Goal: Task Accomplishment & Management: Complete application form

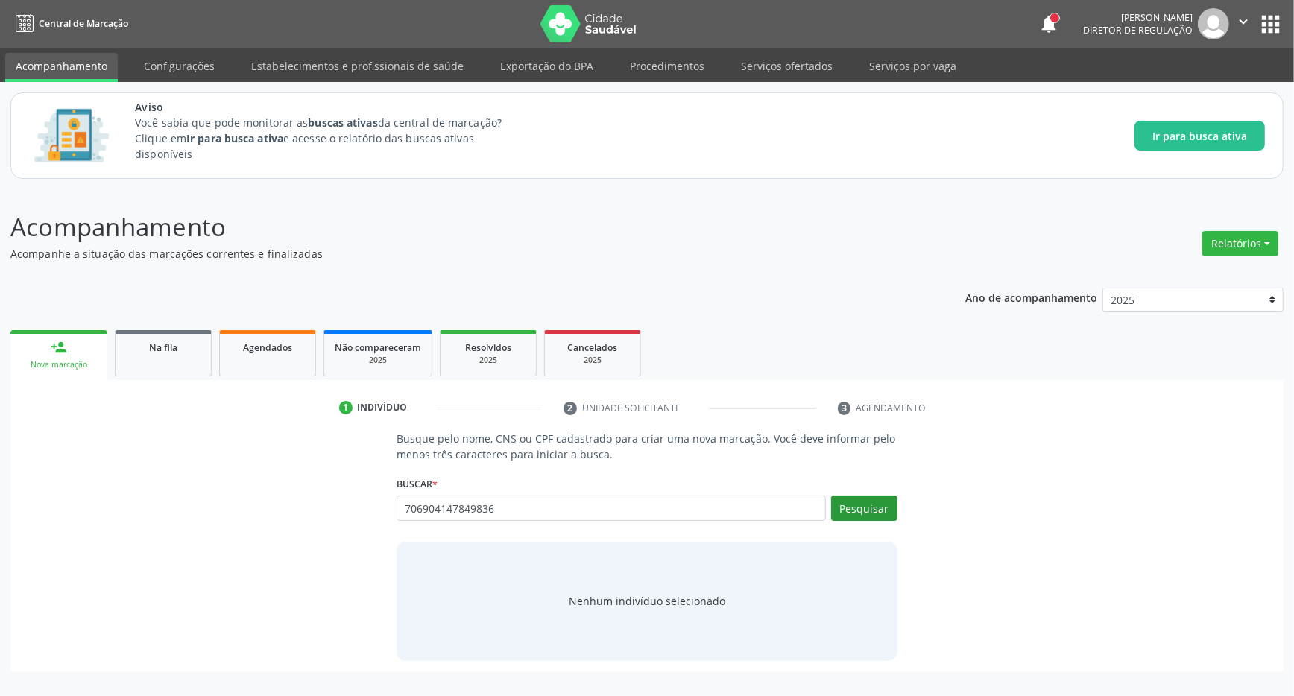
type input "706904147849836"
click at [867, 509] on button "Pesquisar" at bounding box center [864, 508] width 66 height 25
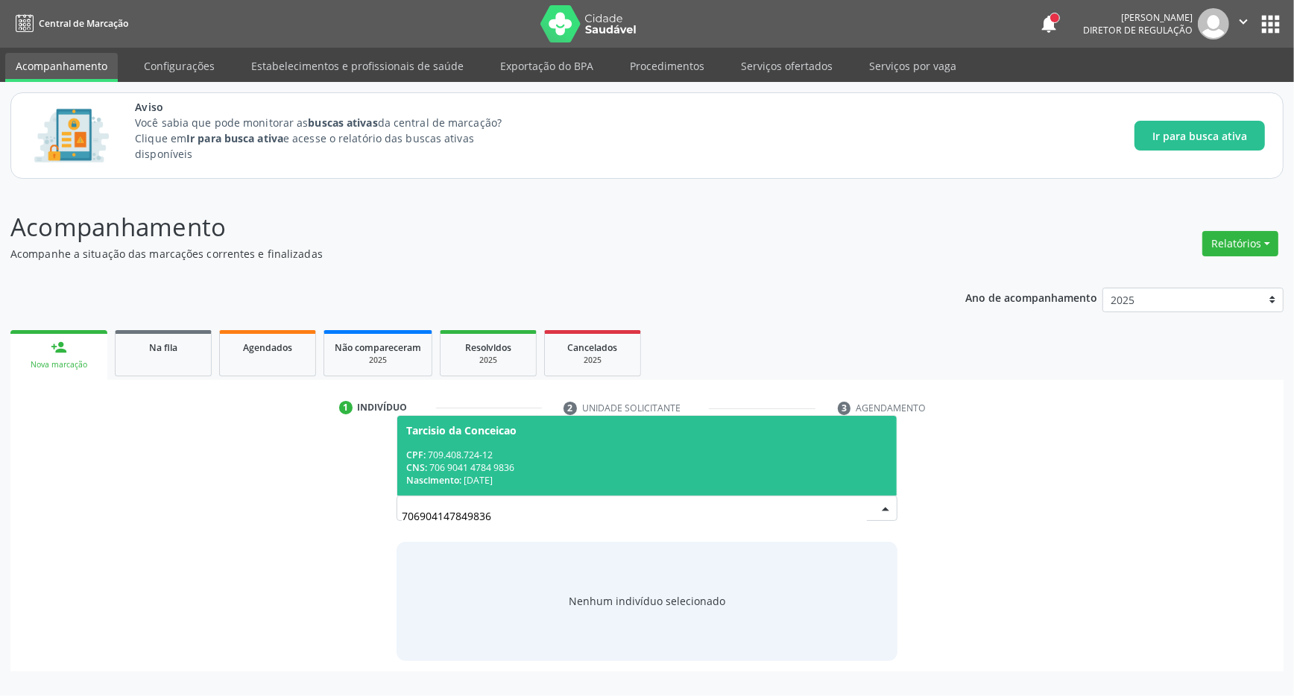
click at [708, 483] on div "Nascimento: 05/10/1990" at bounding box center [646, 480] width 481 height 13
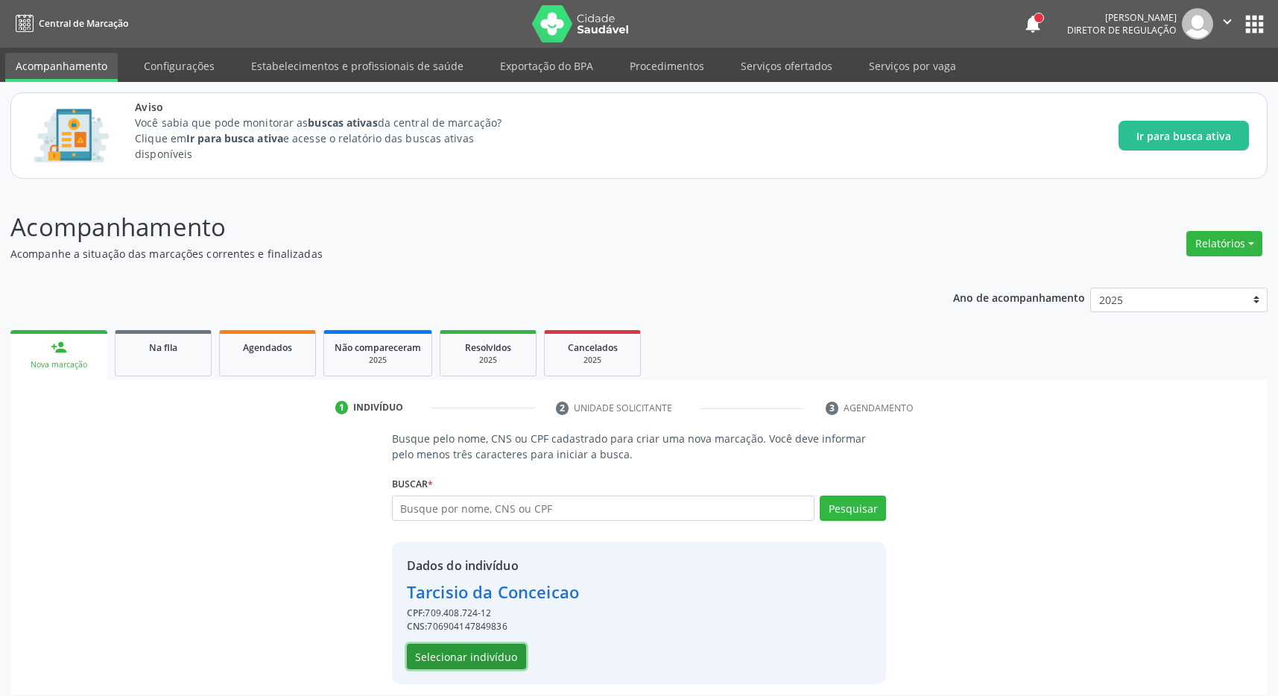
click at [451, 664] on button "Selecionar indivíduo" at bounding box center [466, 656] width 119 height 25
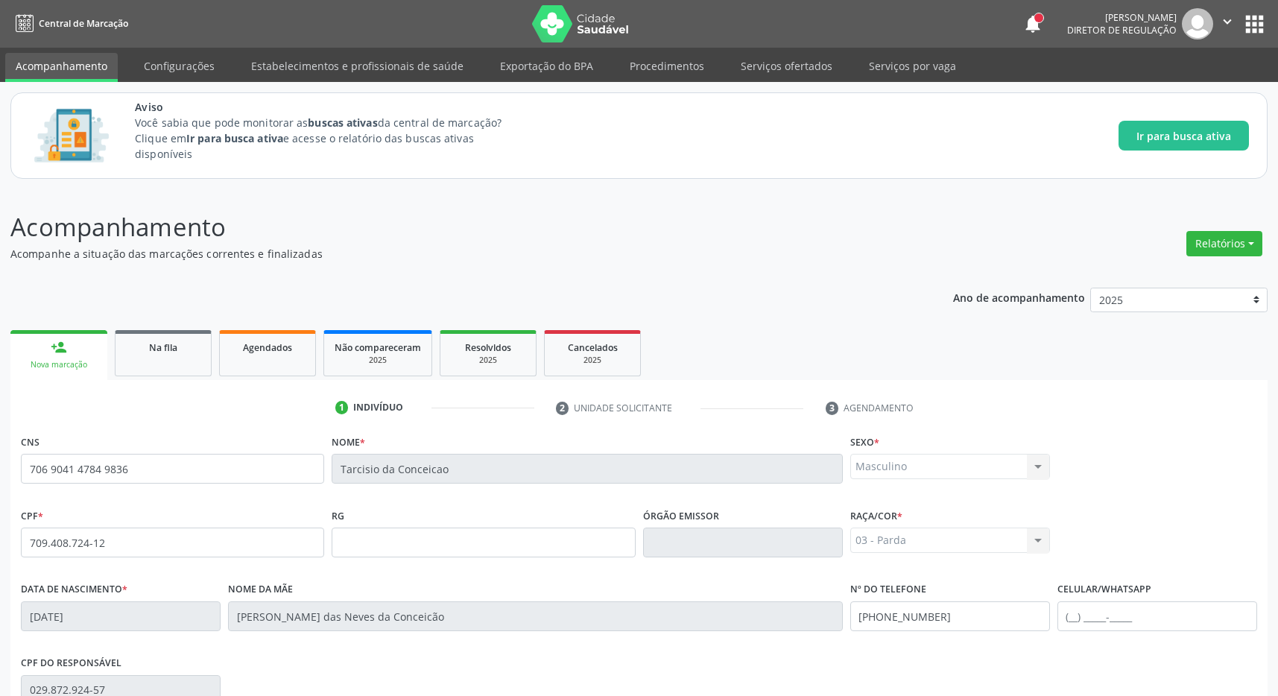
scroll to position [221, 0]
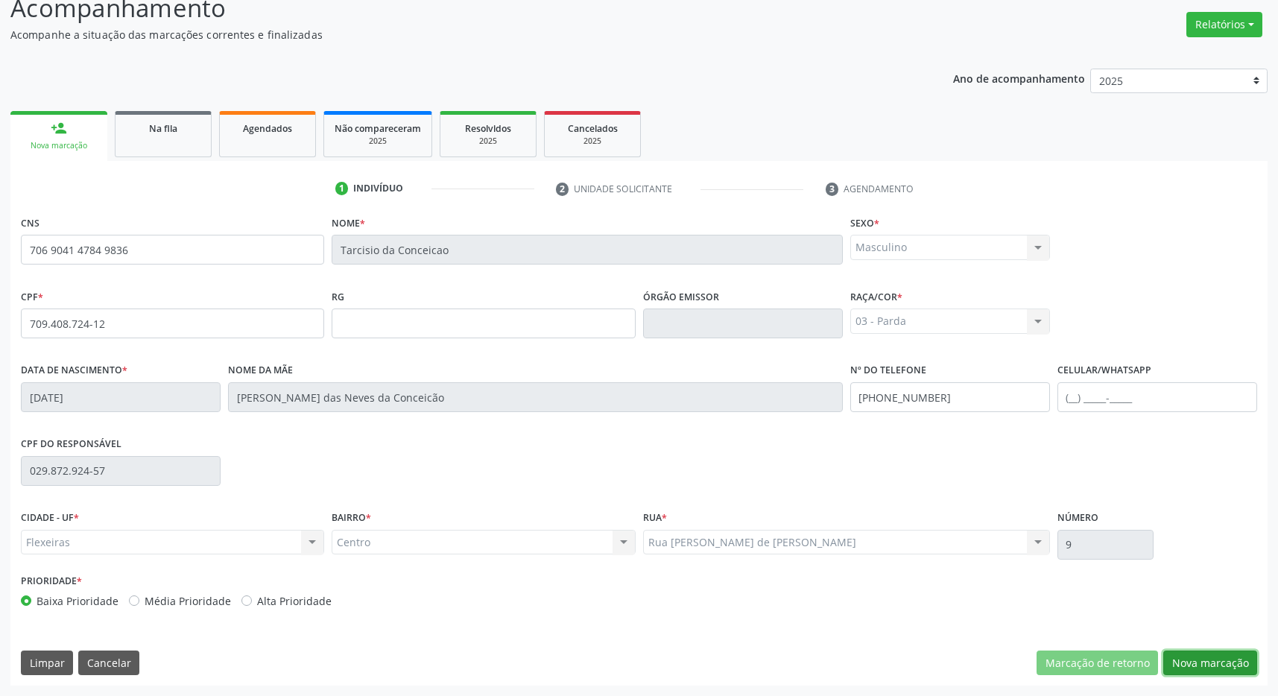
click at [1217, 659] on button "Nova marcação" at bounding box center [1210, 663] width 94 height 25
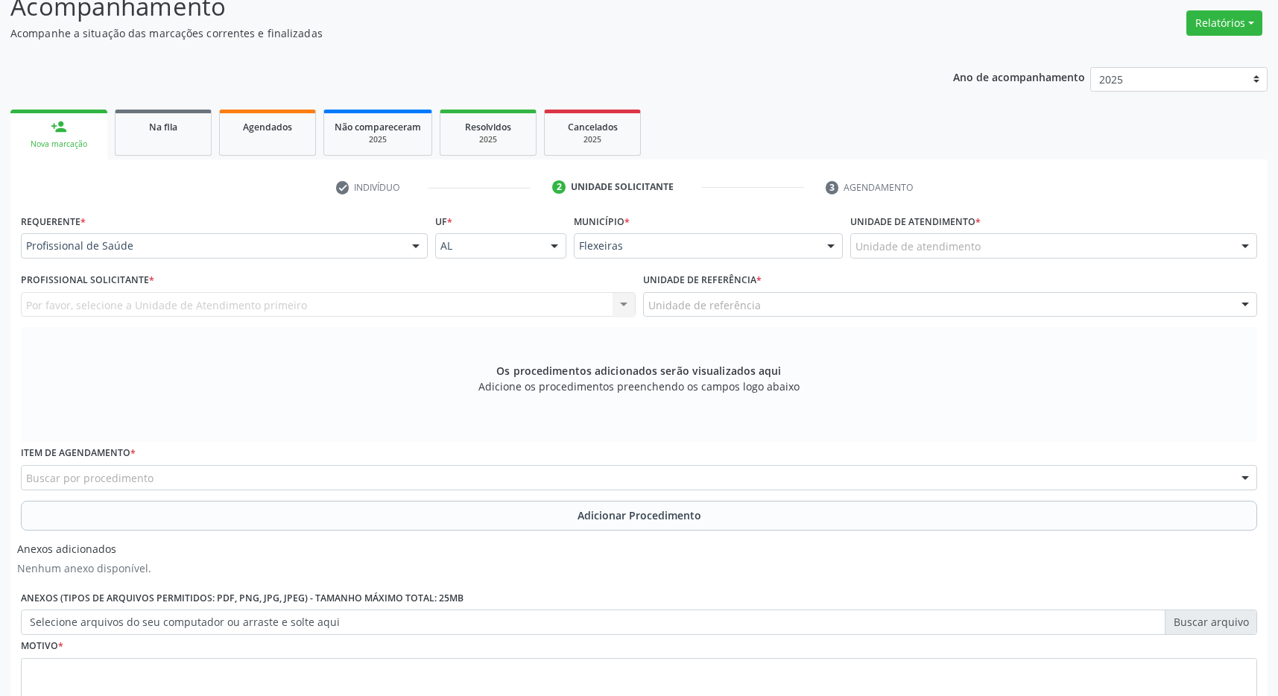
click at [1154, 249] on div "Unidade de atendimento" at bounding box center [1053, 245] width 407 height 25
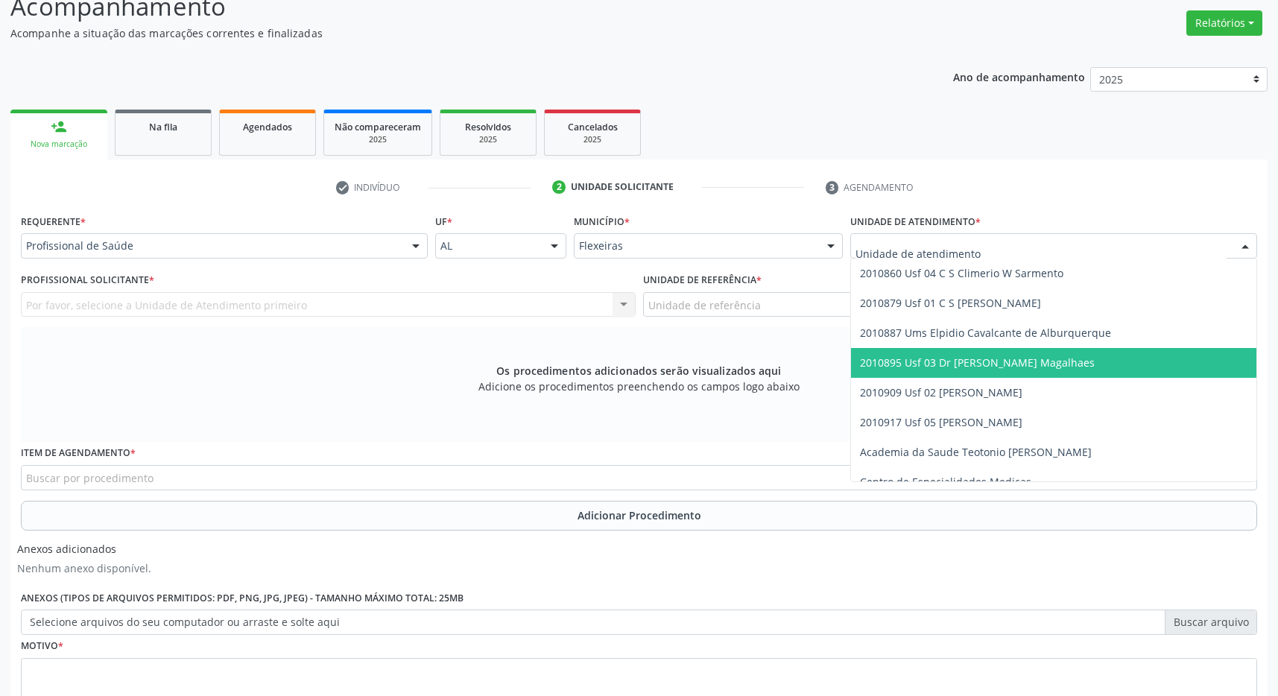
click at [1130, 361] on span "2010895 Usf 03 Dr [PERSON_NAME] Magalhaes" at bounding box center [1053, 363] width 405 height 30
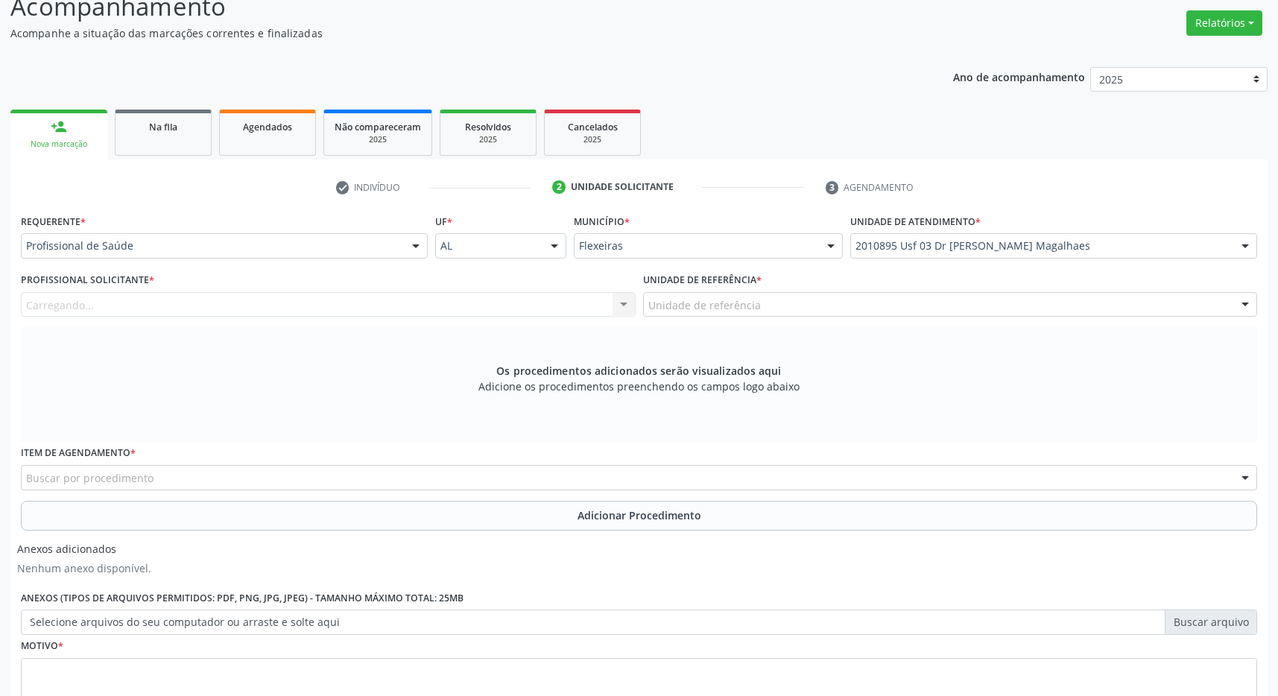
click at [1102, 311] on div "Unidade de referência" at bounding box center [950, 304] width 615 height 25
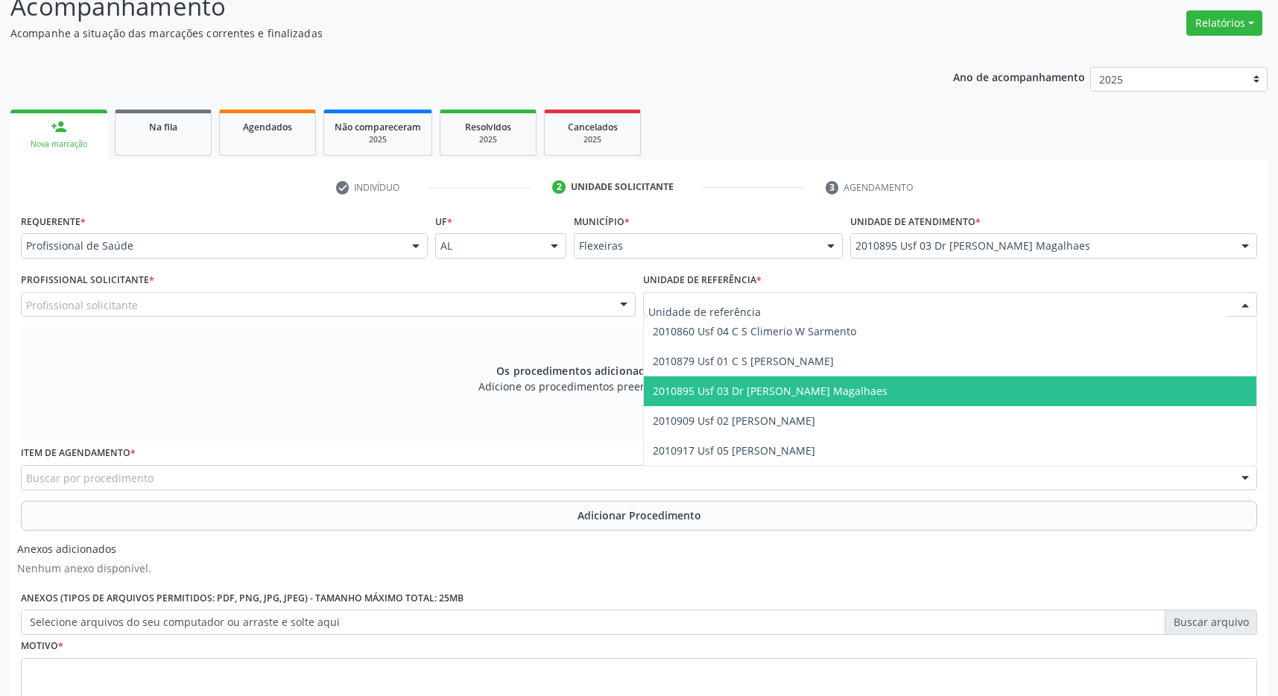
click at [1063, 403] on span "2010895 Usf 03 Dr [PERSON_NAME] Magalhaes" at bounding box center [950, 391] width 613 height 30
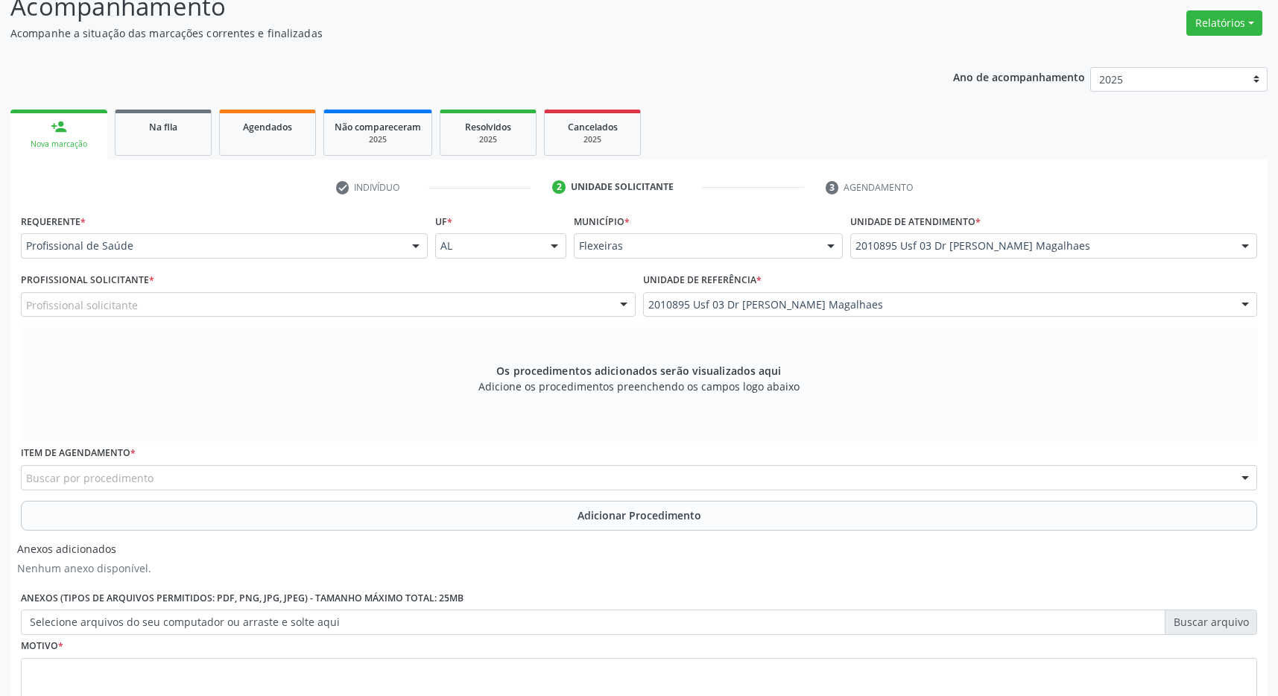
click at [524, 305] on div "Profissional solicitante" at bounding box center [328, 304] width 615 height 25
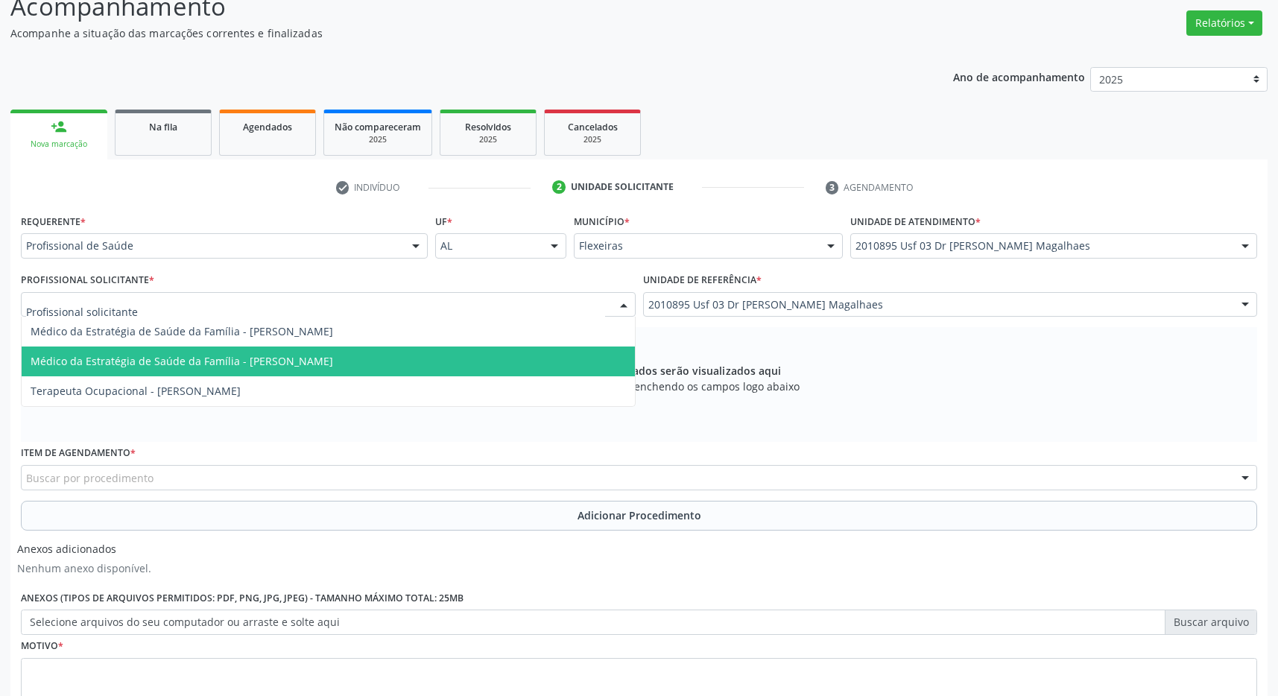
click at [472, 361] on span "Médico da Estratégia de Saúde da Família - Caroline Torres de Almeida" at bounding box center [328, 362] width 613 height 30
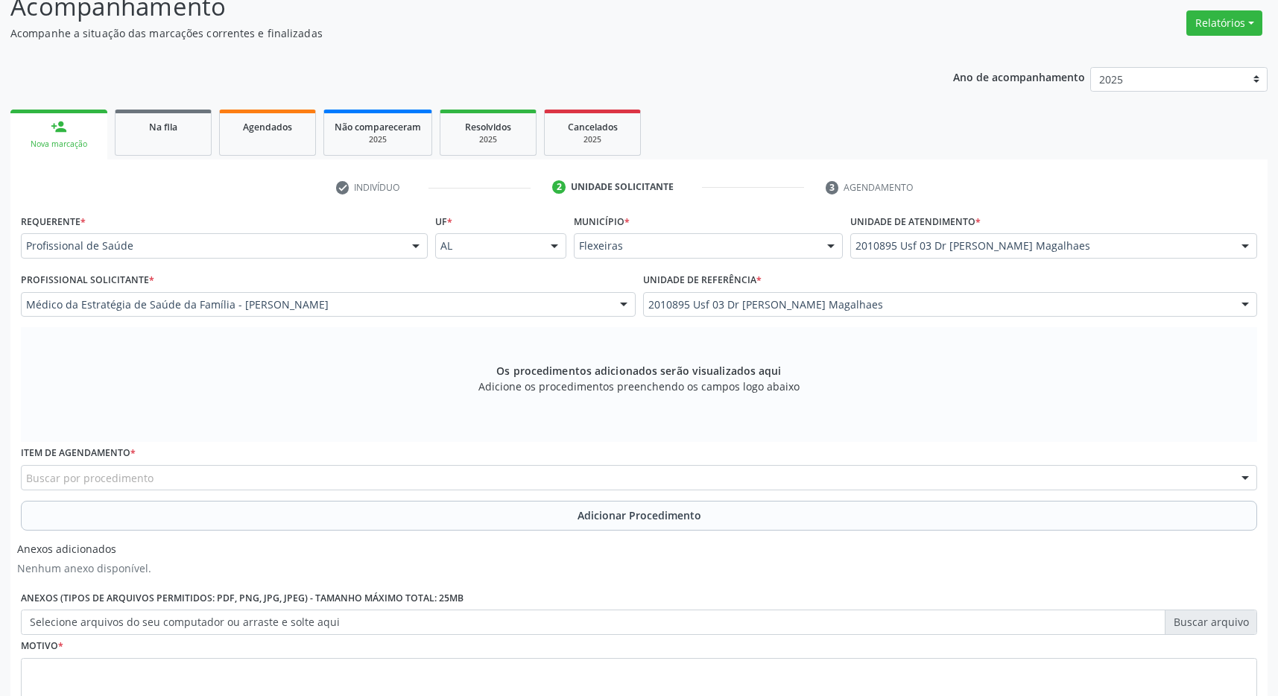
click at [358, 481] on div "Buscar por procedimento" at bounding box center [639, 477] width 1236 height 25
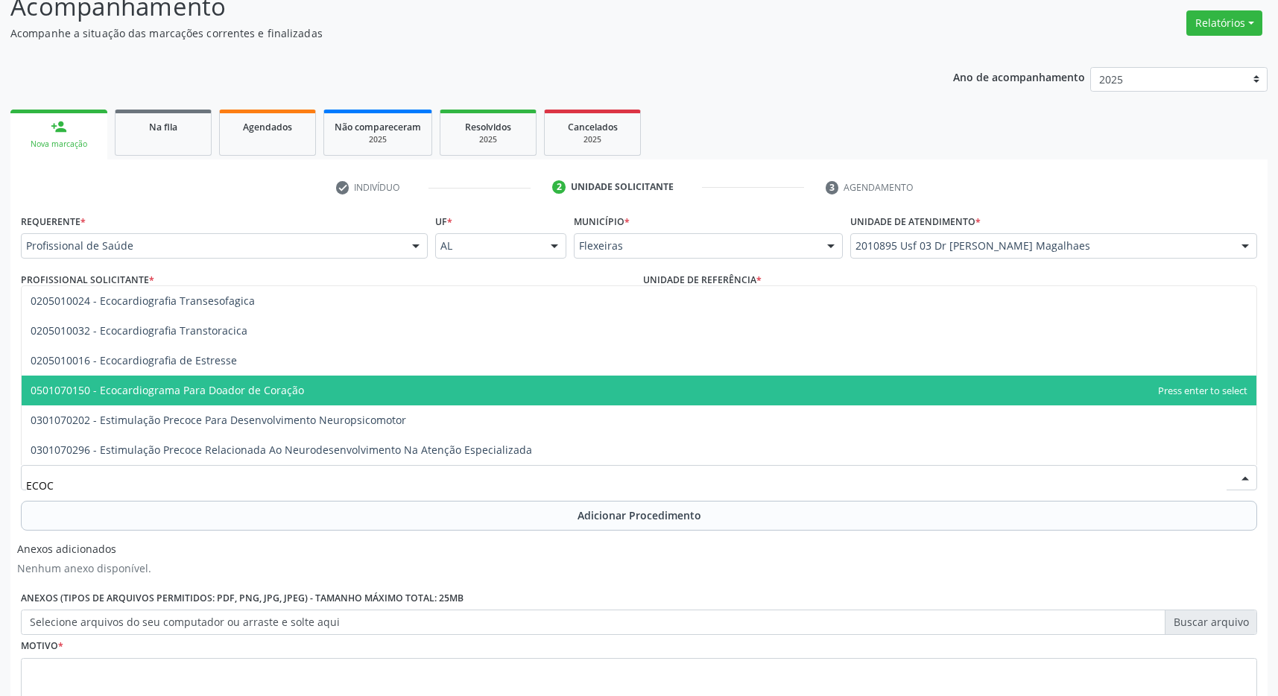
type input "ECOCA"
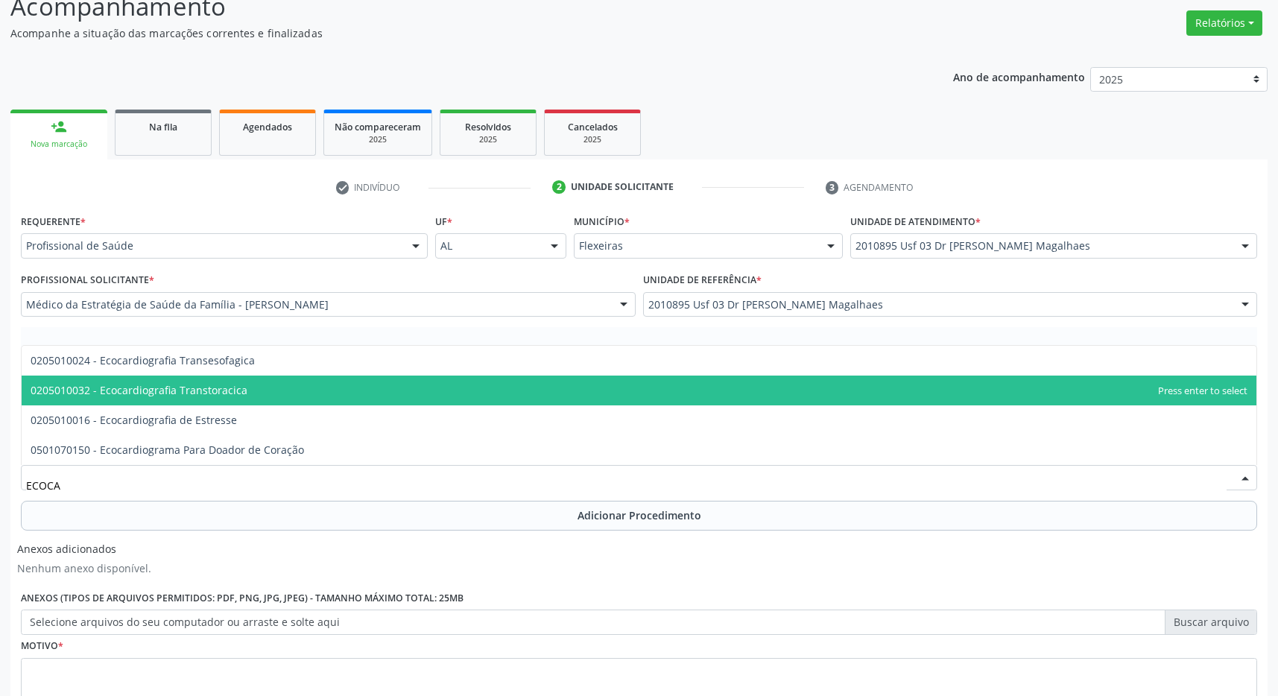
click at [350, 386] on span "0205010032 - Ecocardiografia Transtoracica" at bounding box center [639, 391] width 1235 height 30
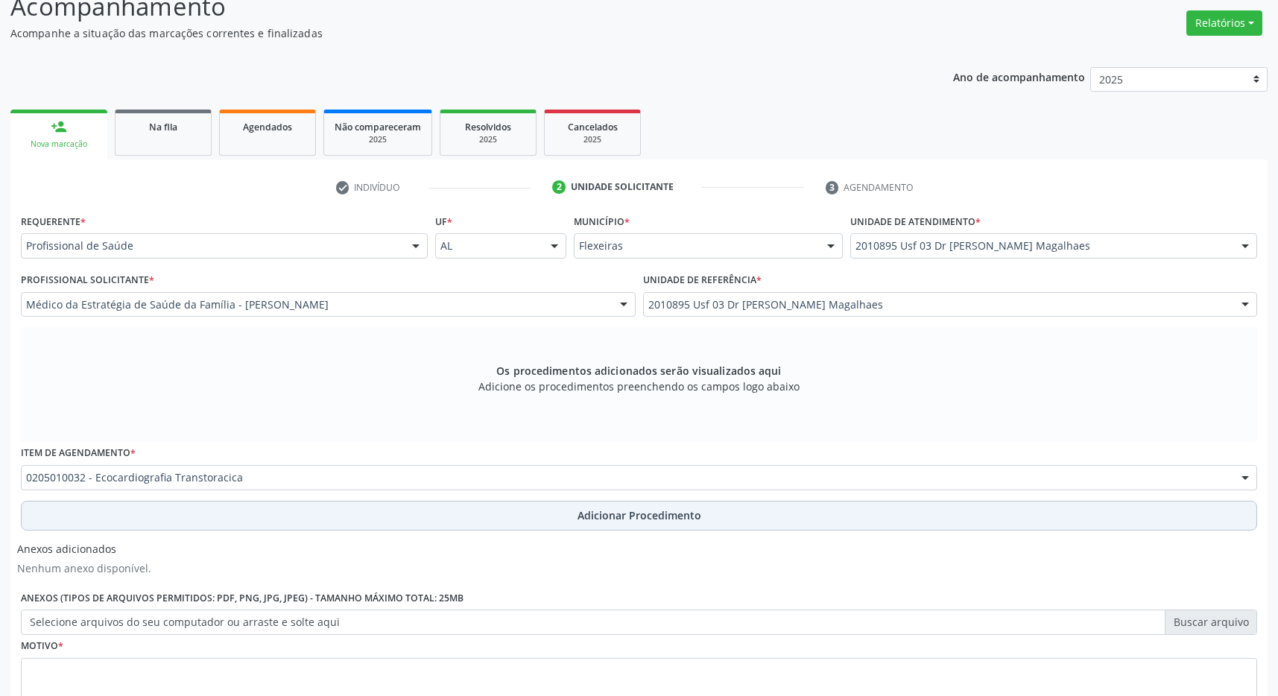
click at [494, 517] on button "Adicionar Procedimento" at bounding box center [639, 516] width 1236 height 30
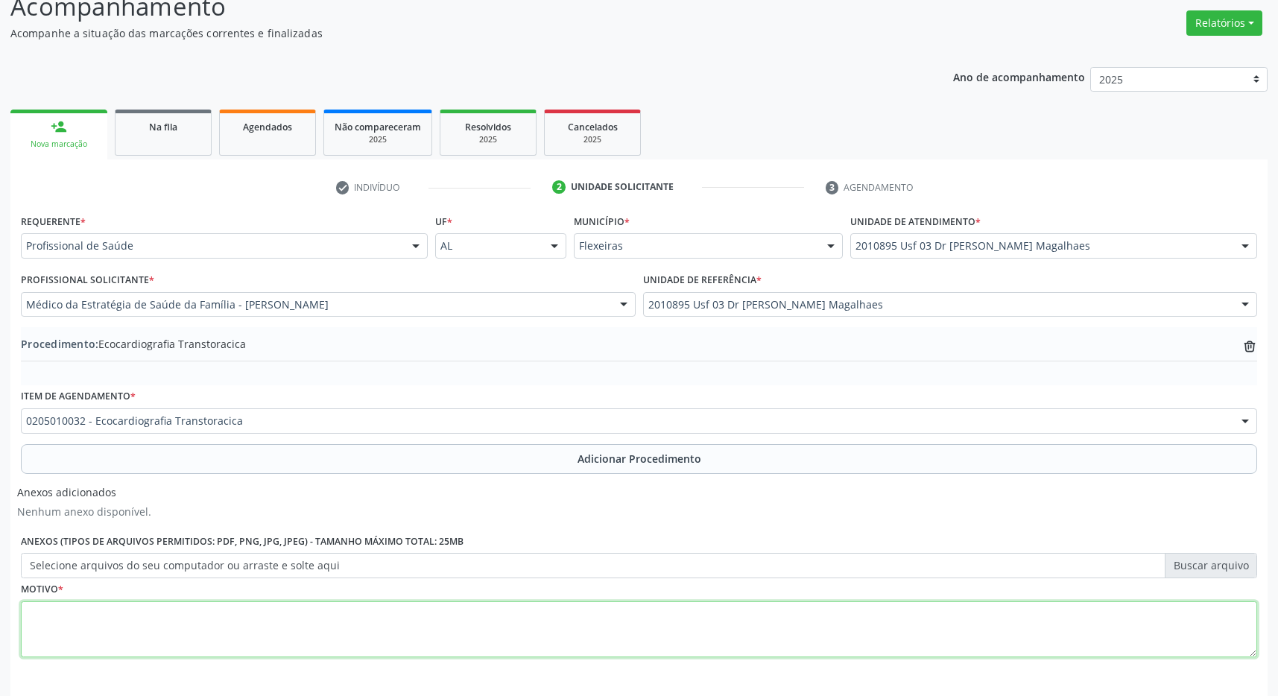
click at [421, 627] on textarea at bounding box center [639, 629] width 1236 height 57
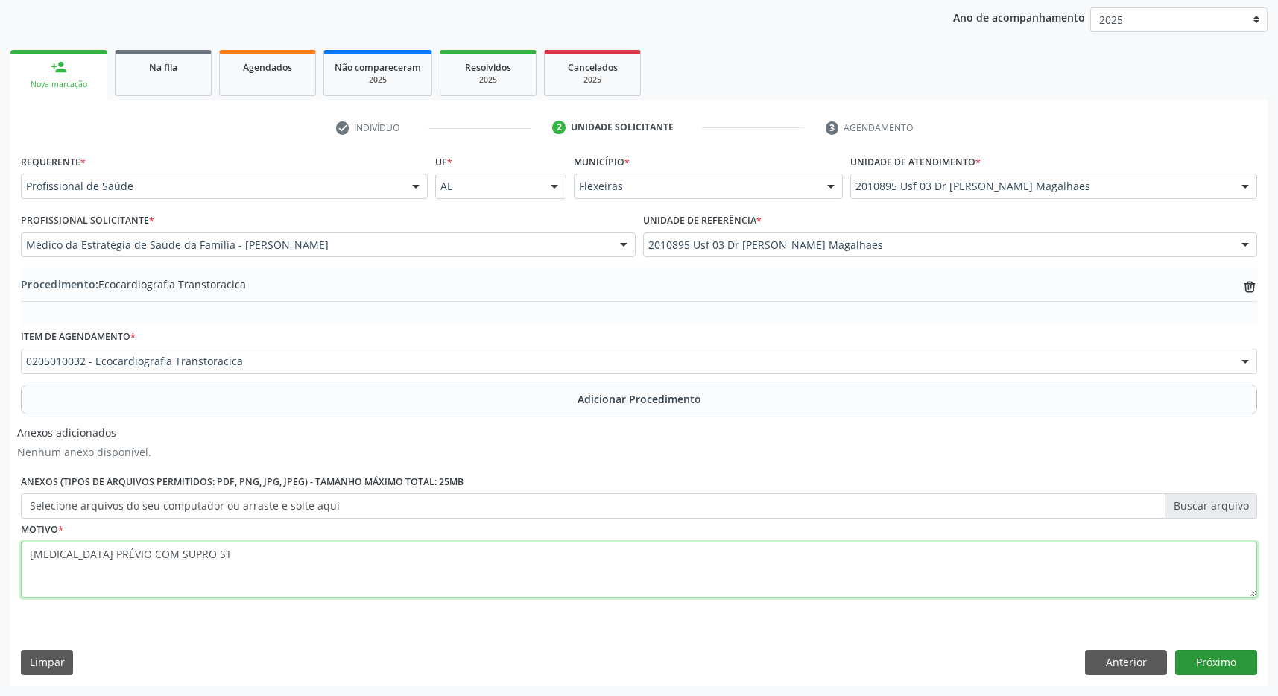
type textarea "ECG PRÉVIO COM SUPRO ST"
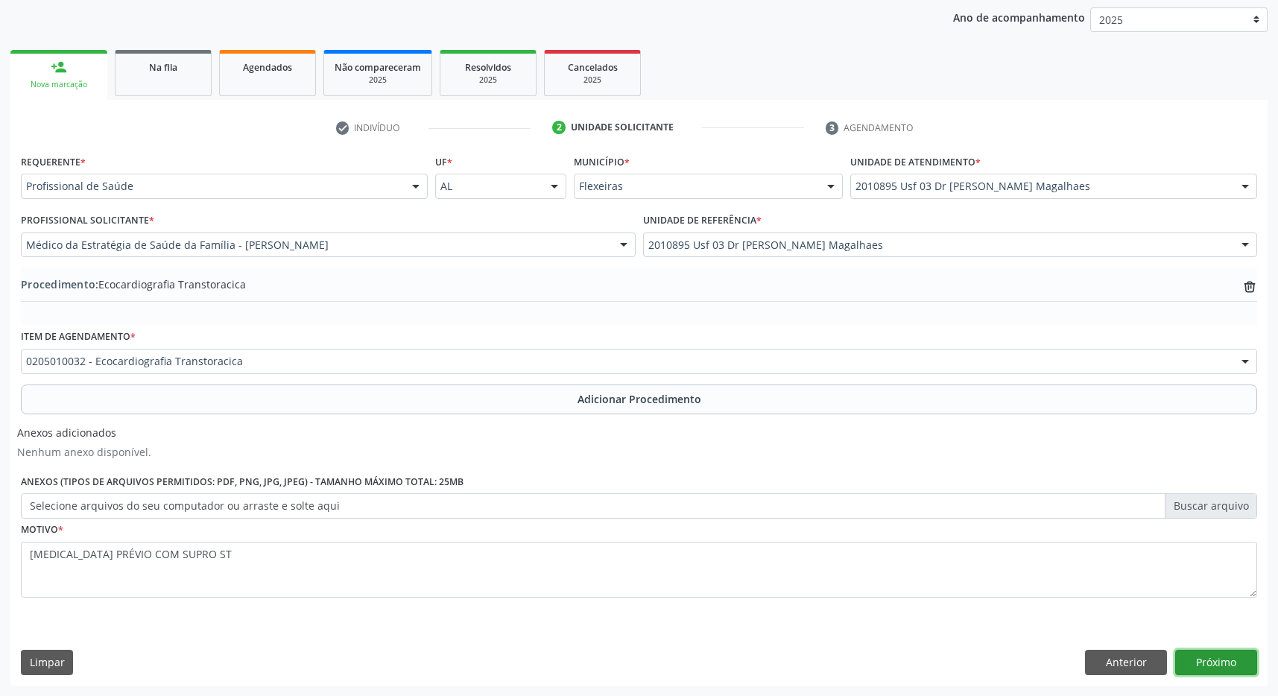
click at [1225, 667] on button "Próximo" at bounding box center [1216, 662] width 82 height 25
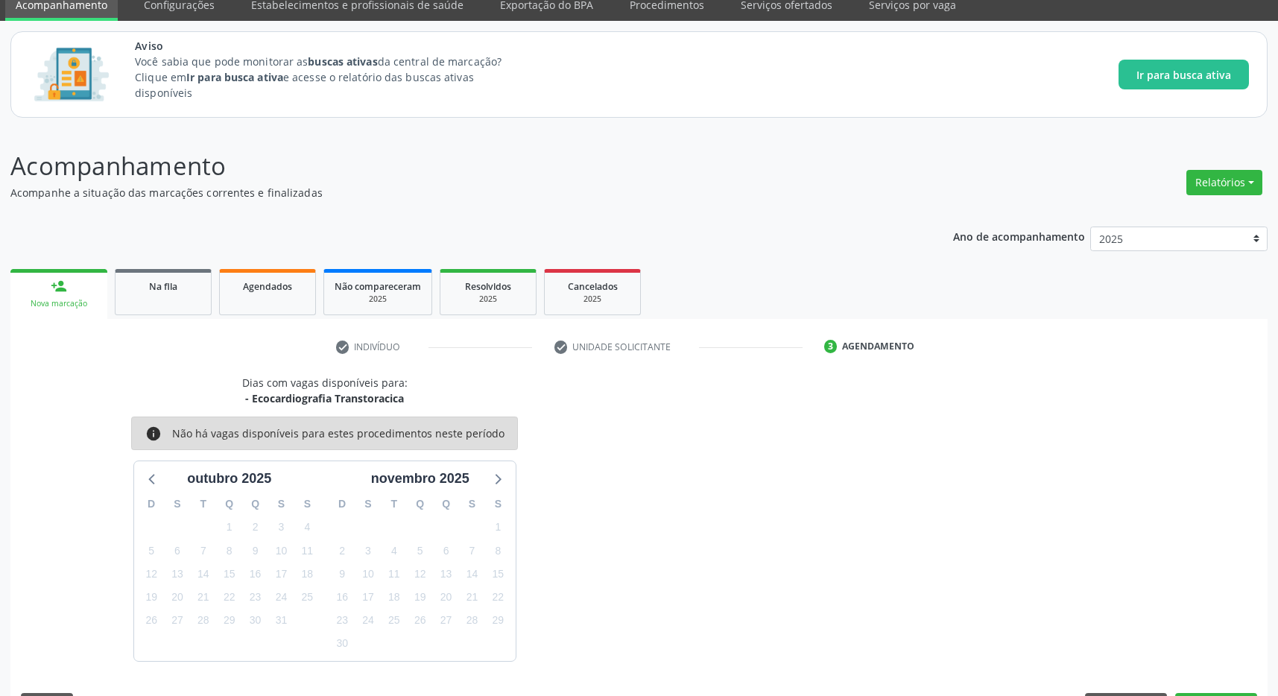
scroll to position [105, 0]
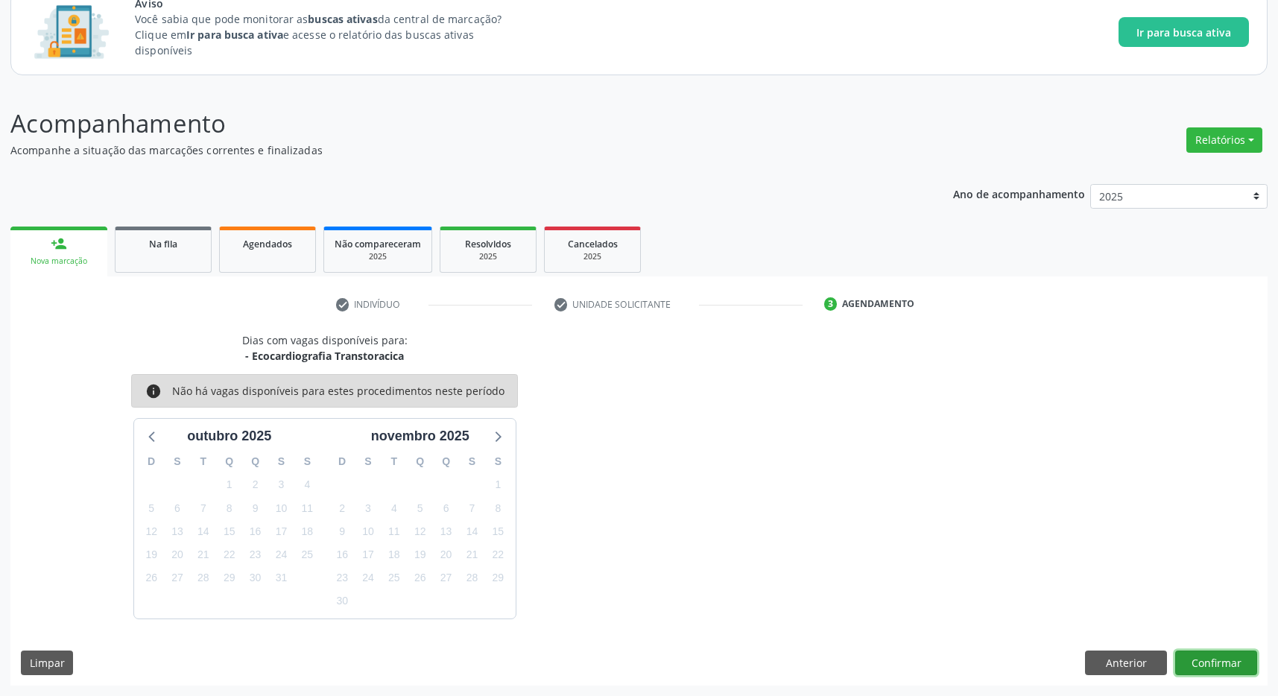
click at [1199, 653] on button "Confirmar" at bounding box center [1216, 663] width 82 height 25
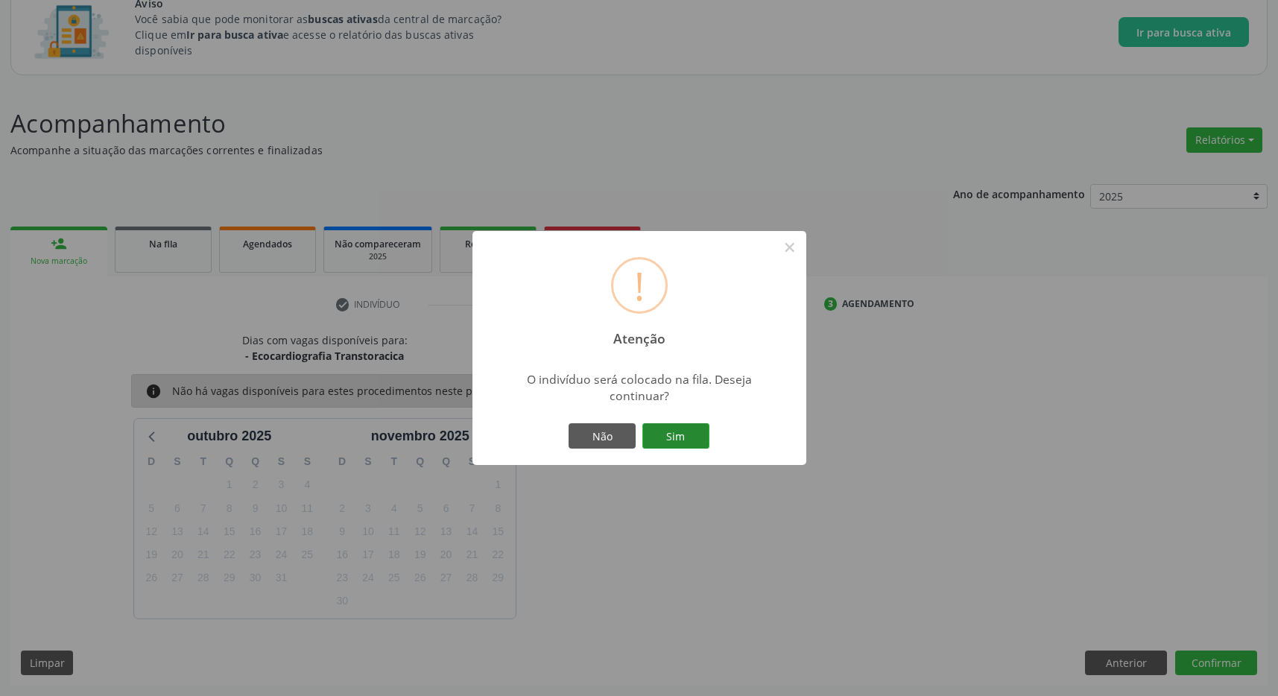
click at [703, 440] on button "Sim" at bounding box center [675, 435] width 67 height 25
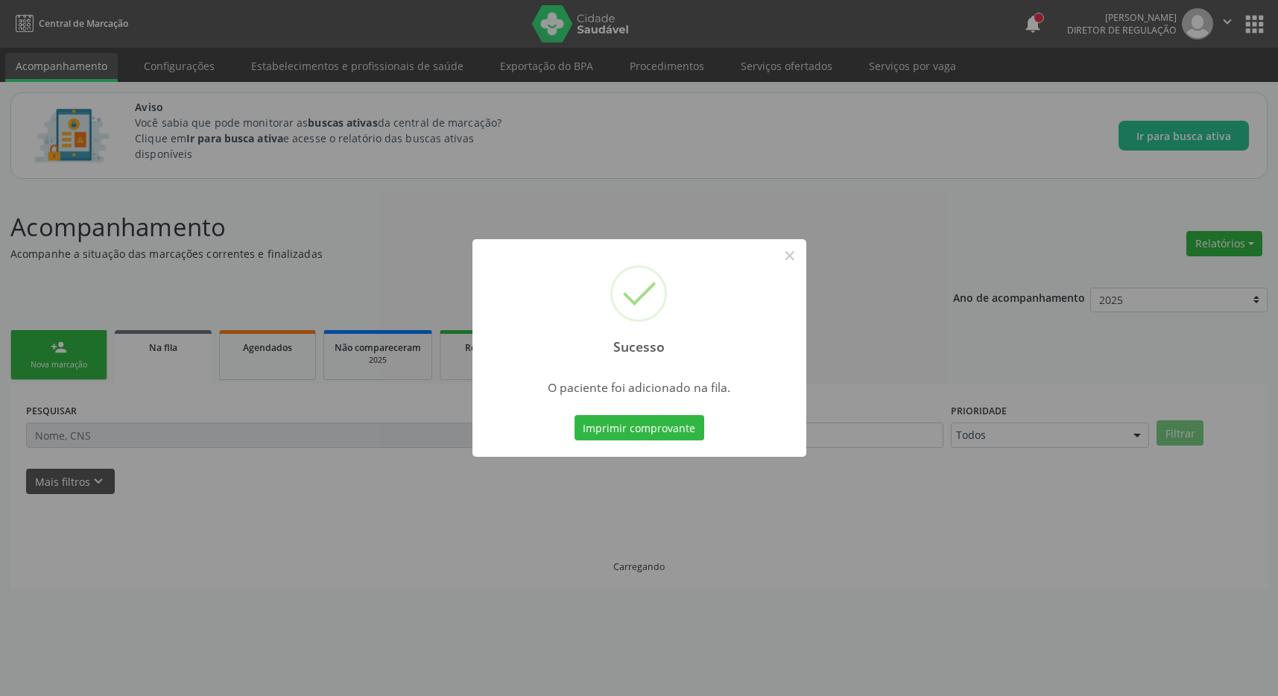
scroll to position [0, 0]
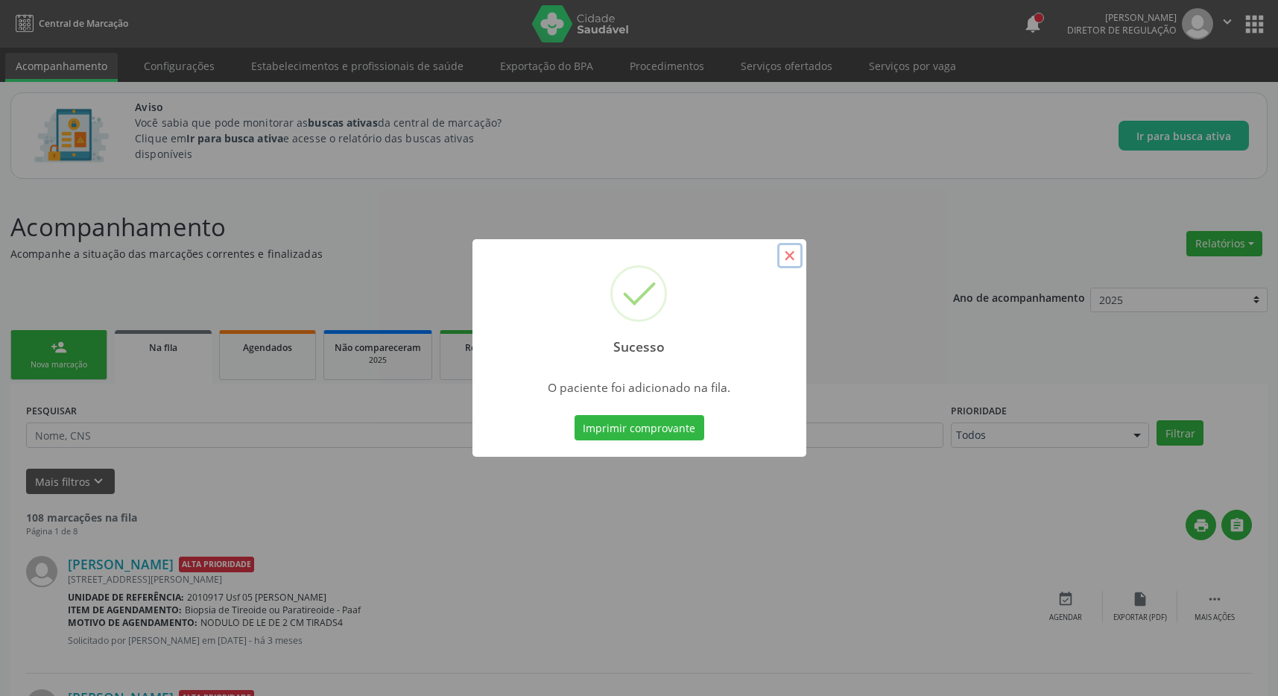
click at [793, 256] on button "×" at bounding box center [789, 255] width 25 height 25
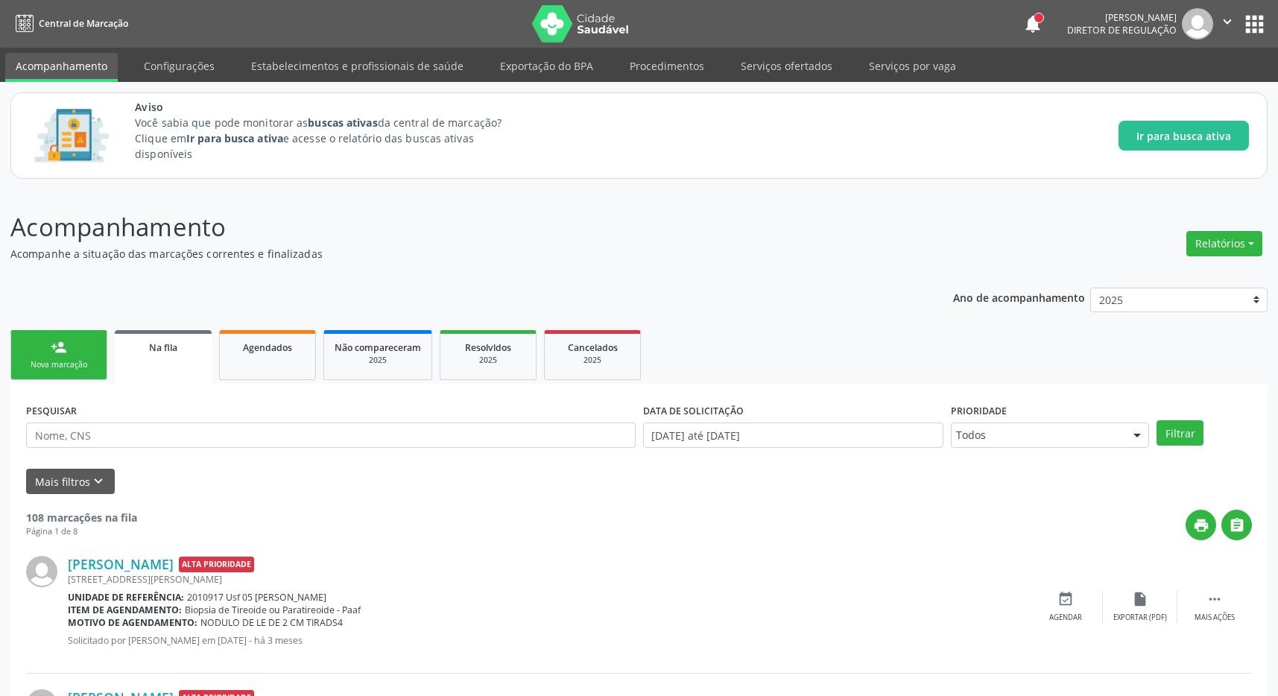
click at [1247, 10] on div "notifications Regina Rafaela dos Santos Silva Diretor de regulação  Configuraç…" at bounding box center [1144, 23] width 245 height 31
click at [1247, 19] on button "apps" at bounding box center [1254, 24] width 26 height 26
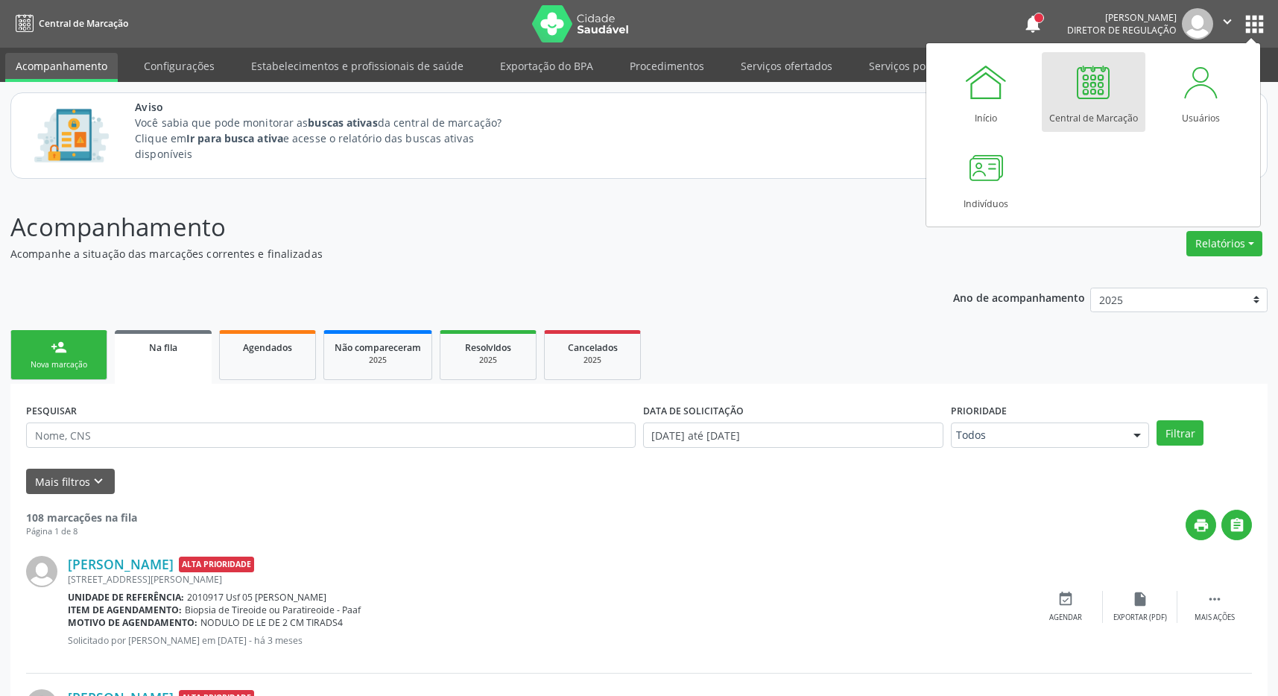
click at [1116, 90] on link "Central de Marcação" at bounding box center [1094, 92] width 104 height 80
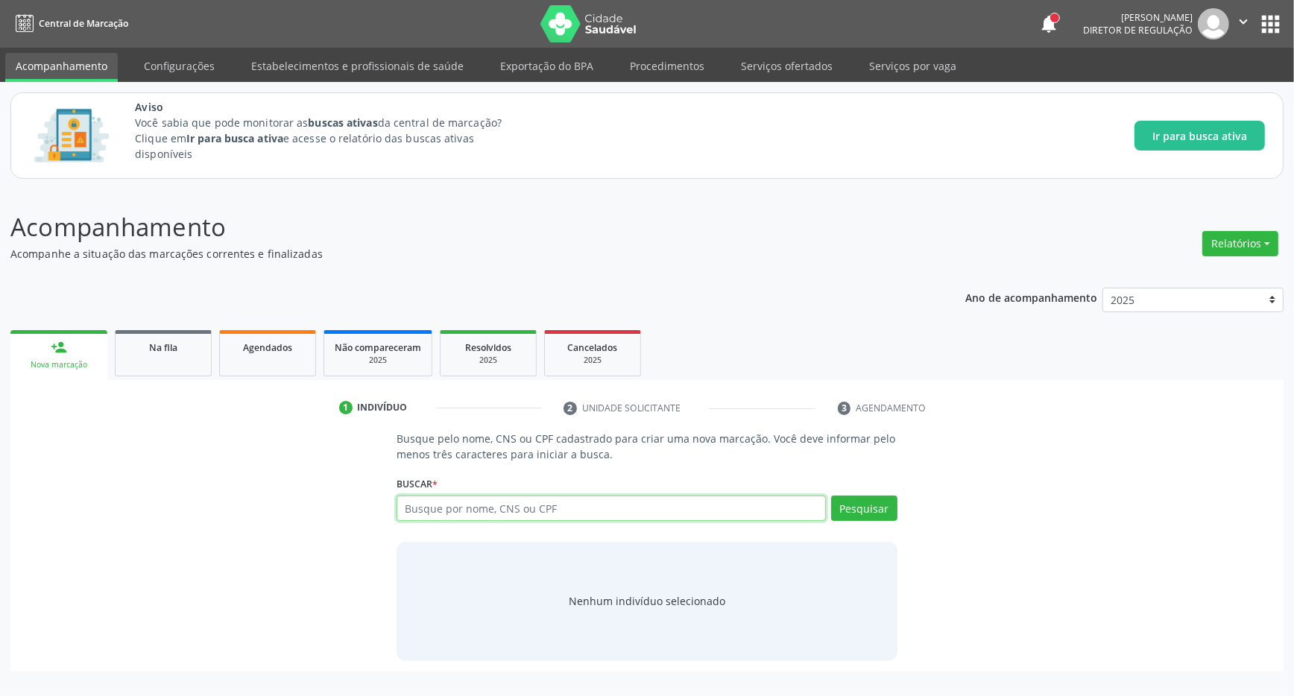
click at [469, 519] on input "text" at bounding box center [610, 508] width 429 height 25
click at [468, 519] on input "text" at bounding box center [610, 508] width 429 height 25
type input "700503471060960"
click at [864, 502] on button "Pesquisar" at bounding box center [864, 508] width 66 height 25
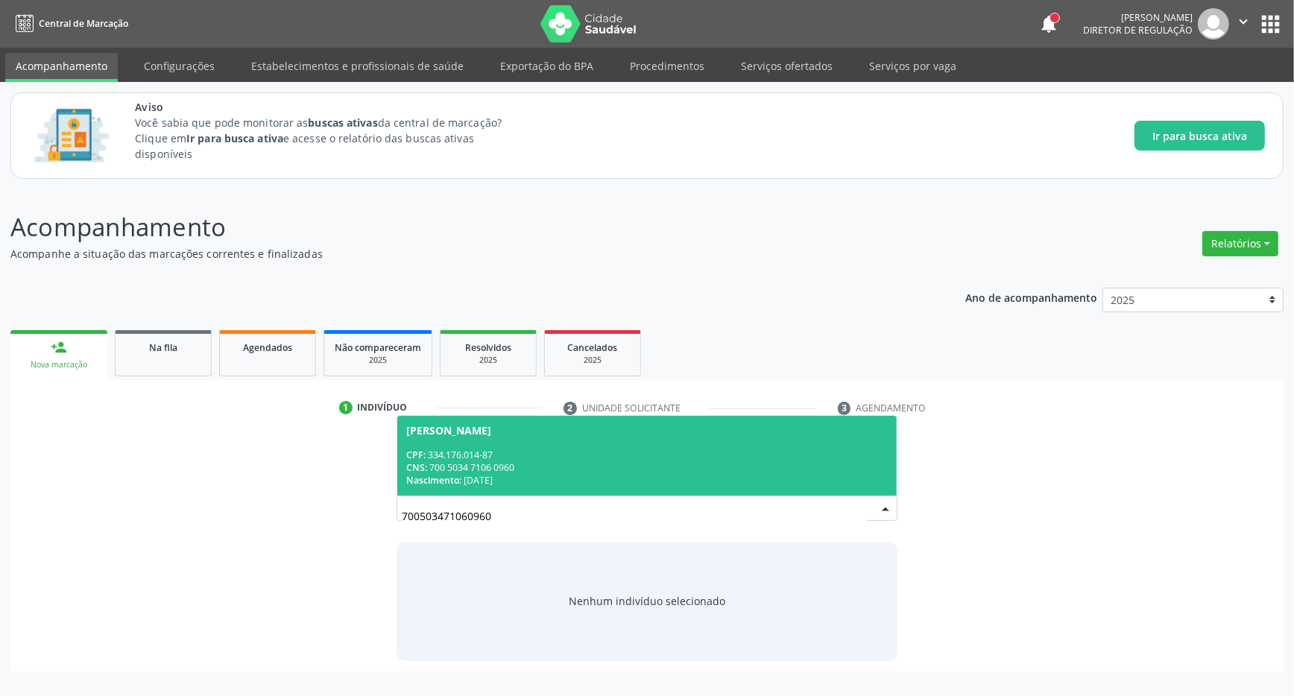
click at [496, 455] on div "CPF: 334.176.014-87" at bounding box center [646, 455] width 481 height 13
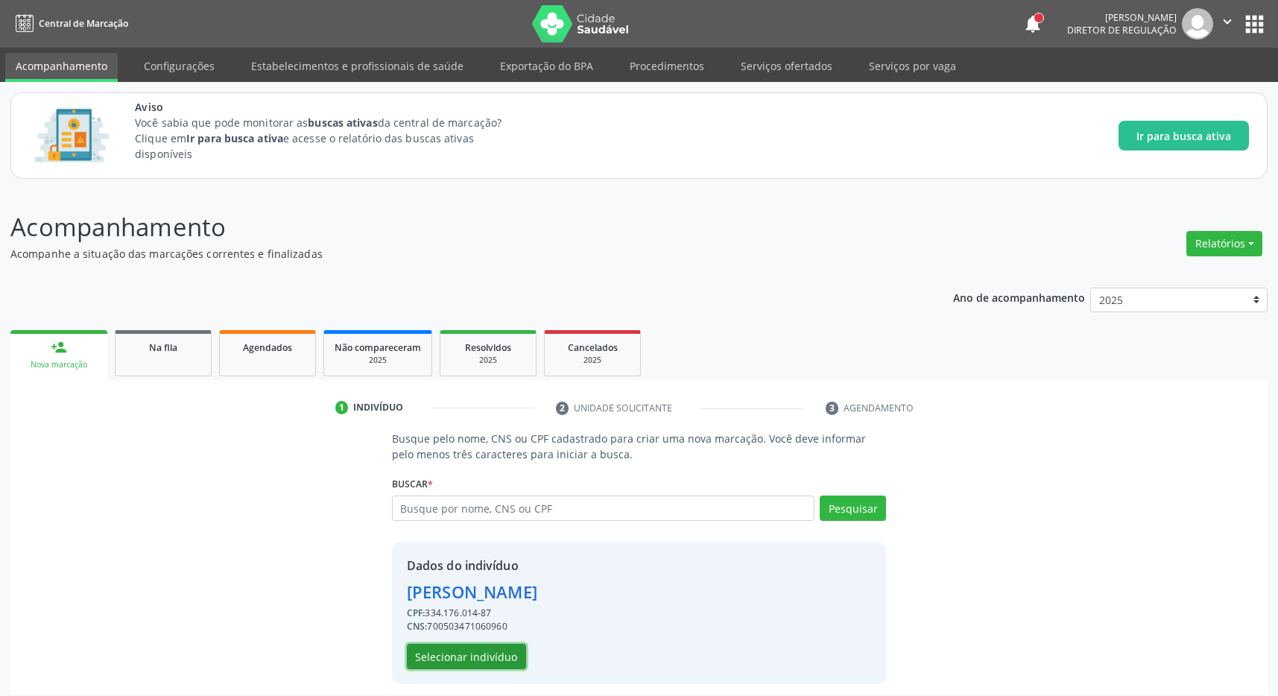
click at [472, 653] on button "Selecionar indivíduo" at bounding box center [466, 656] width 119 height 25
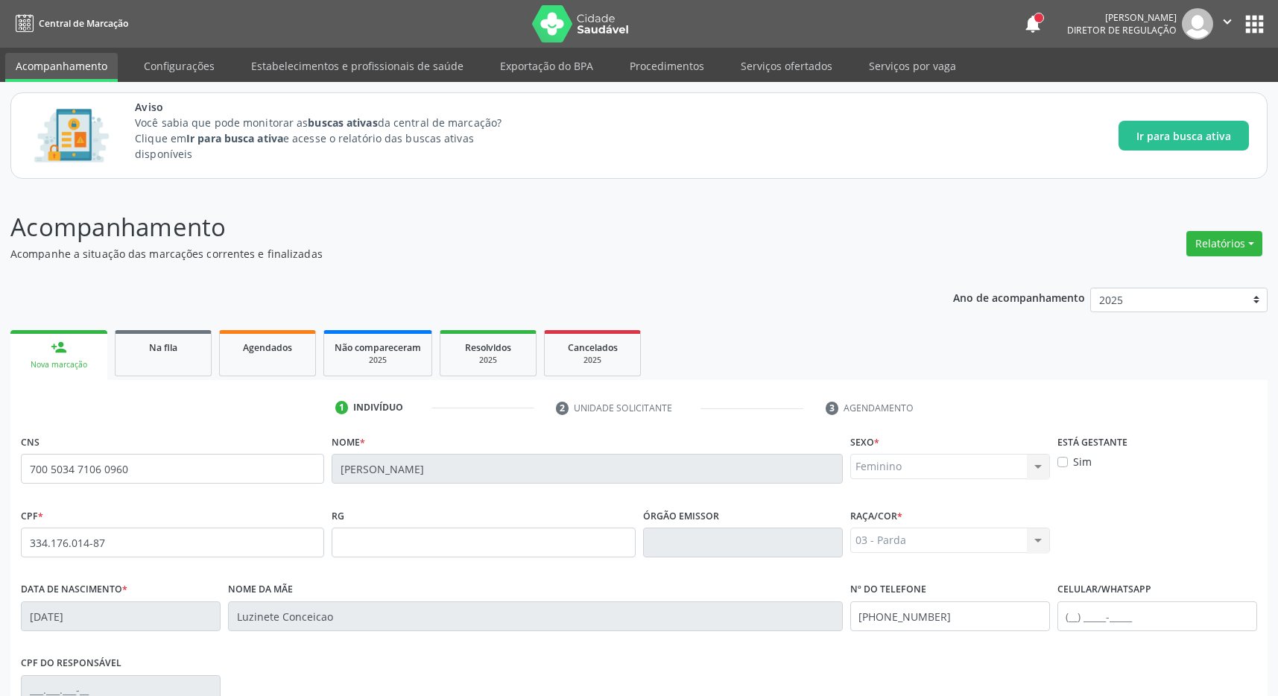
scroll to position [221, 0]
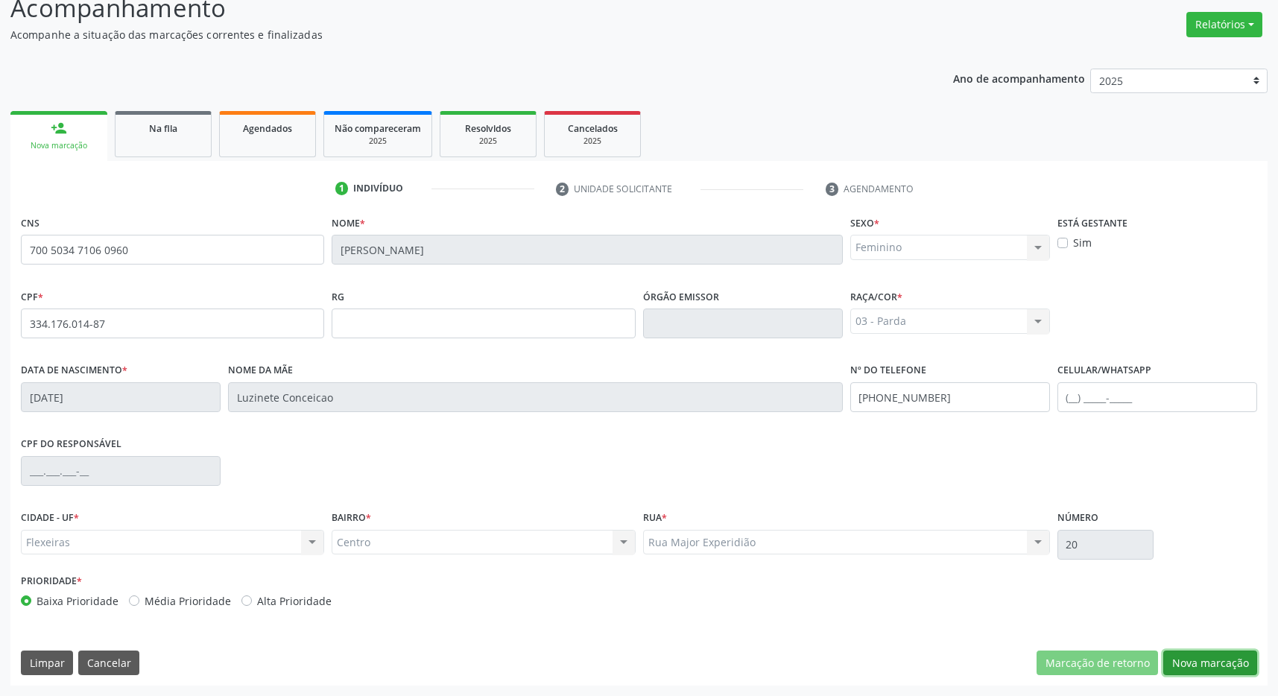
click at [1199, 659] on button "Nova marcação" at bounding box center [1210, 663] width 94 height 25
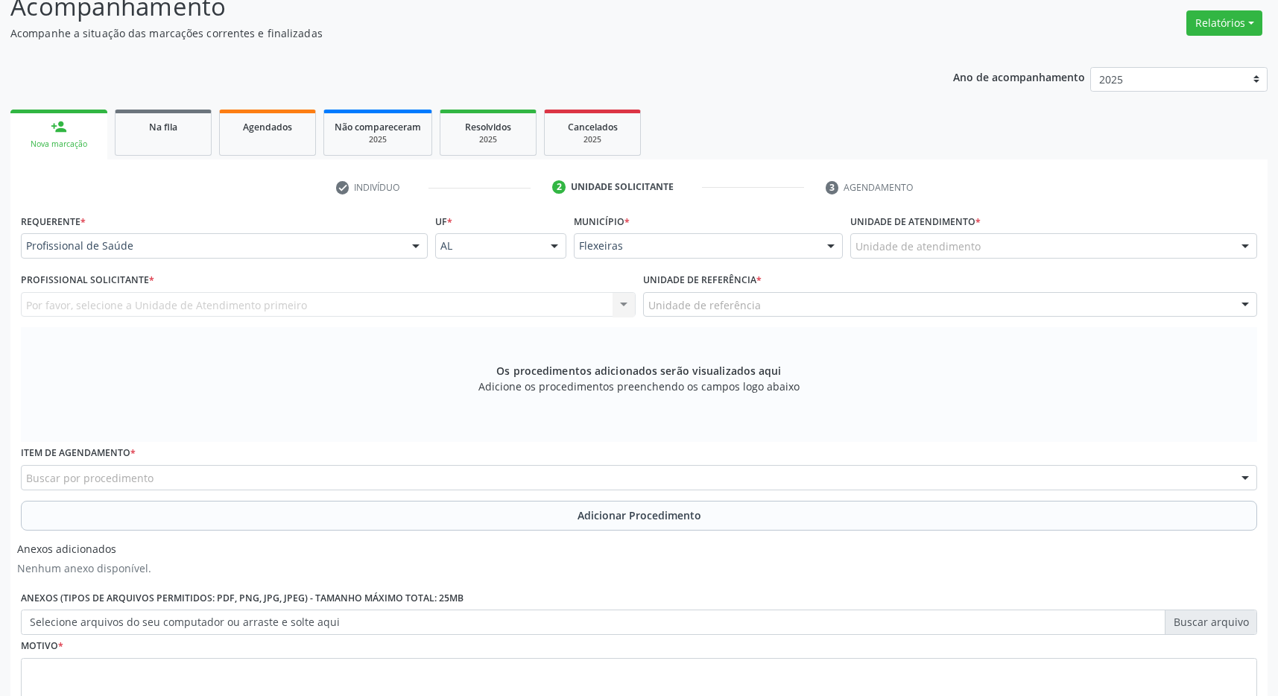
click at [1140, 250] on div "Unidade de atendimento" at bounding box center [1053, 245] width 407 height 25
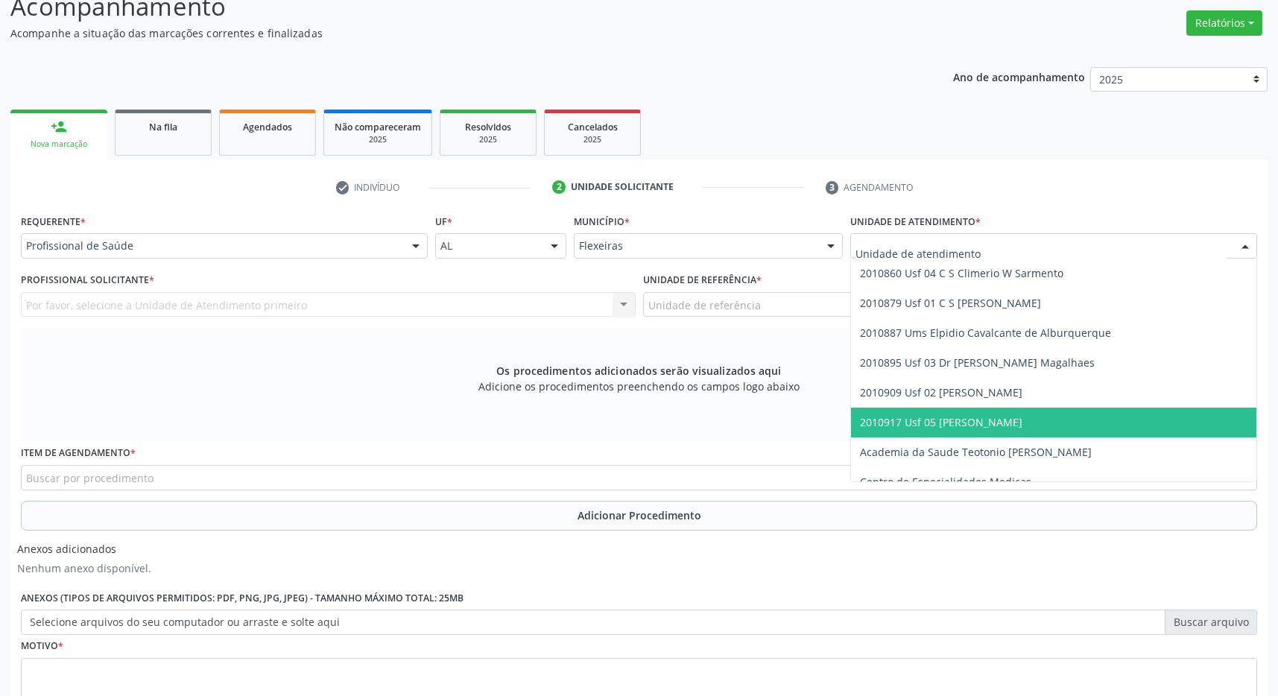
click at [1101, 421] on span "2010917 Usf 05 [PERSON_NAME]" at bounding box center [1053, 423] width 405 height 30
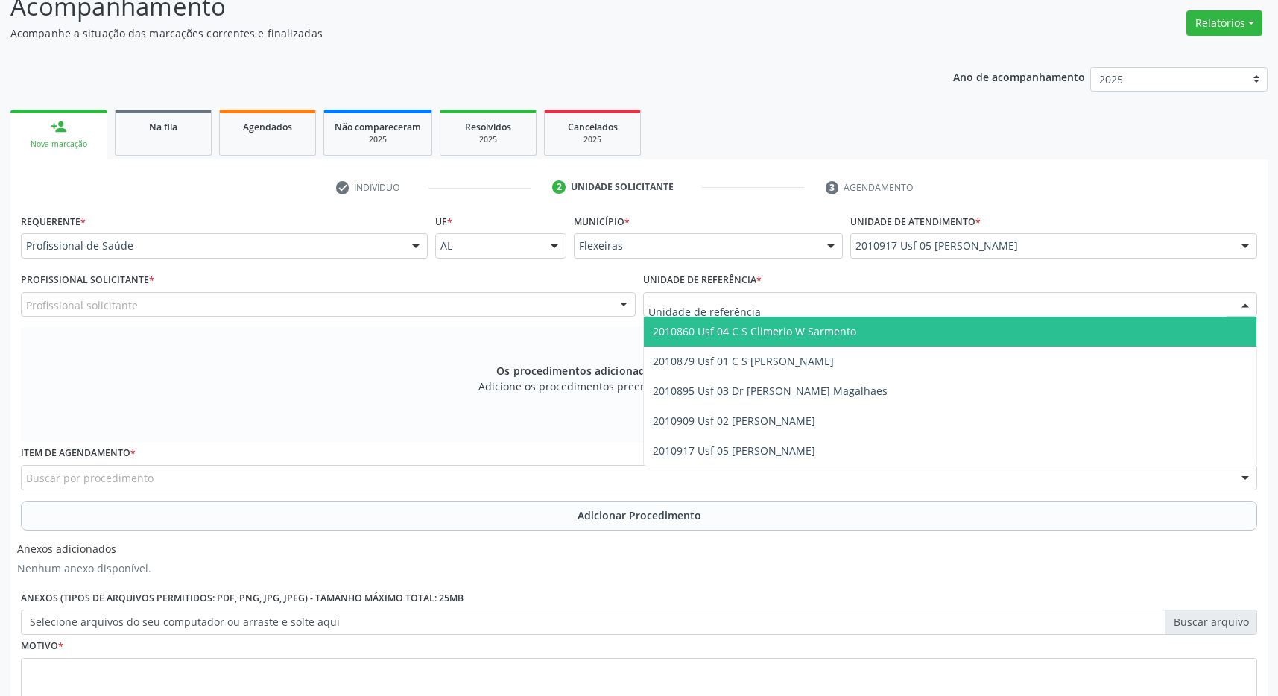
click at [1057, 310] on div at bounding box center [950, 304] width 615 height 25
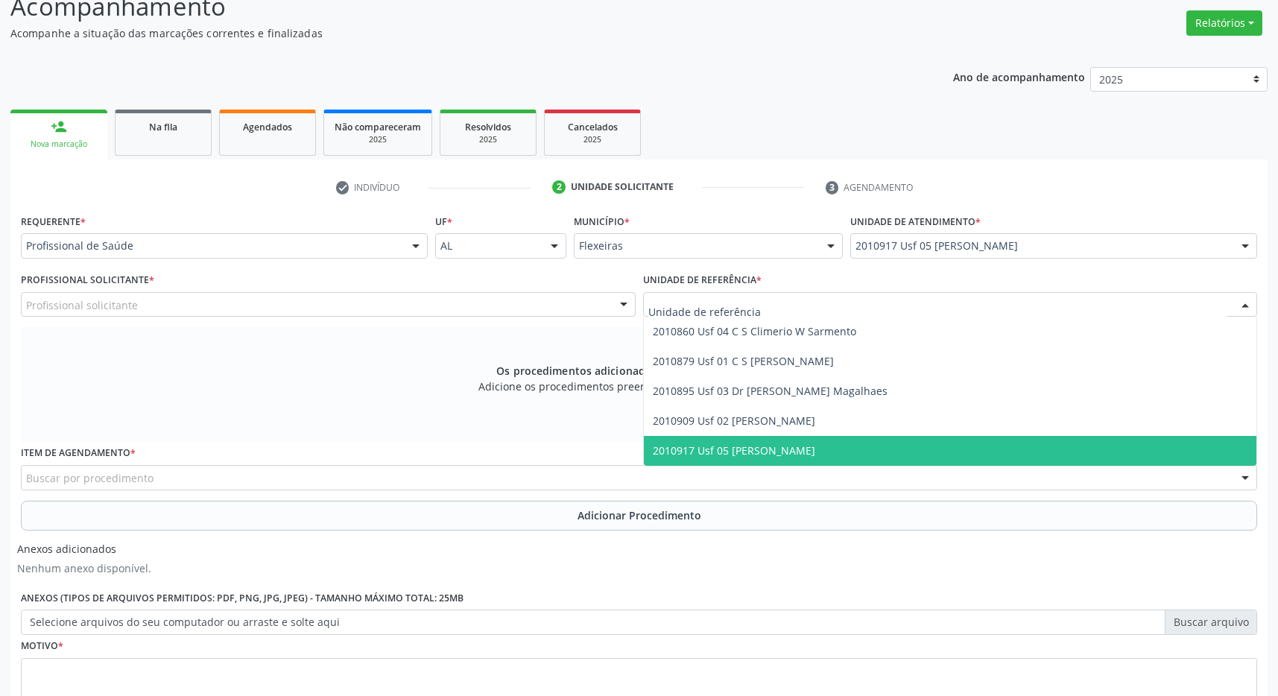
click at [1051, 443] on span "2010917 Usf 05 [PERSON_NAME]" at bounding box center [950, 451] width 613 height 30
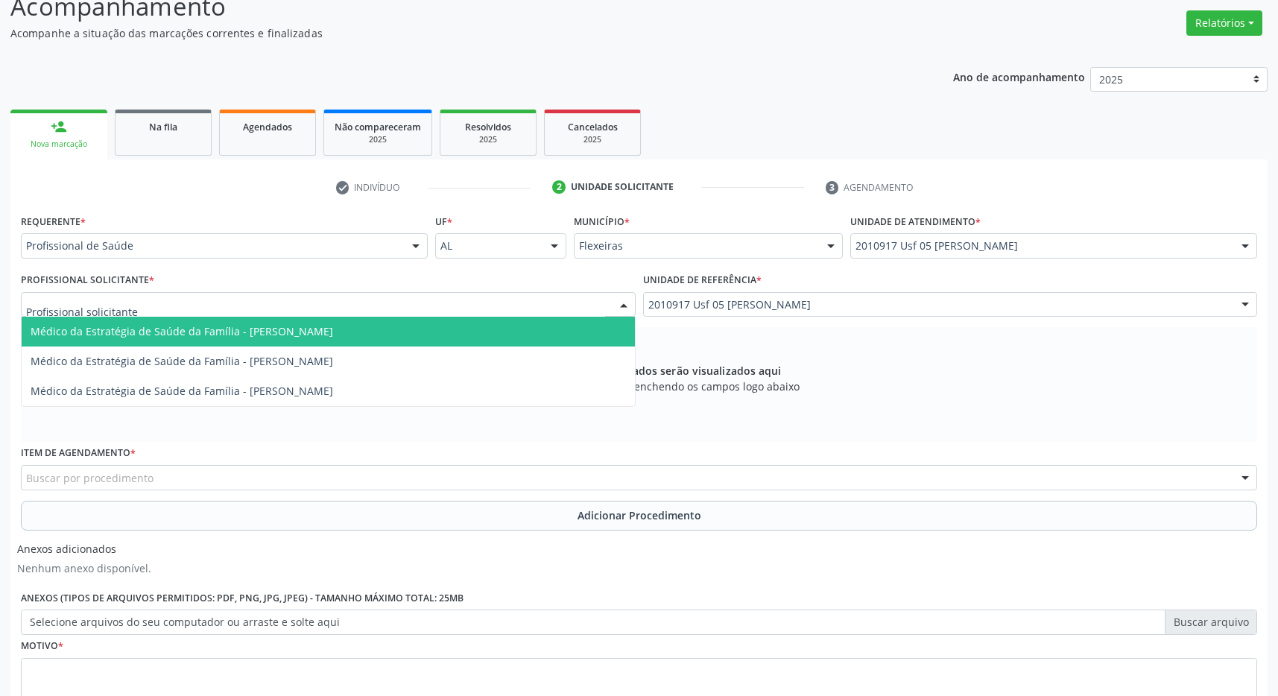
click at [589, 309] on div at bounding box center [328, 304] width 615 height 25
click at [510, 335] on span "Médico da Estratégia de Saúde da Família - [PERSON_NAME]" at bounding box center [328, 332] width 613 height 30
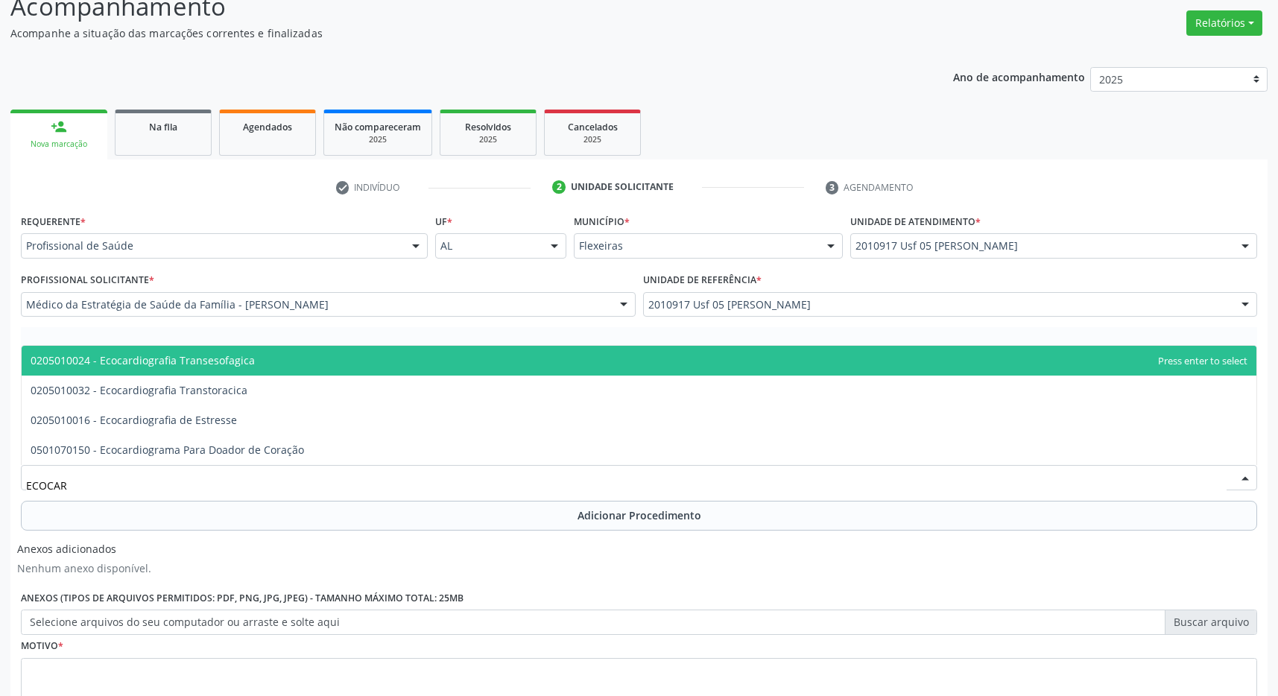
type input "ECOCARD"
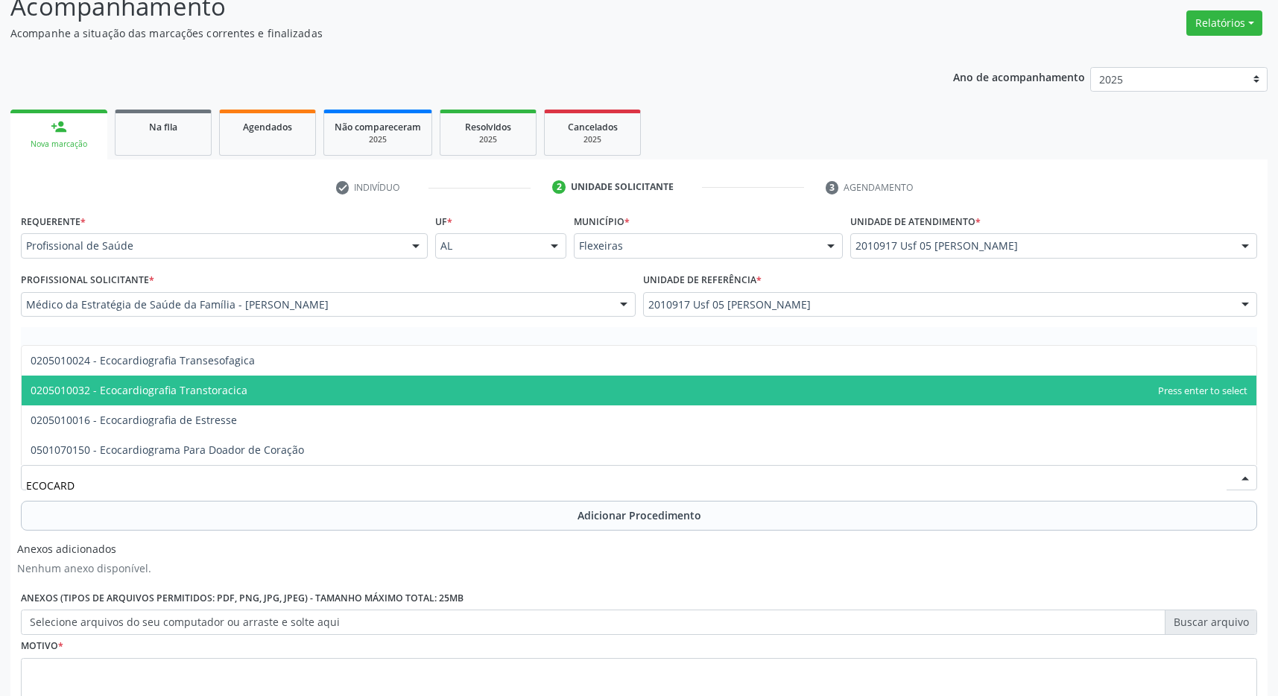
click at [258, 381] on span "0205010032 - Ecocardiografia Transtoracica" at bounding box center [639, 391] width 1235 height 30
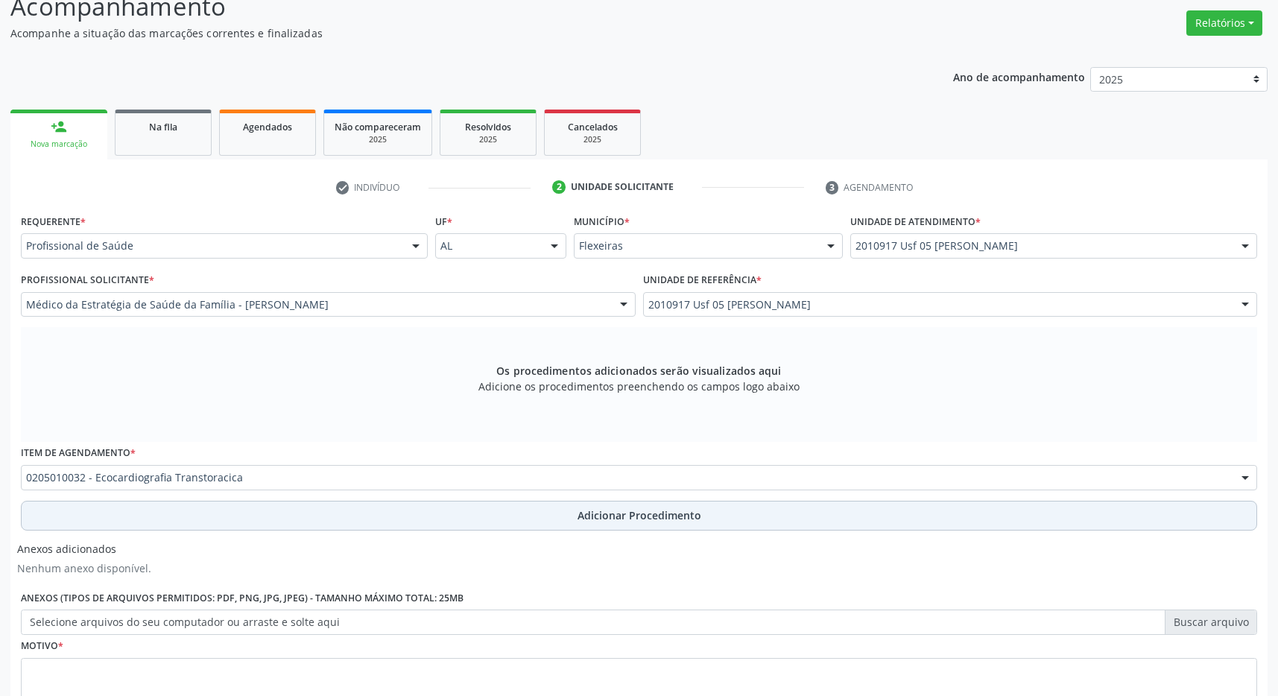
click at [604, 515] on span "Adicionar Procedimento" at bounding box center [640, 515] width 124 height 16
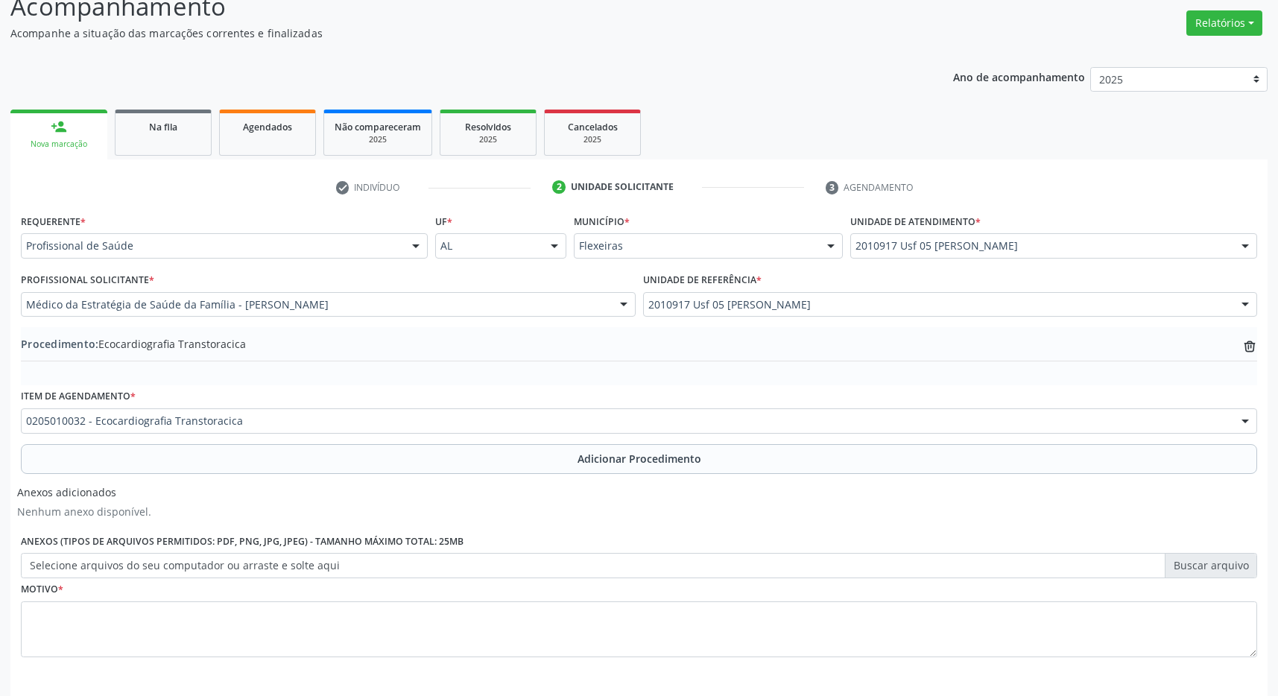
scroll to position [281, 0]
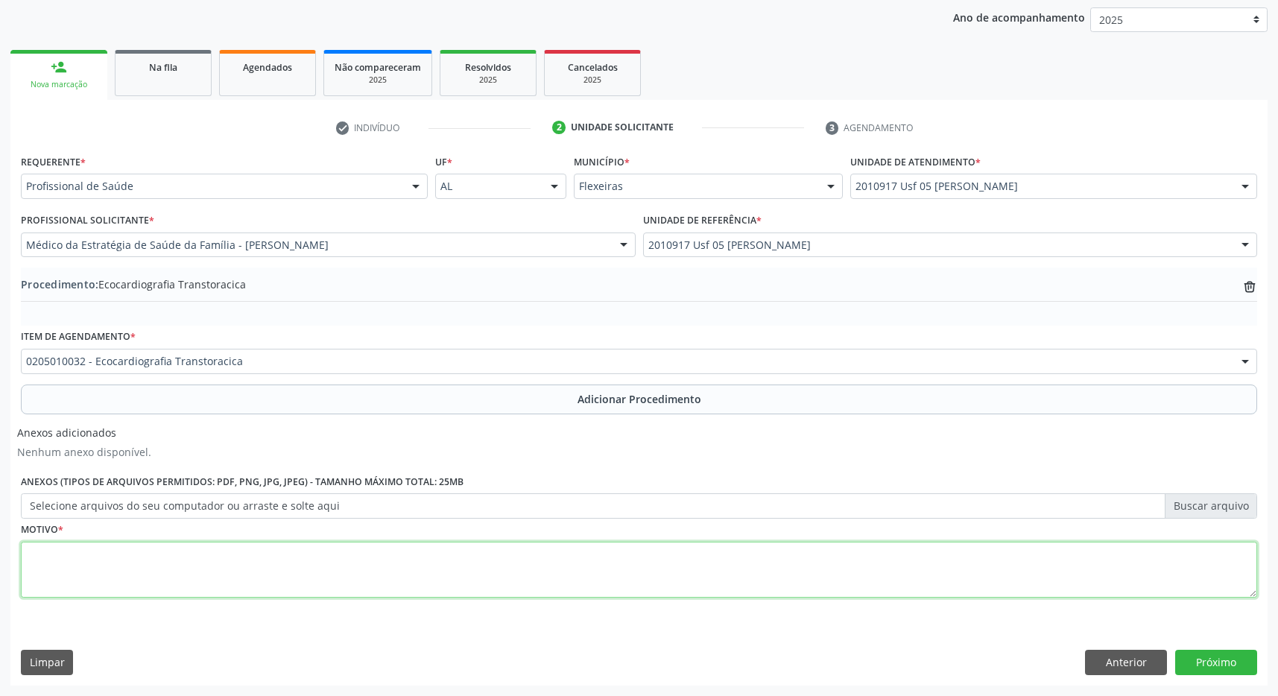
click at [396, 571] on textarea at bounding box center [639, 570] width 1236 height 57
type textarea "HAS + PRÉ DM"
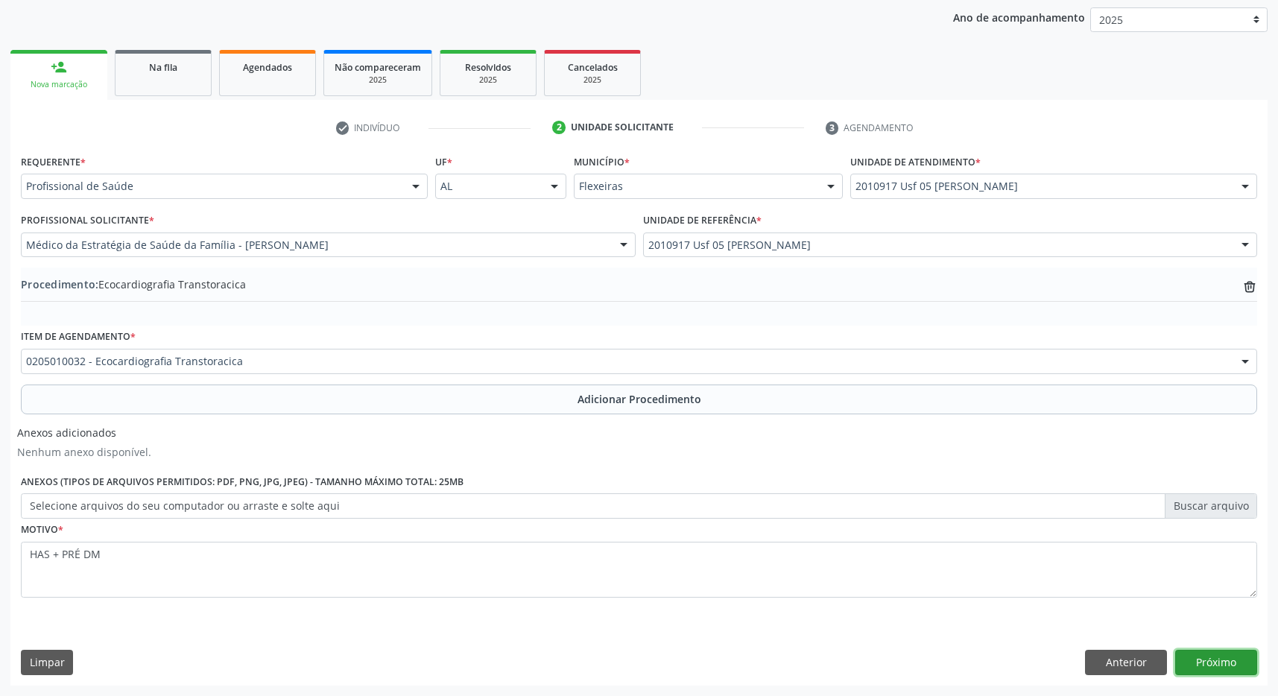
click at [1210, 659] on button "Próximo" at bounding box center [1216, 662] width 82 height 25
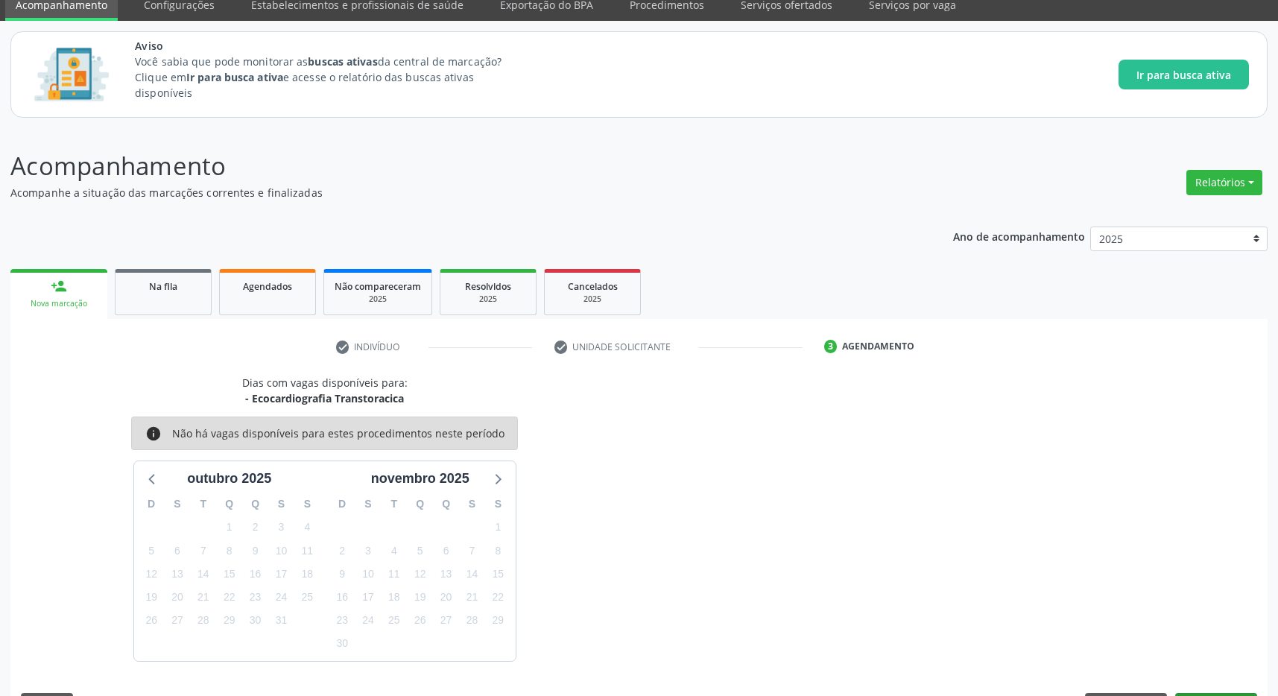
scroll to position [105, 0]
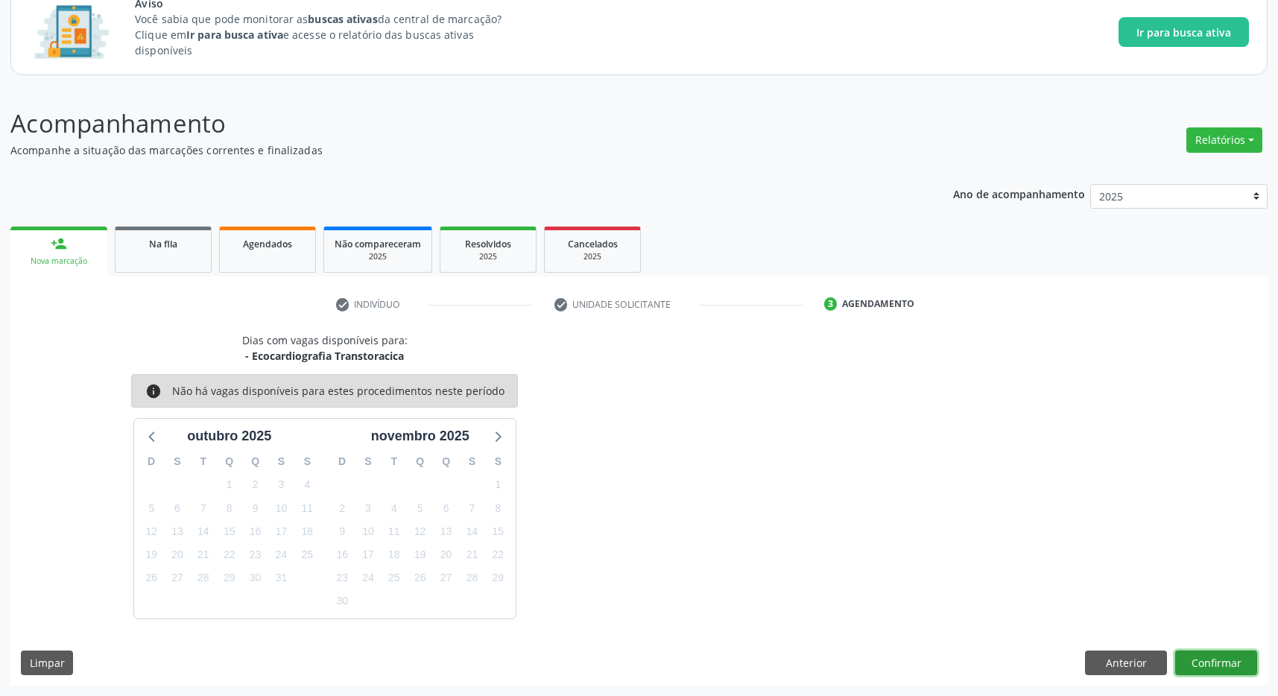
click at [1197, 666] on button "Confirmar" at bounding box center [1216, 663] width 82 height 25
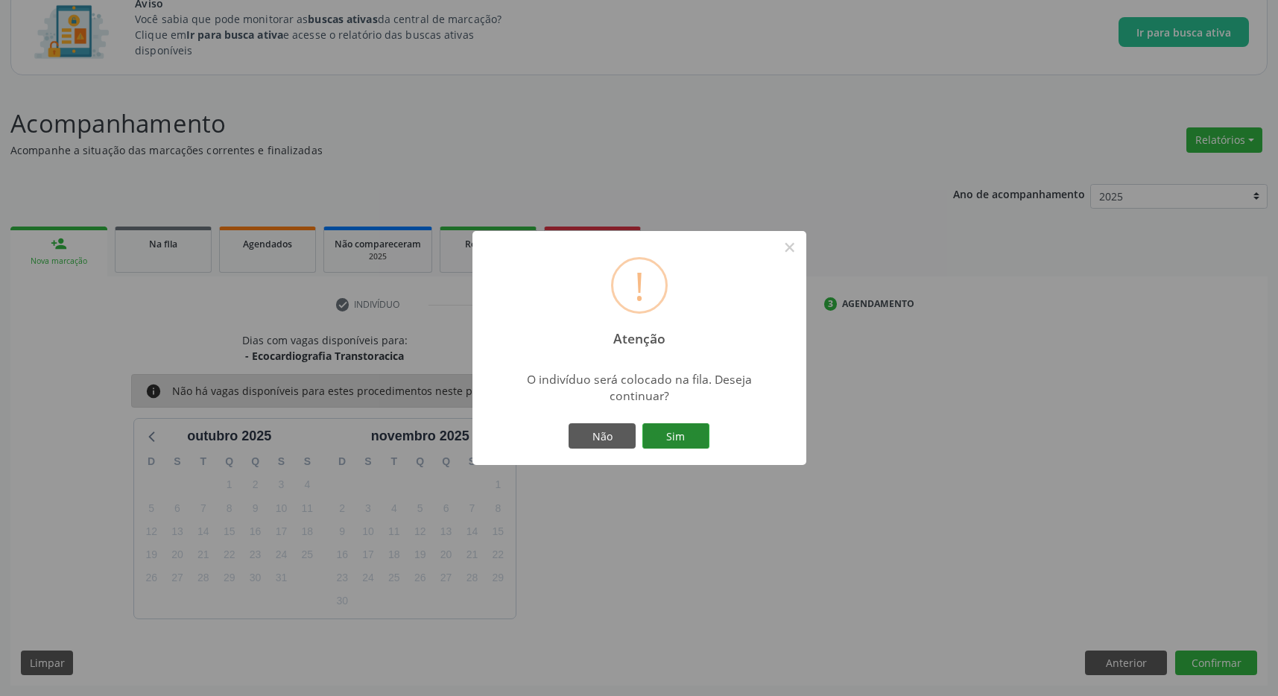
click at [667, 431] on button "Sim" at bounding box center [675, 435] width 67 height 25
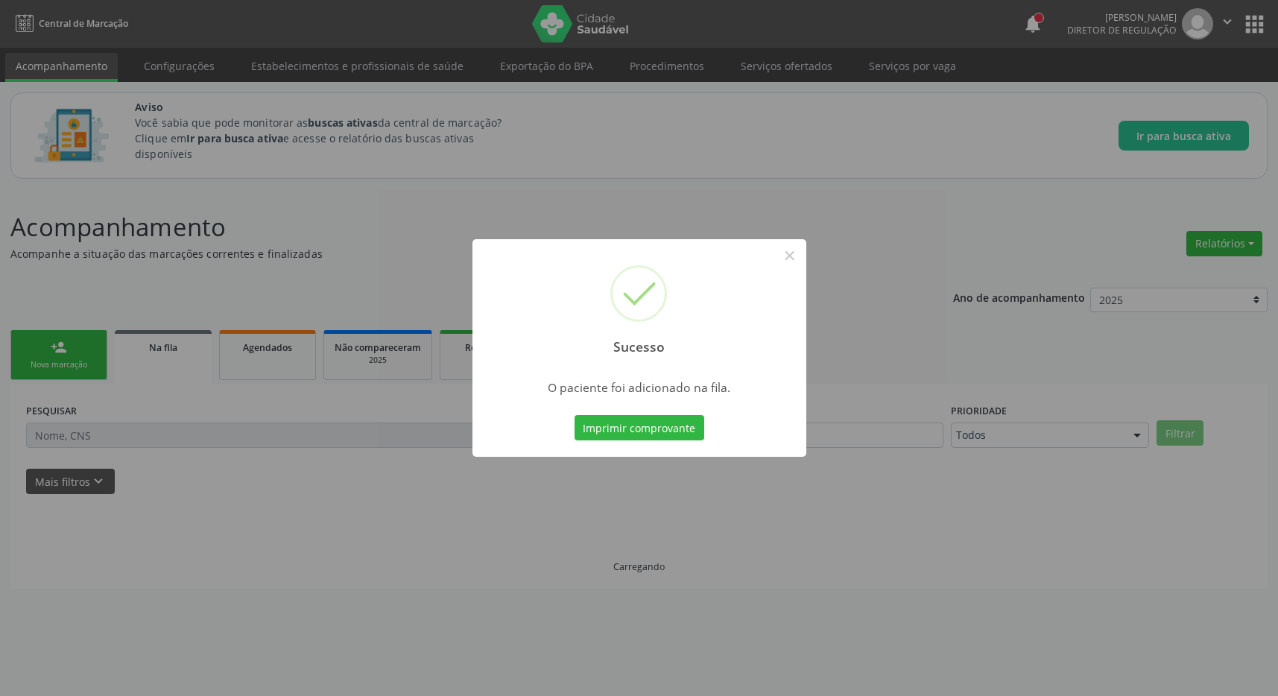
scroll to position [0, 0]
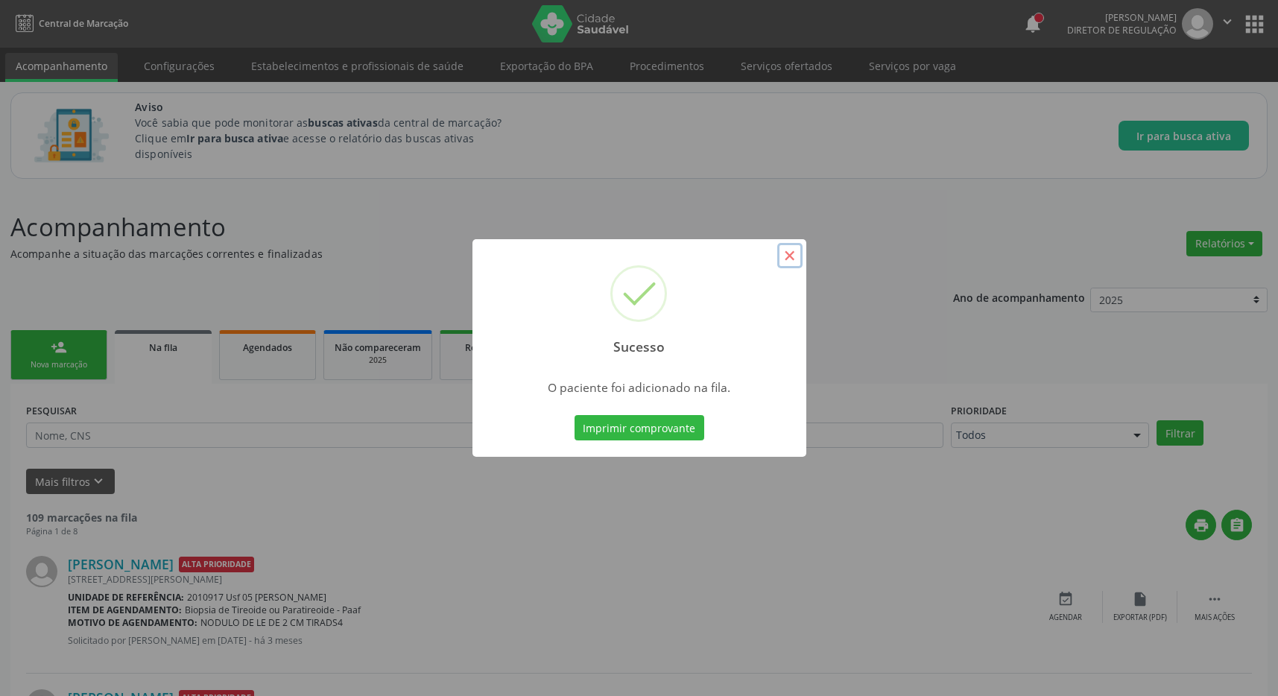
click at [789, 259] on button "×" at bounding box center [789, 255] width 25 height 25
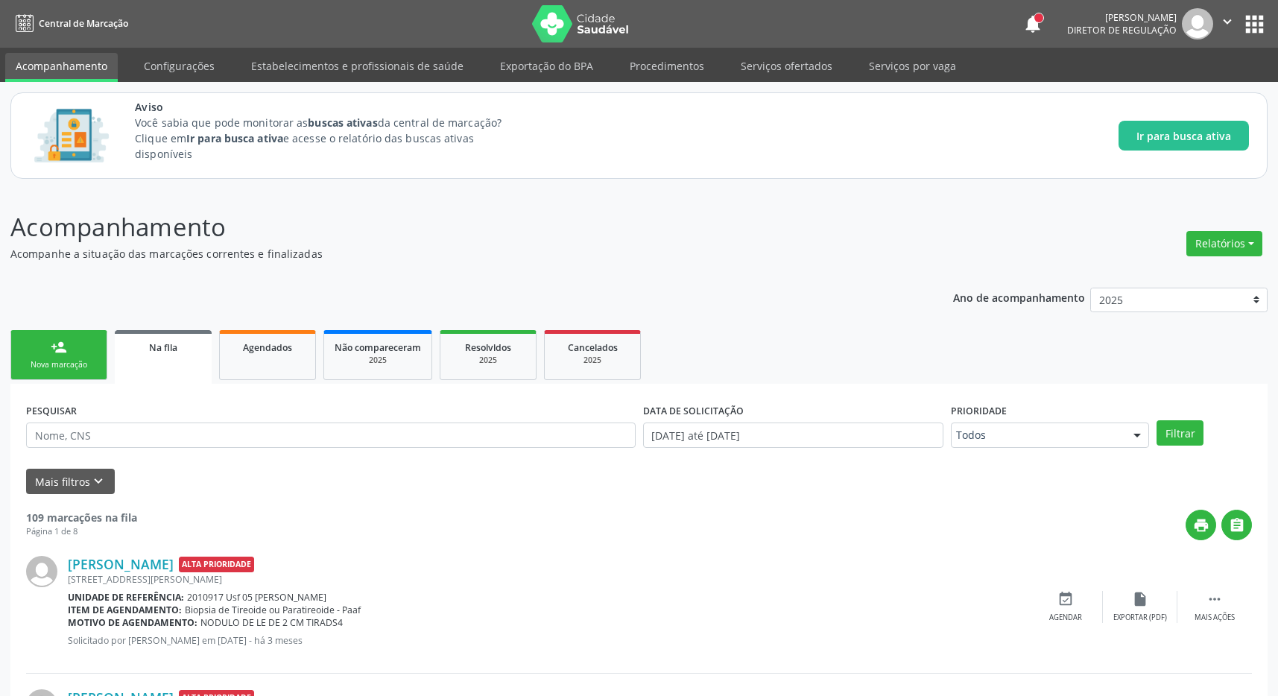
click at [66, 355] on div "person_add" at bounding box center [59, 347] width 16 height 16
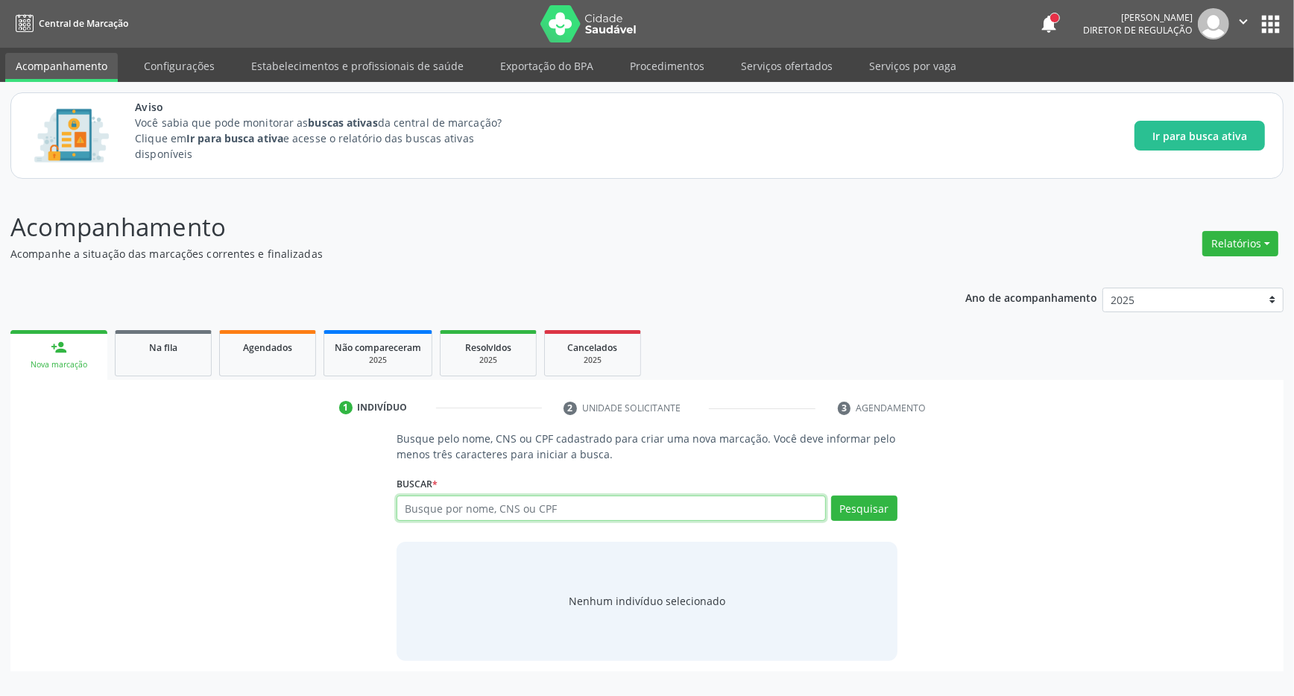
click at [544, 507] on input "text" at bounding box center [610, 508] width 429 height 25
type input "7005052139778855"
click at [850, 511] on button "Pesquisar" at bounding box center [864, 508] width 66 height 25
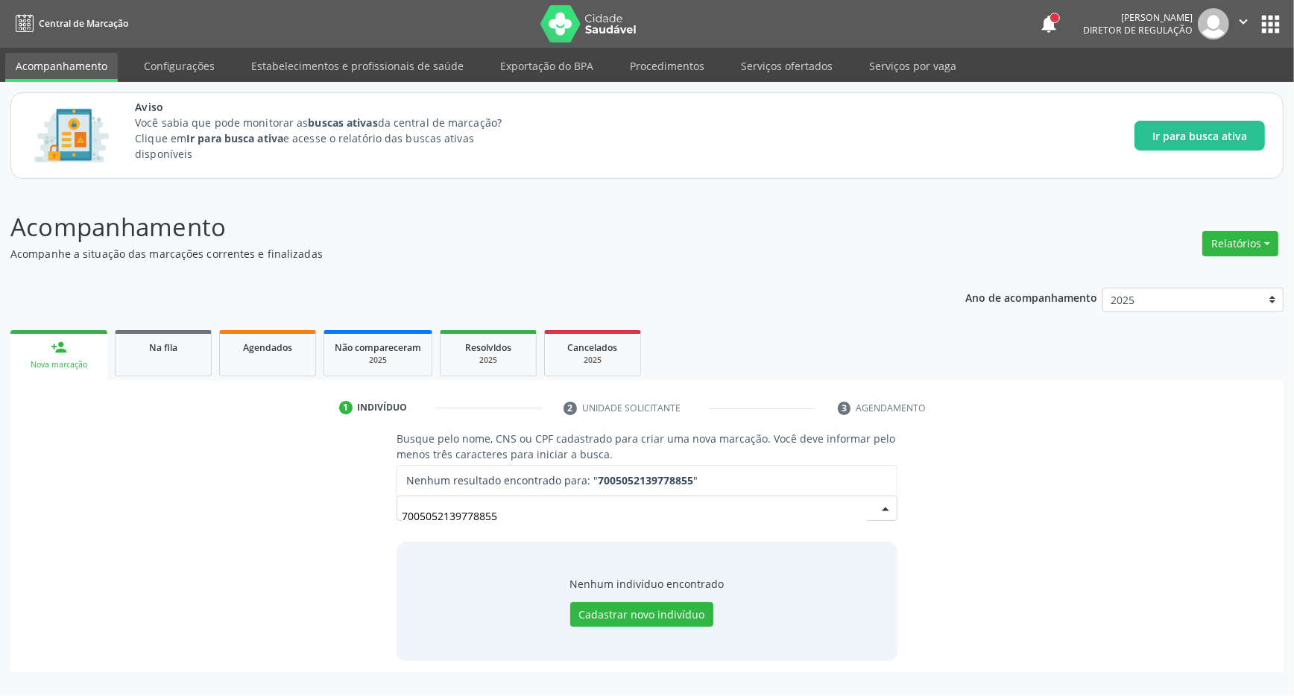
drag, startPoint x: 560, startPoint y: 525, endPoint x: 324, endPoint y: 522, distance: 235.5
click at [402, 522] on input "7005052139778855" at bounding box center [634, 516] width 465 height 30
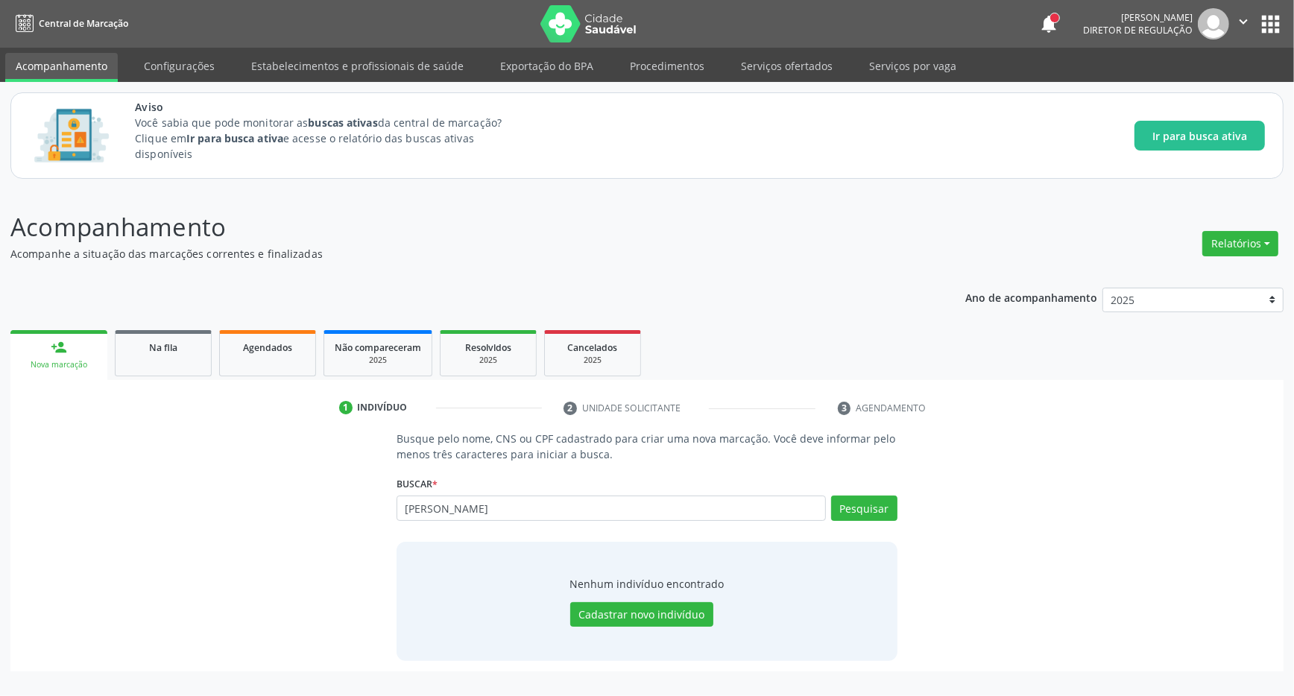
type input "[PERSON_NAME]"
drag, startPoint x: 479, startPoint y: 522, endPoint x: 320, endPoint y: 521, distance: 159.5
click at [402, 521] on input "[PERSON_NAME]" at bounding box center [634, 516] width 465 height 30
type input "700502139778855"
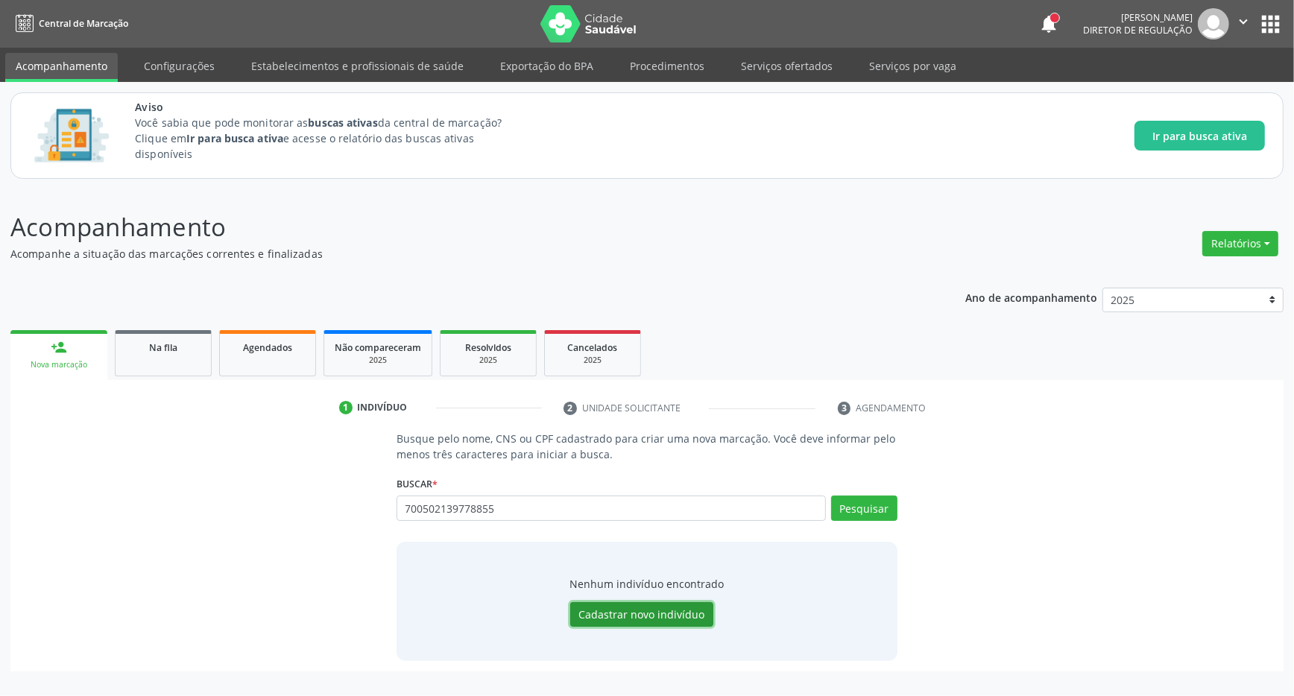
click at [610, 612] on button "Cadastrar novo indivíduo" at bounding box center [641, 614] width 143 height 25
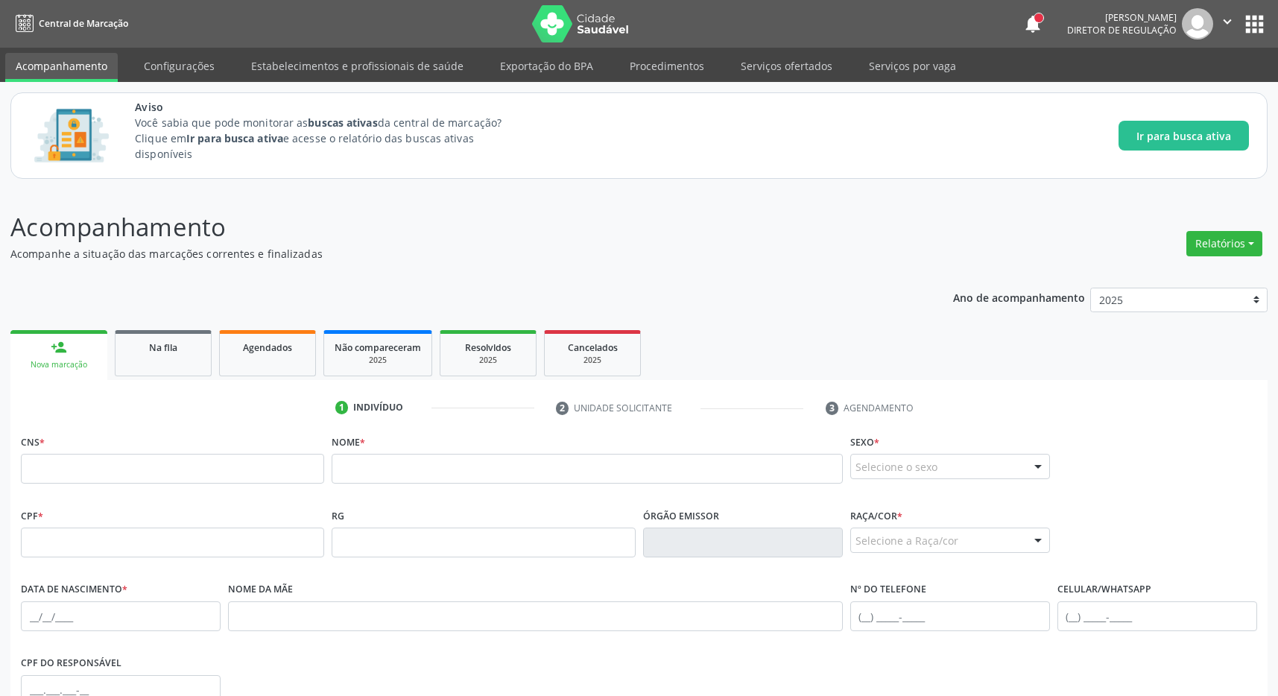
scroll to position [156, 0]
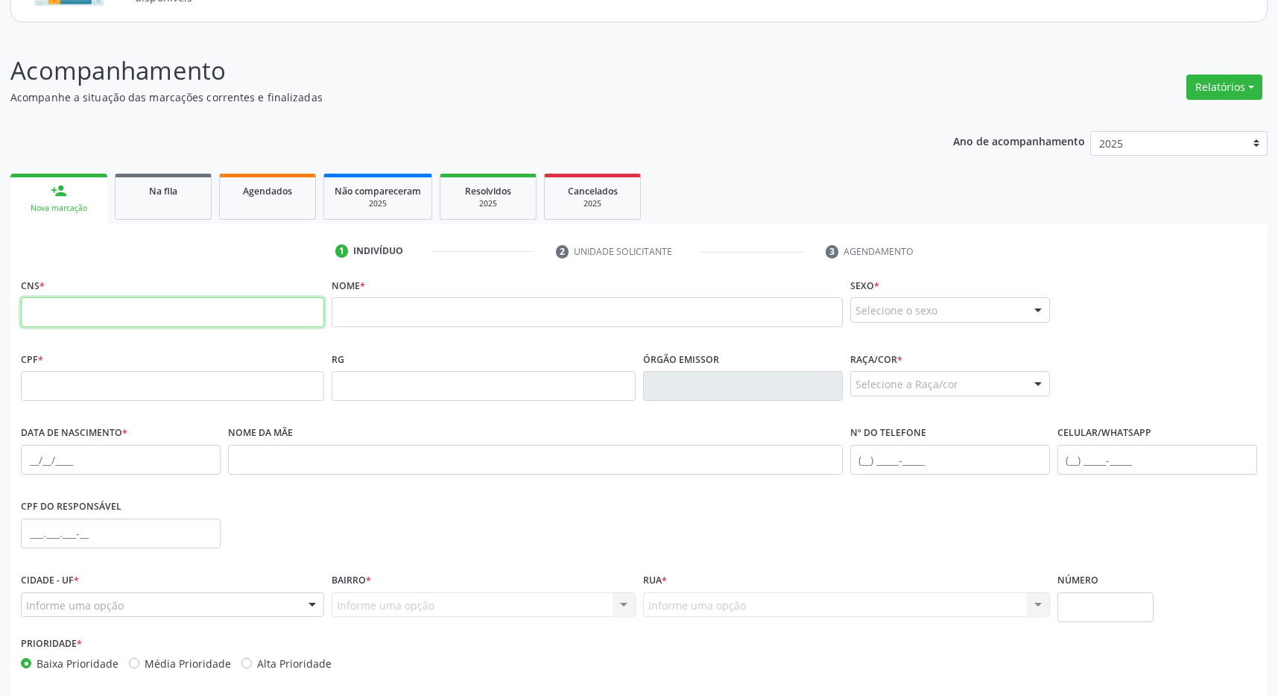
click at [146, 321] on input "text" at bounding box center [172, 312] width 303 height 30
type input "700 5021 3977 8855"
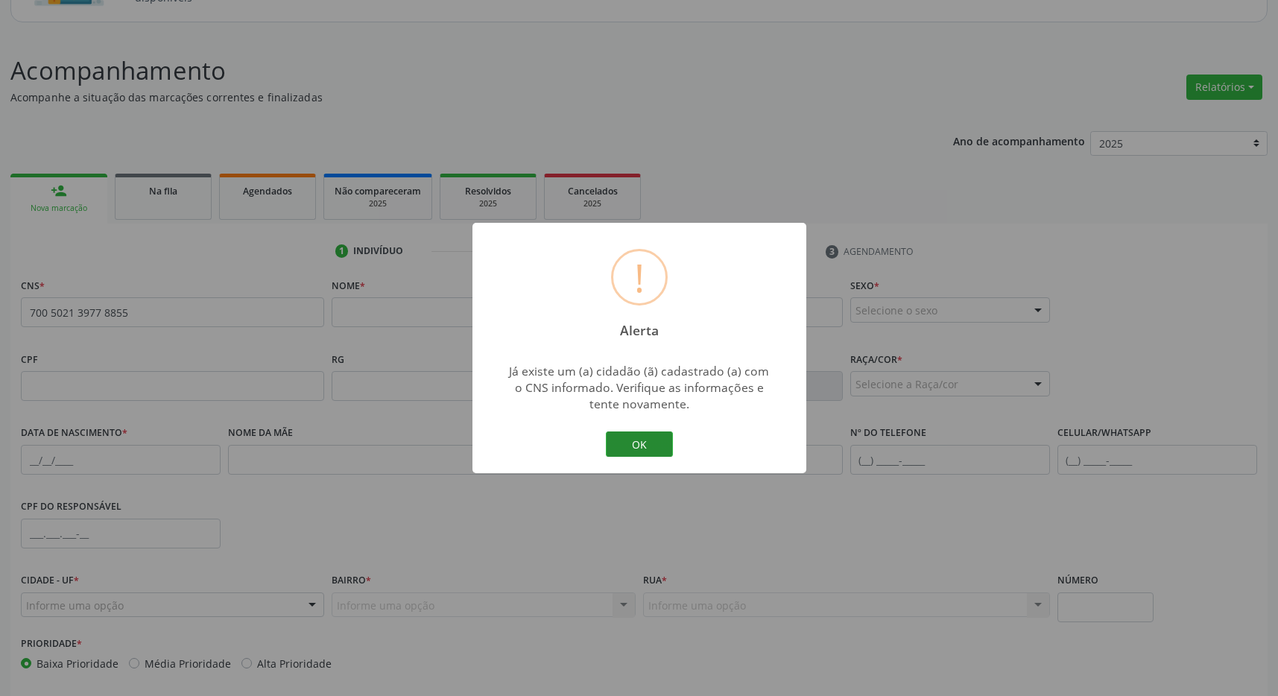
click at [623, 447] on button "OK" at bounding box center [639, 443] width 67 height 25
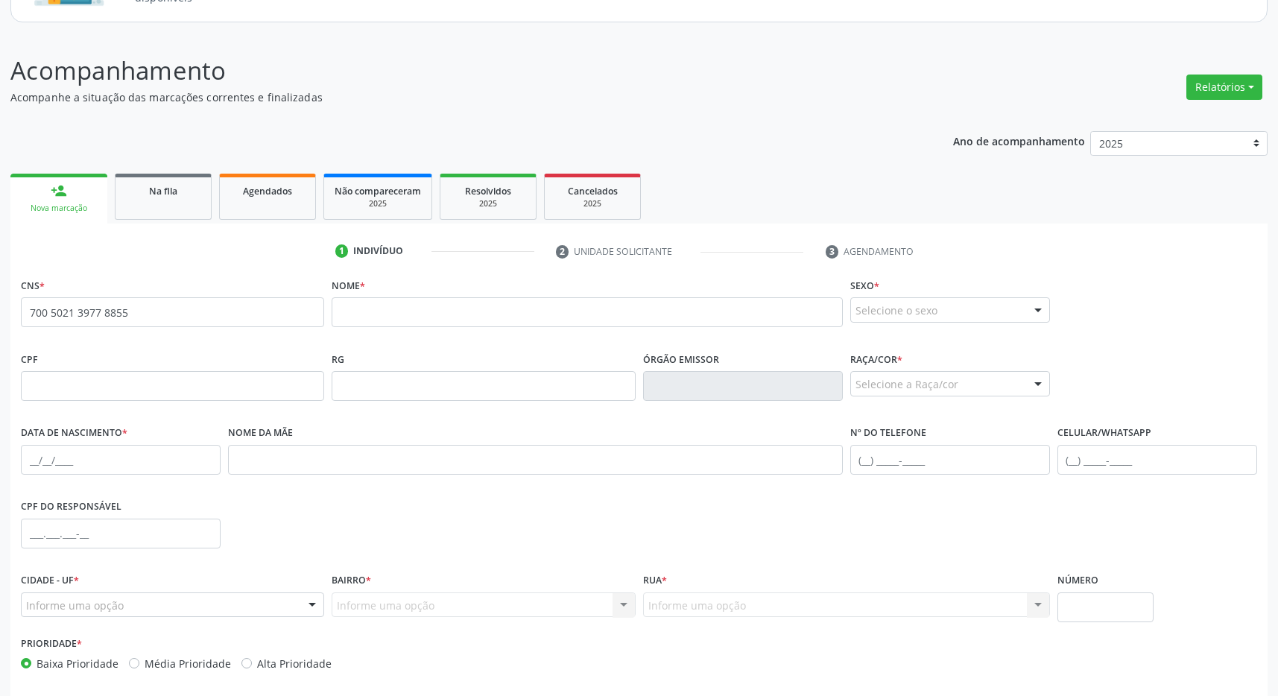
click at [685, 163] on div "Ano de acompanhamento 2025 person_add Nova marcação Na fila Agendados Não compa…" at bounding box center [638, 435] width 1257 height 628
drag, startPoint x: 151, startPoint y: 317, endPoint x: -48, endPoint y: 317, distance: 199.0
click at [21, 317] on input "700 5021 3977 8855" at bounding box center [172, 312] width 303 height 30
click at [73, 208] on div "Nova marcação" at bounding box center [59, 208] width 76 height 11
click at [51, 185] on div "person_add" at bounding box center [59, 191] width 16 height 16
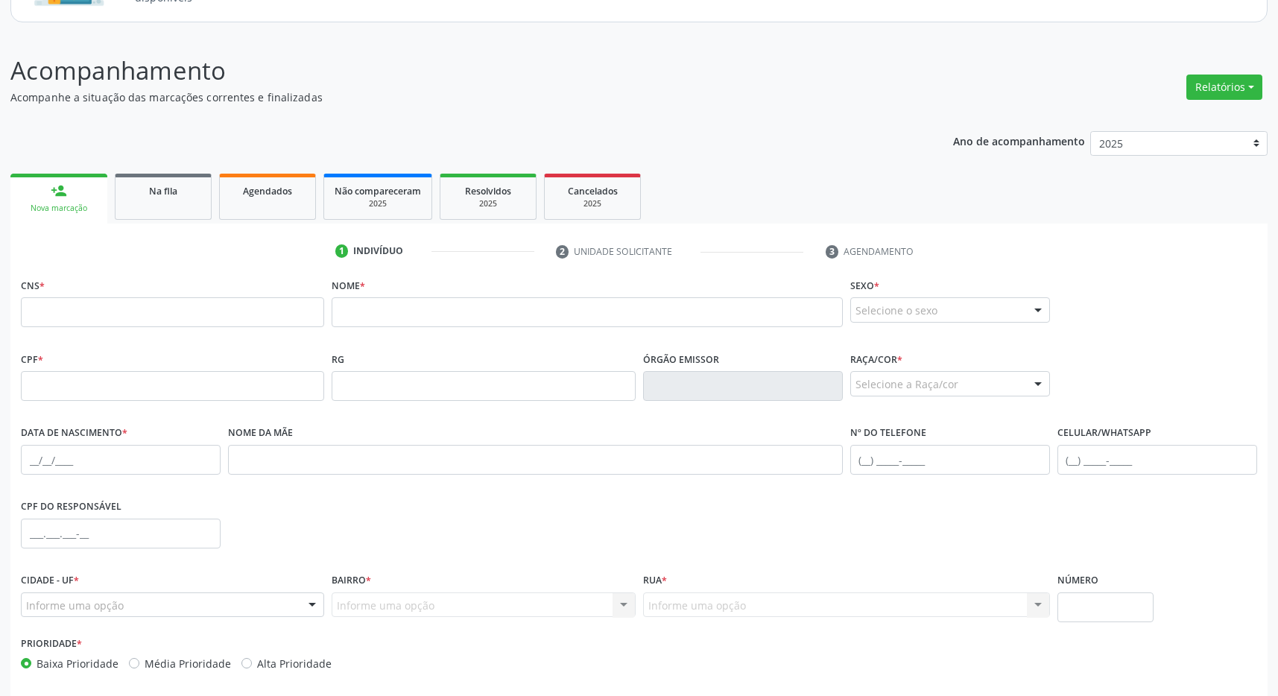
click at [49, 194] on link "person_add Nova marcação" at bounding box center [58, 199] width 97 height 50
click at [59, 197] on div "person_add" at bounding box center [59, 191] width 16 height 16
click at [215, 212] on ul "person_add Nova marcação Na fila Agendados Não compareceram 2025 Resolvidos 202…" at bounding box center [638, 197] width 1257 height 54
click at [155, 211] on link "Na fila" at bounding box center [163, 197] width 97 height 46
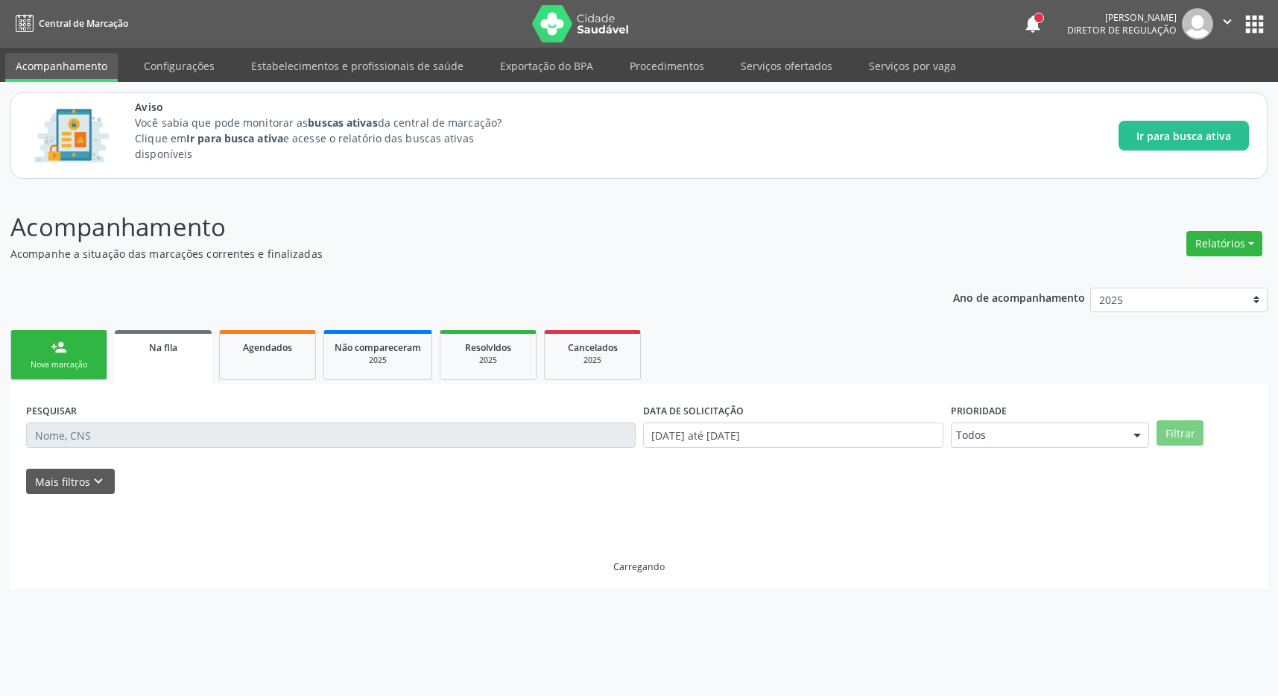
scroll to position [0, 0]
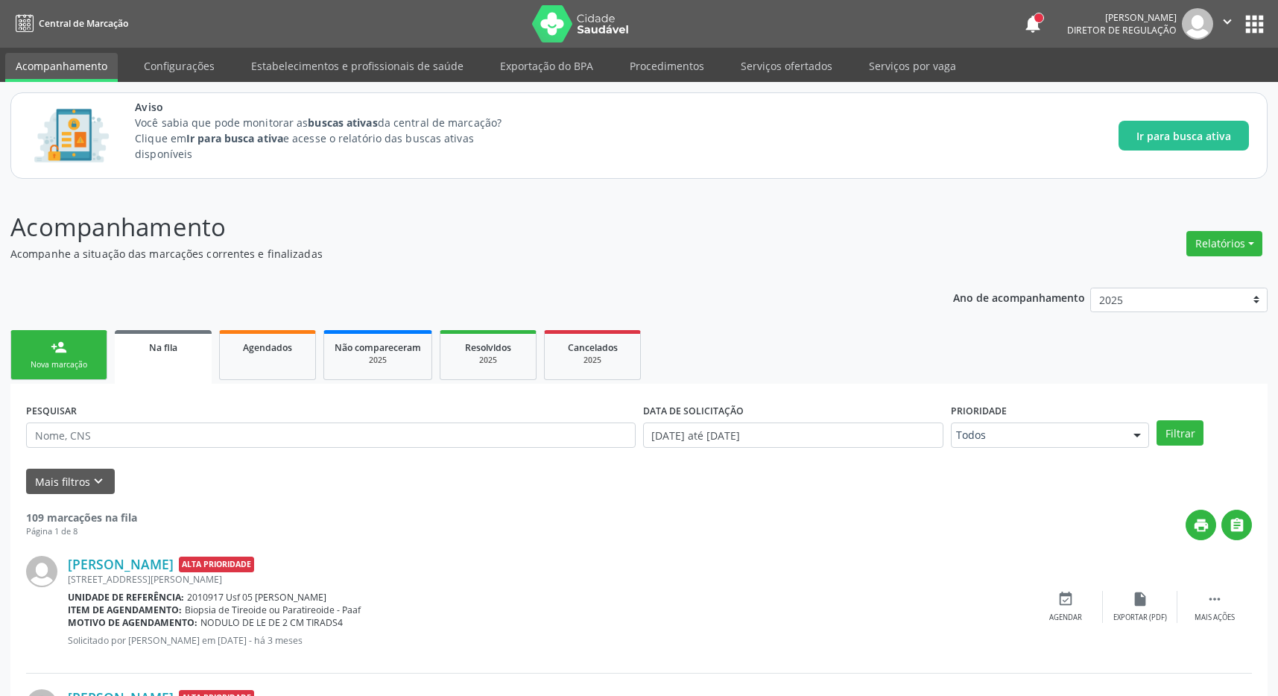
click at [56, 365] on div "Nova marcação" at bounding box center [59, 364] width 75 height 11
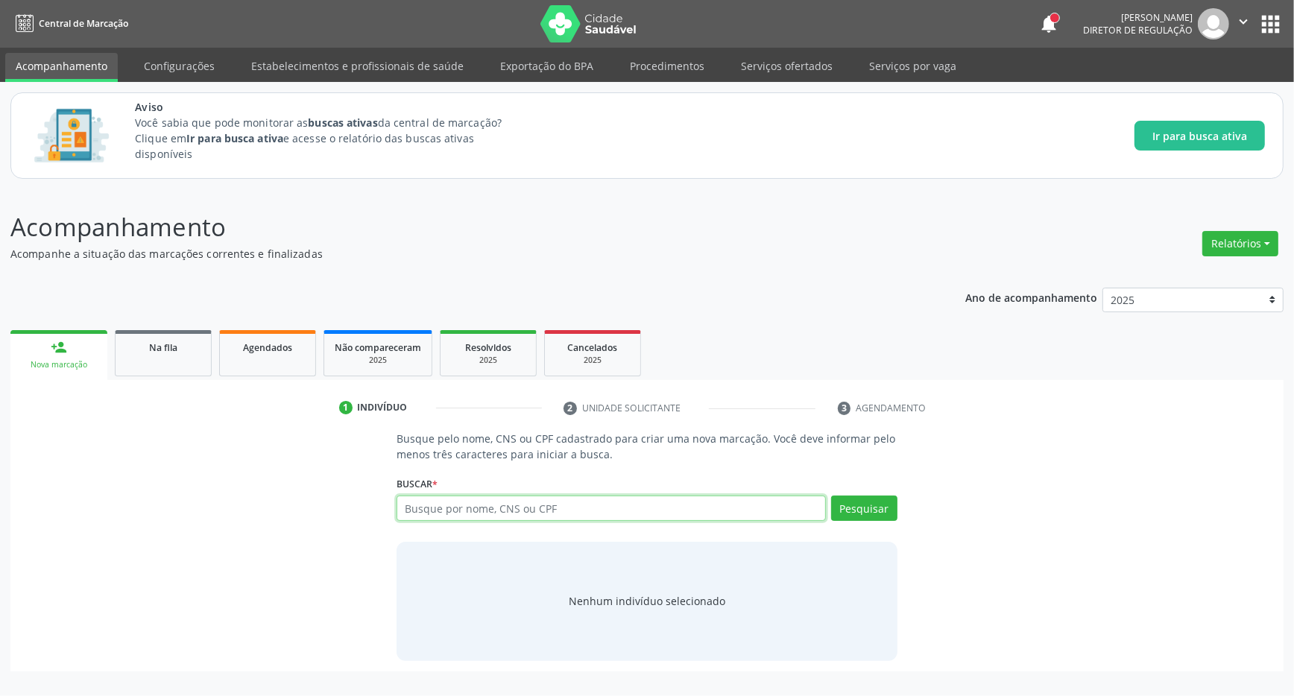
click at [449, 502] on input "text" at bounding box center [610, 508] width 429 height 25
paste input "700 5021 3977 8855"
type input "700 5021 3977 8855"
click at [867, 504] on button "Pesquisar" at bounding box center [864, 508] width 66 height 25
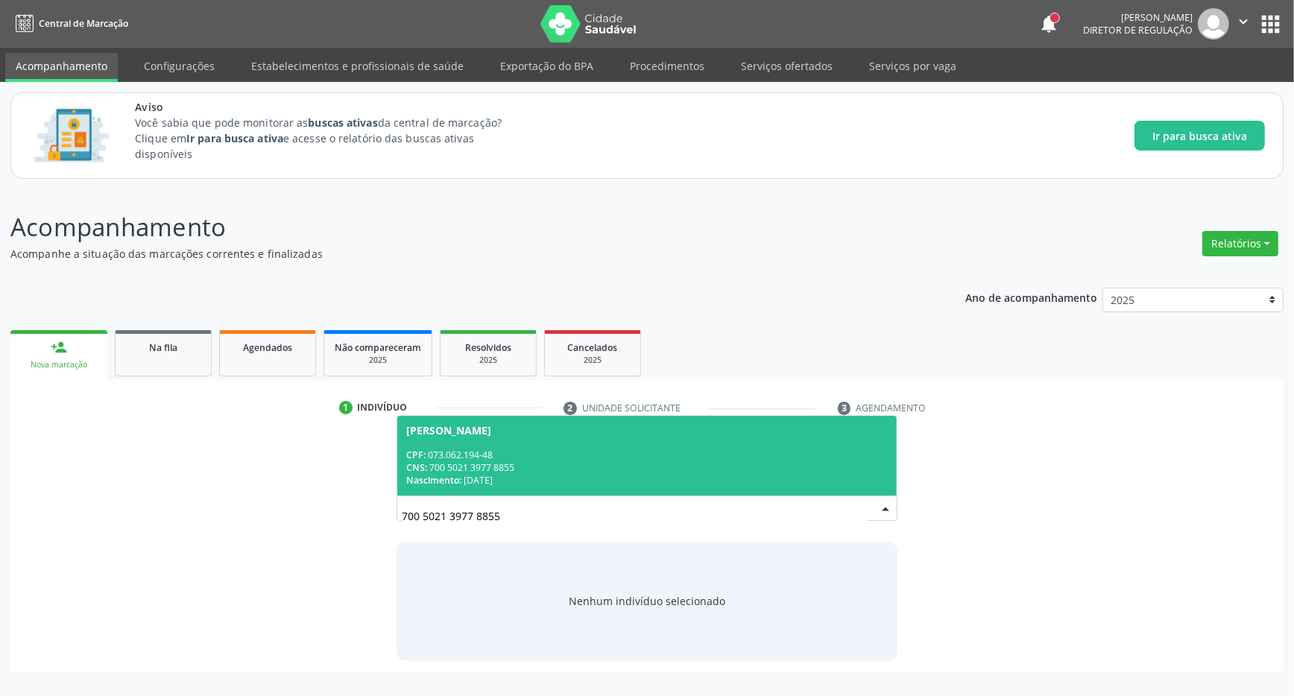
click at [519, 472] on div "CNS: 700 5021 3977 8855" at bounding box center [646, 467] width 481 height 13
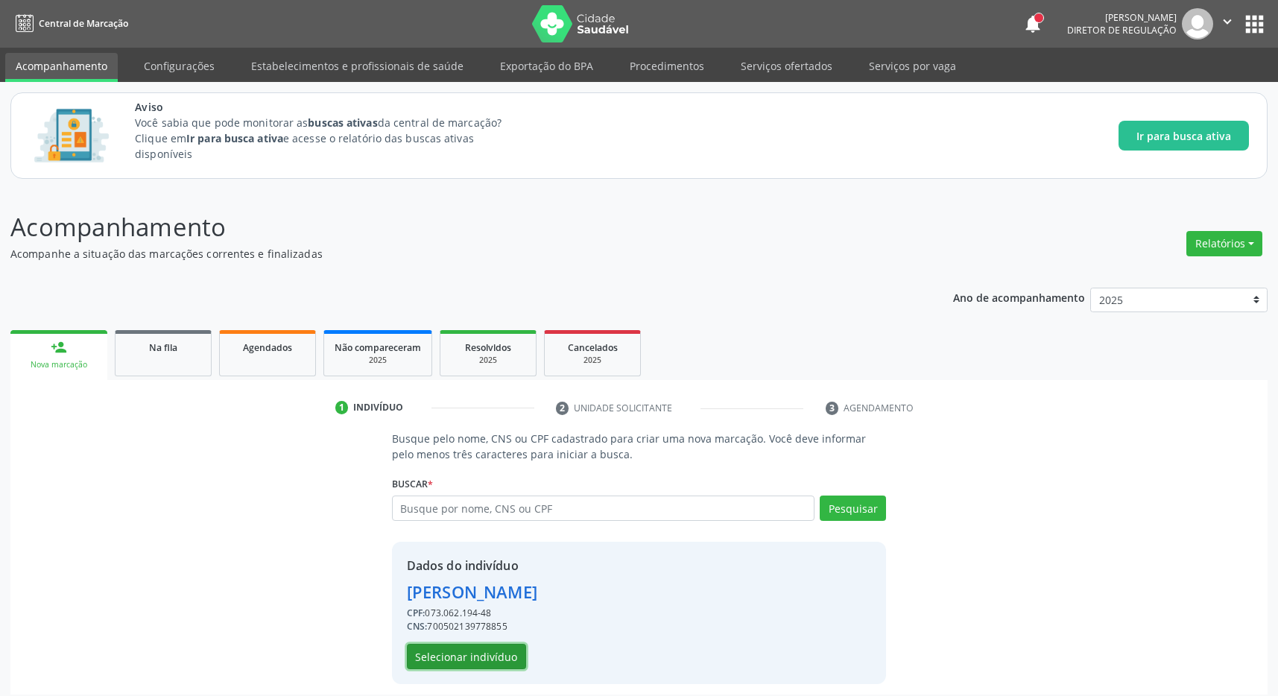
click at [459, 666] on button "Selecionar indivíduo" at bounding box center [466, 656] width 119 height 25
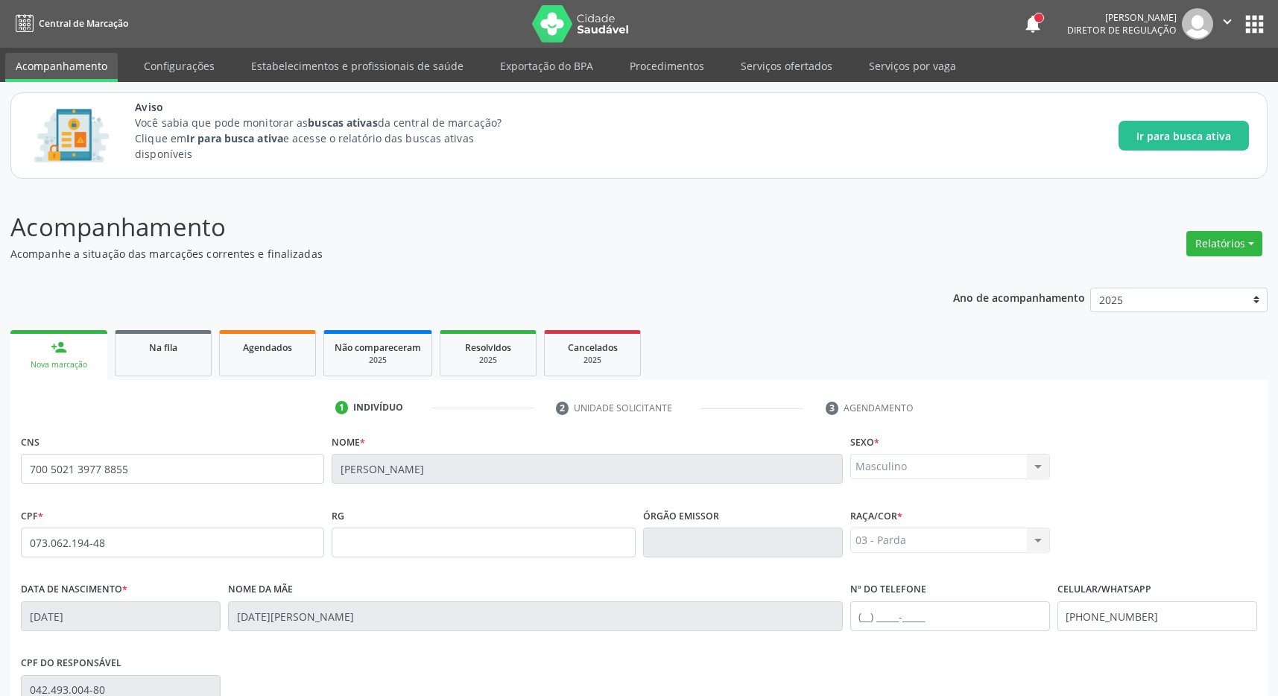
scroll to position [221, 0]
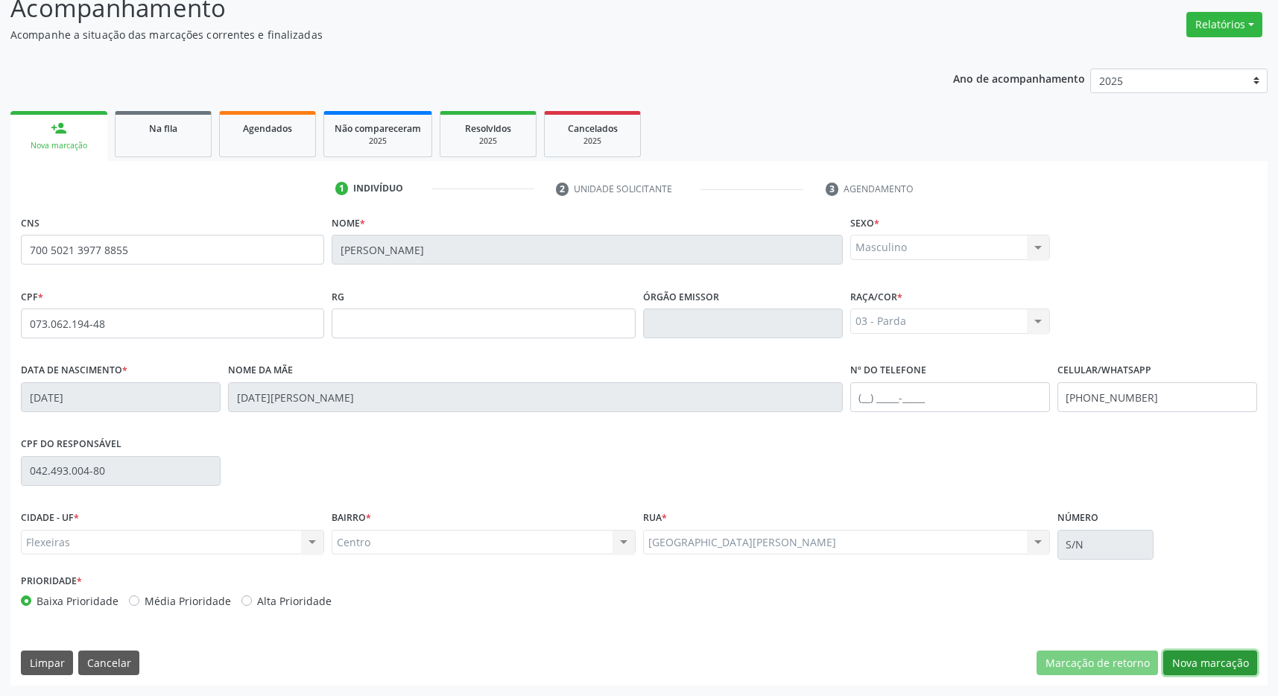
click at [1202, 658] on button "Nova marcação" at bounding box center [1210, 663] width 94 height 25
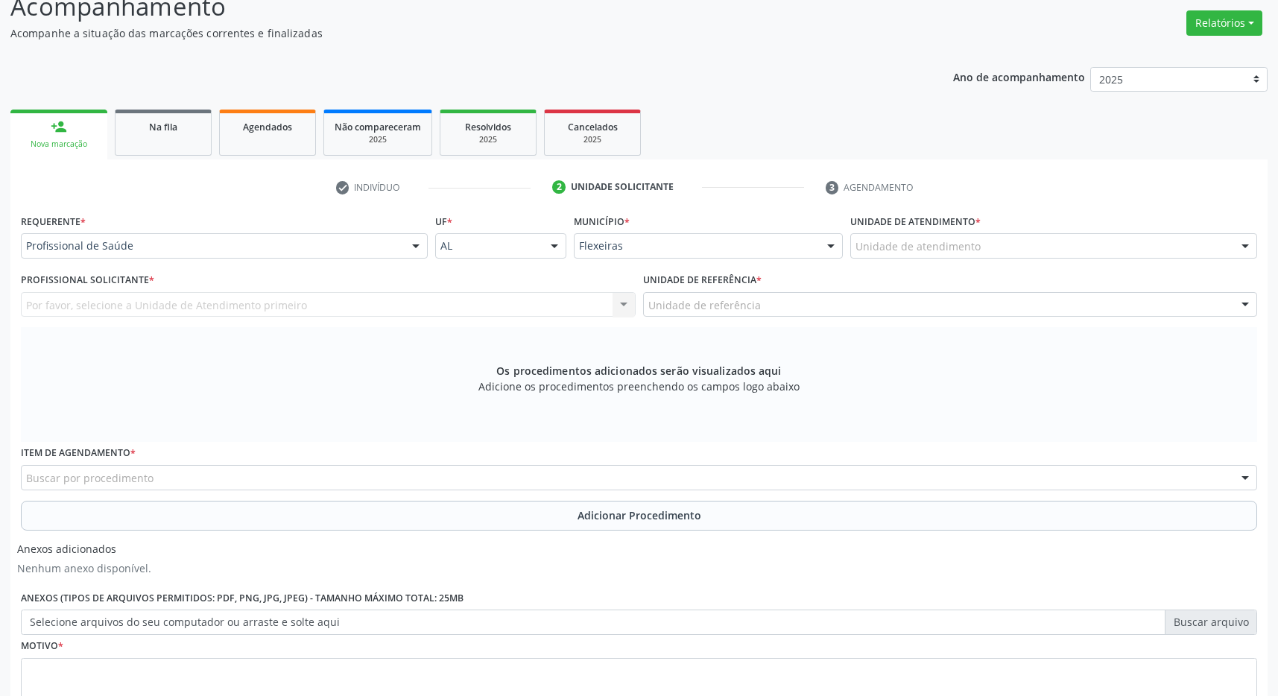
scroll to position [338, 0]
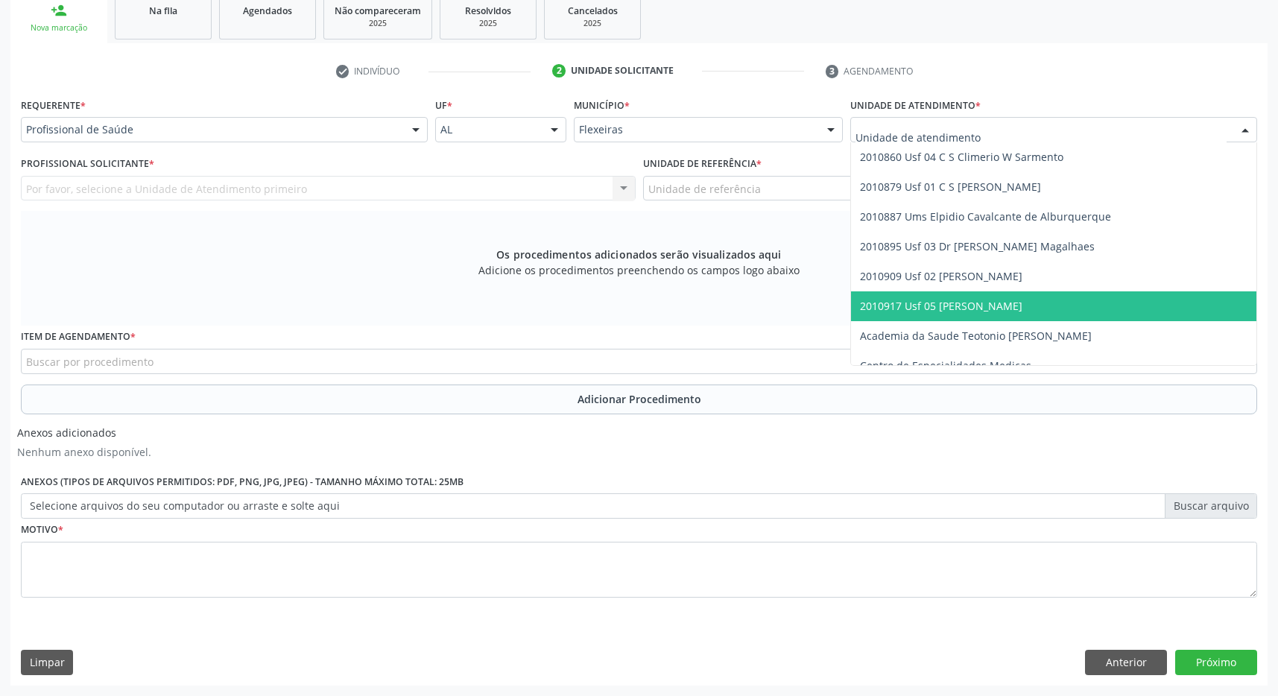
click at [975, 309] on span "2010917 Usf 05 [PERSON_NAME]" at bounding box center [941, 306] width 162 height 14
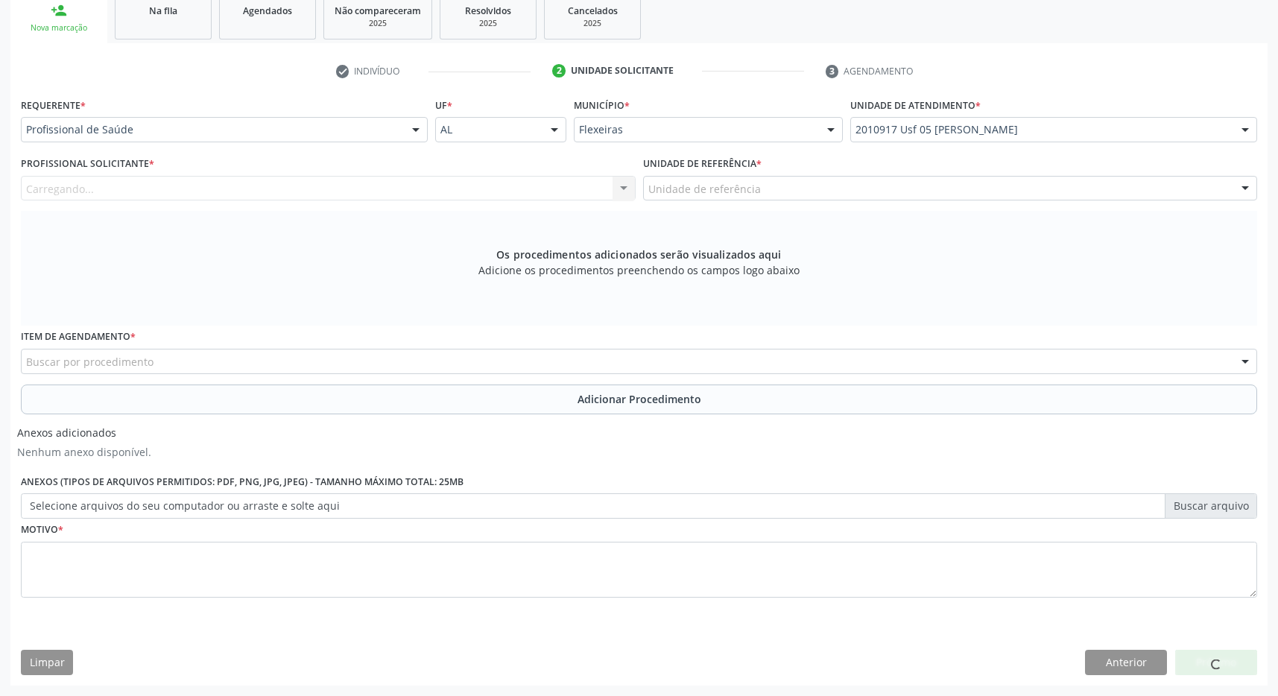
click at [1010, 190] on div "Unidade de referência" at bounding box center [950, 188] width 615 height 25
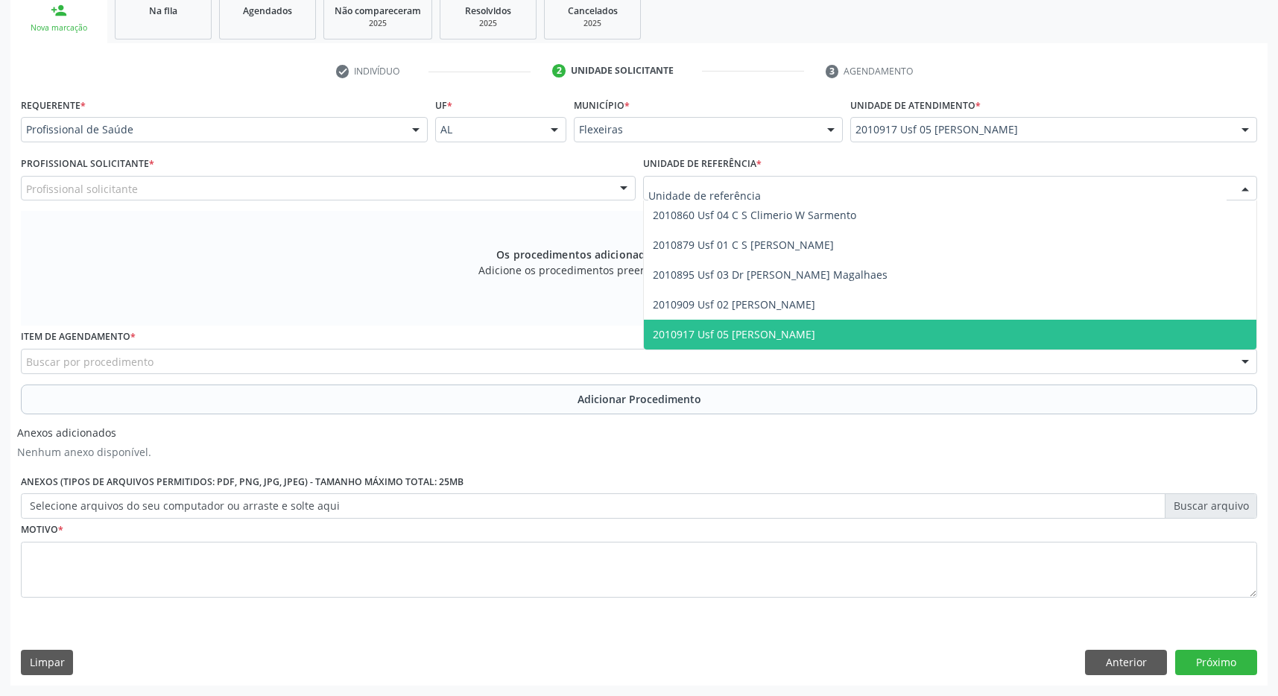
click at [980, 321] on span "2010917 Usf 05 [PERSON_NAME]" at bounding box center [950, 335] width 613 height 30
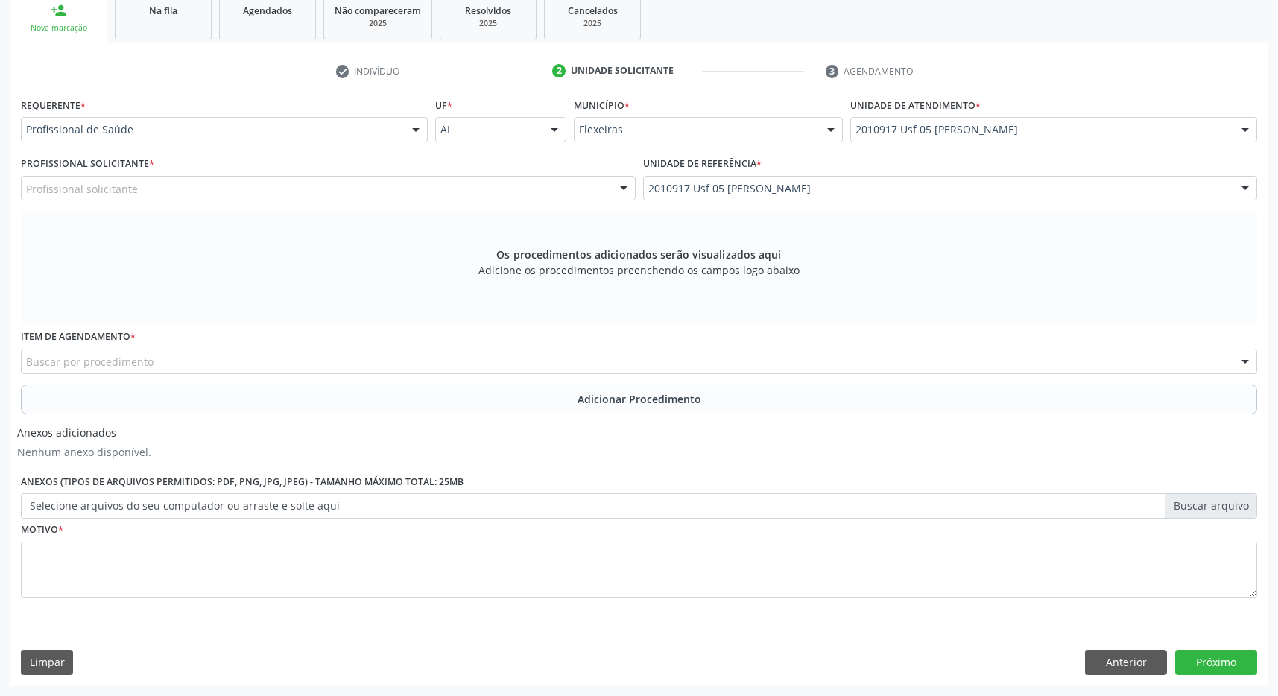
click at [566, 200] on div "Profissional solicitante" at bounding box center [328, 188] width 615 height 25
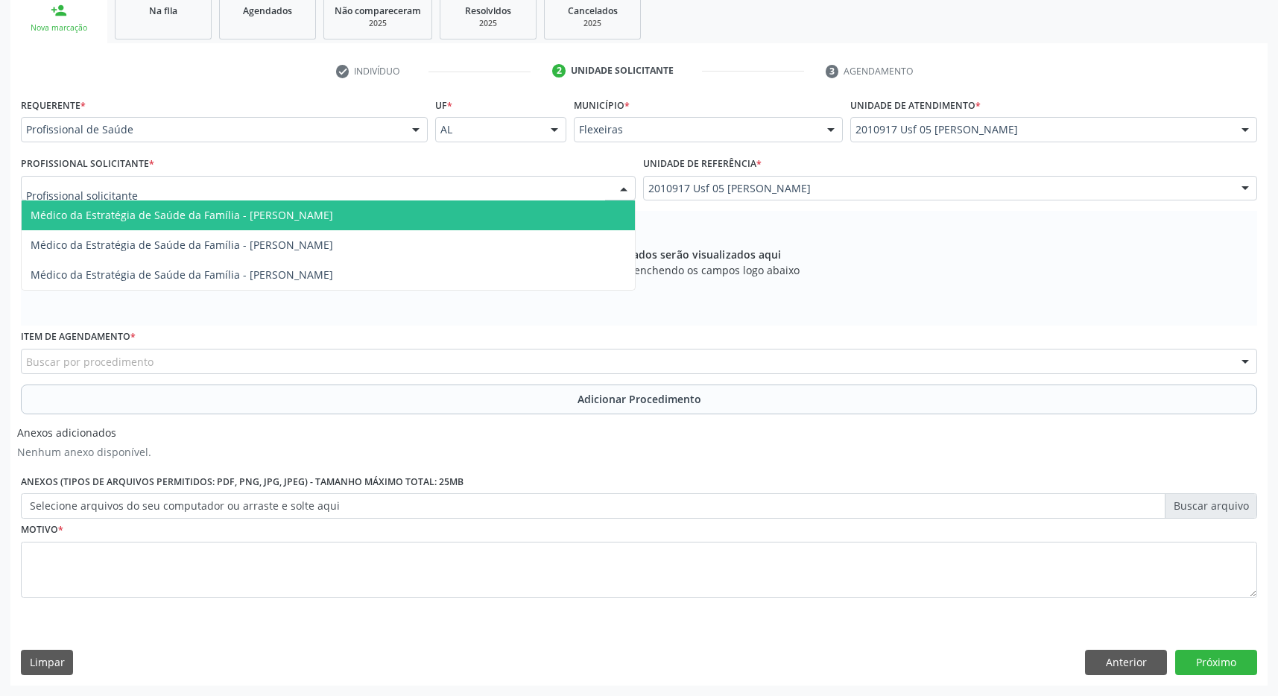
click at [481, 209] on span "Médico da Estratégia de Saúde da Família - [PERSON_NAME]" at bounding box center [328, 215] width 613 height 30
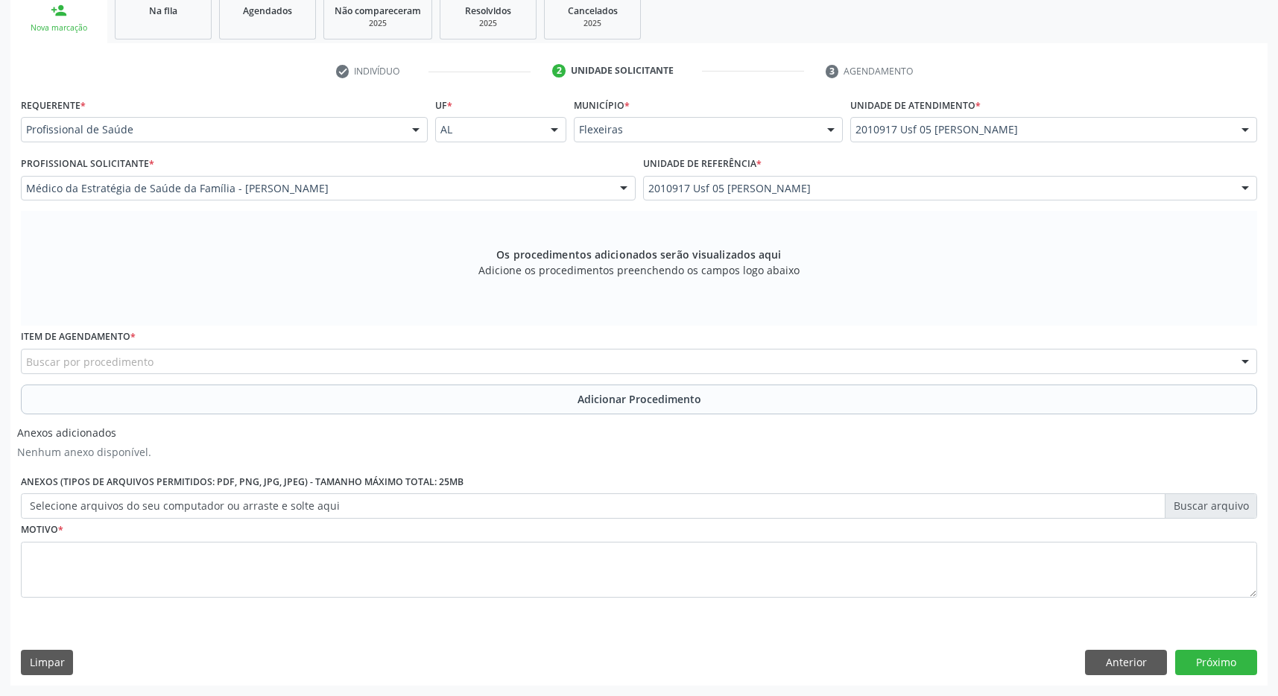
click at [313, 370] on div "Buscar por procedimento" at bounding box center [639, 361] width 1236 height 25
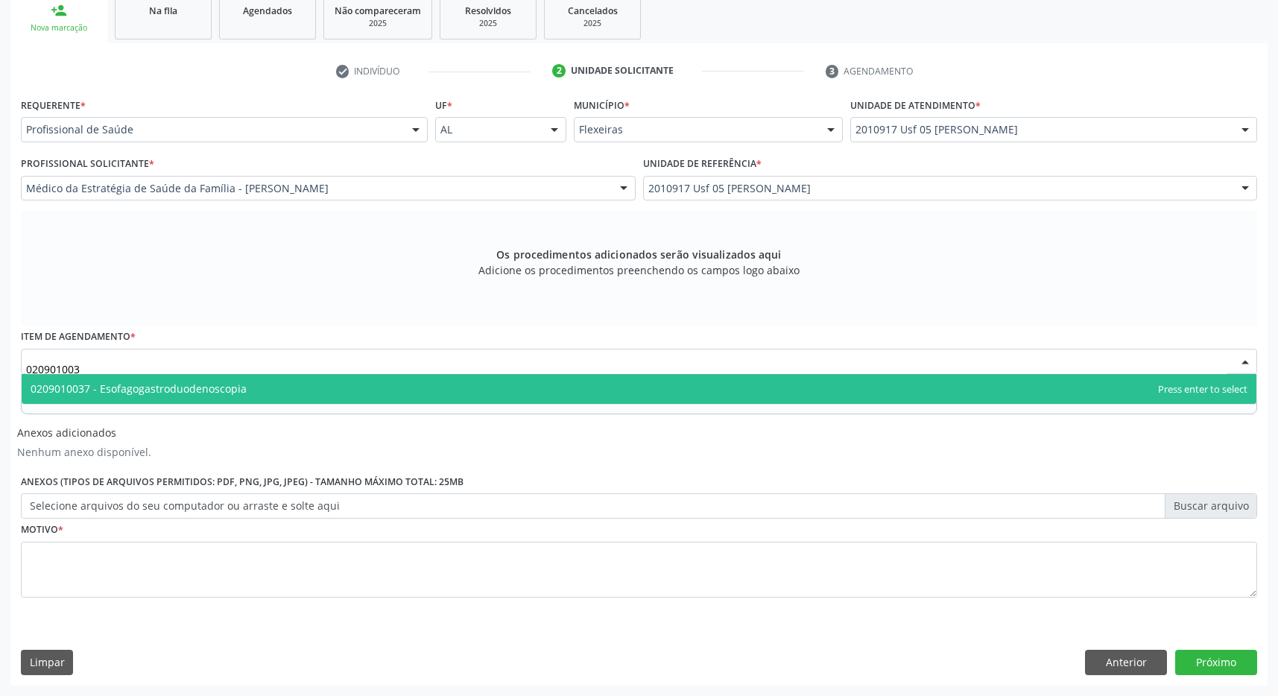
type input "0209010037"
click at [377, 379] on span "0209010037 - Esofagogastroduodenoscopia" at bounding box center [639, 389] width 1235 height 30
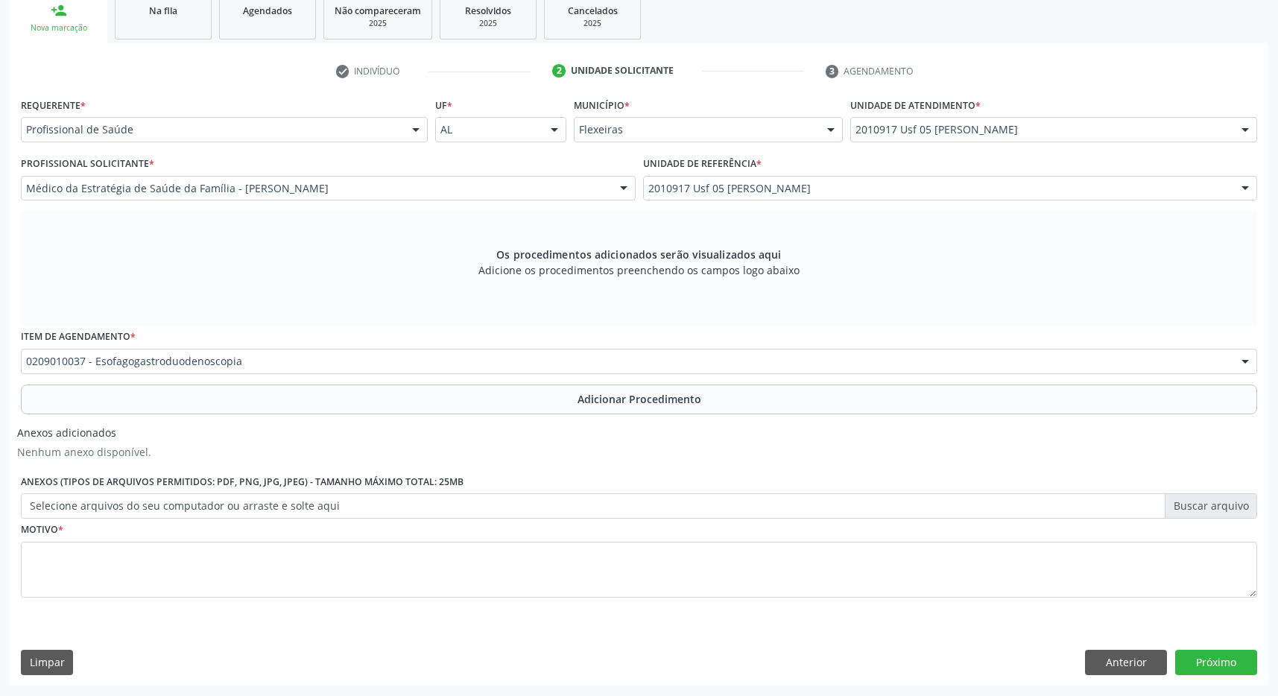
click at [377, 540] on div "Motivo *" at bounding box center [639, 558] width 1236 height 79
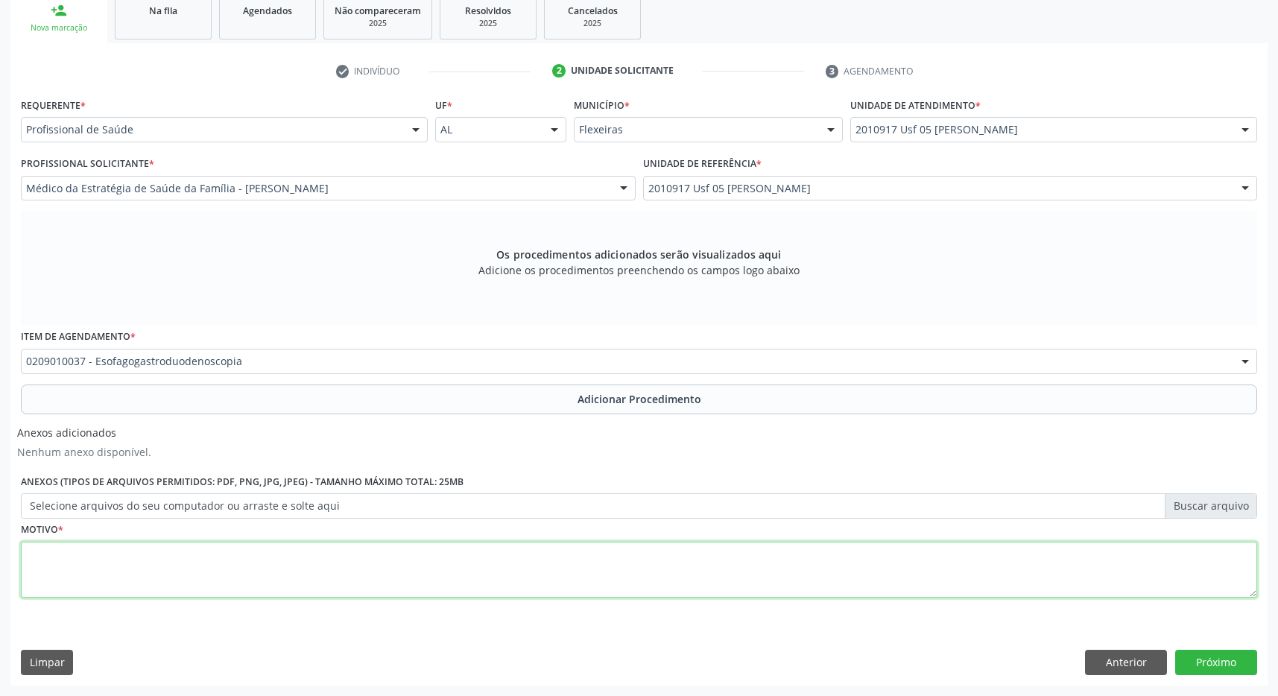
click at [383, 566] on textarea at bounding box center [639, 570] width 1236 height 57
type textarea "h. PYLORI?"
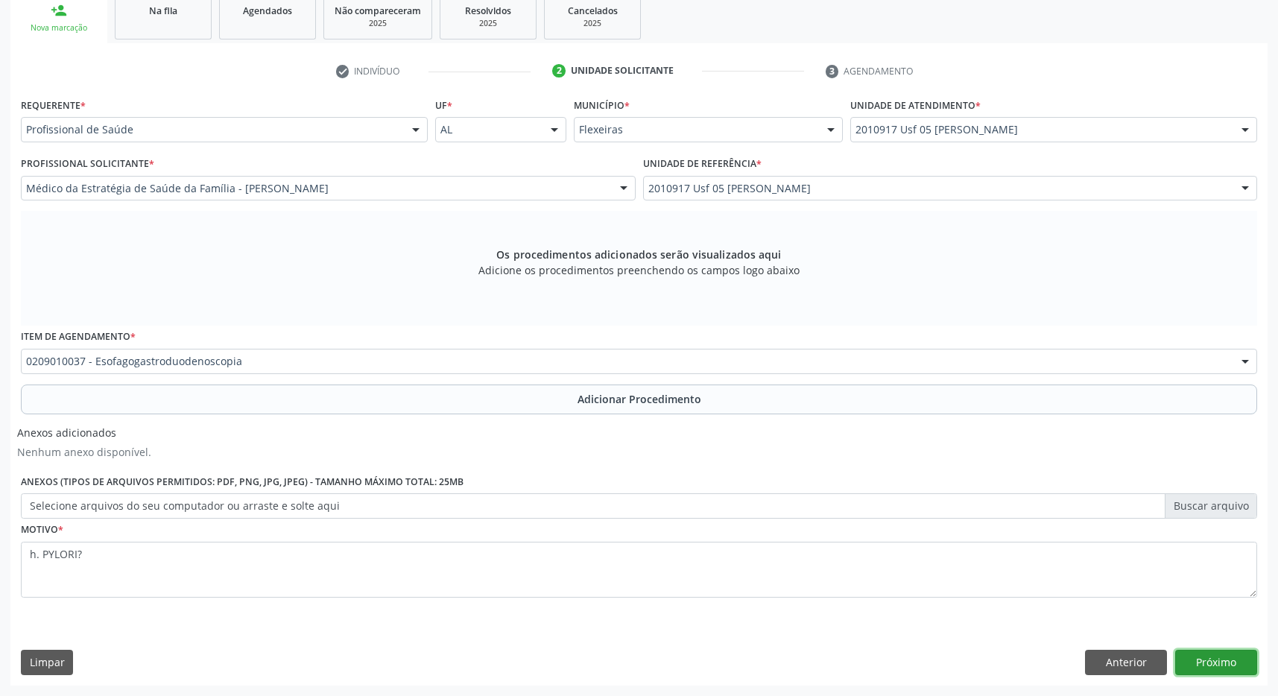
click at [1223, 658] on button "Próximo" at bounding box center [1216, 662] width 82 height 25
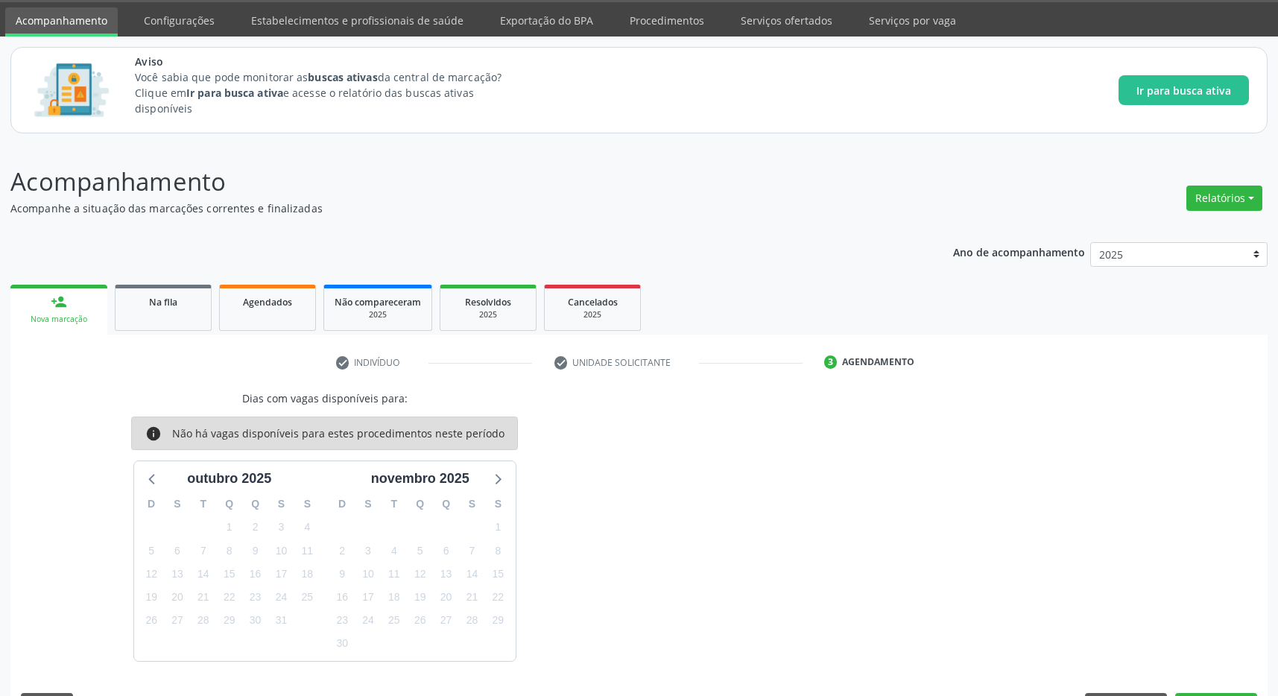
scroll to position [89, 0]
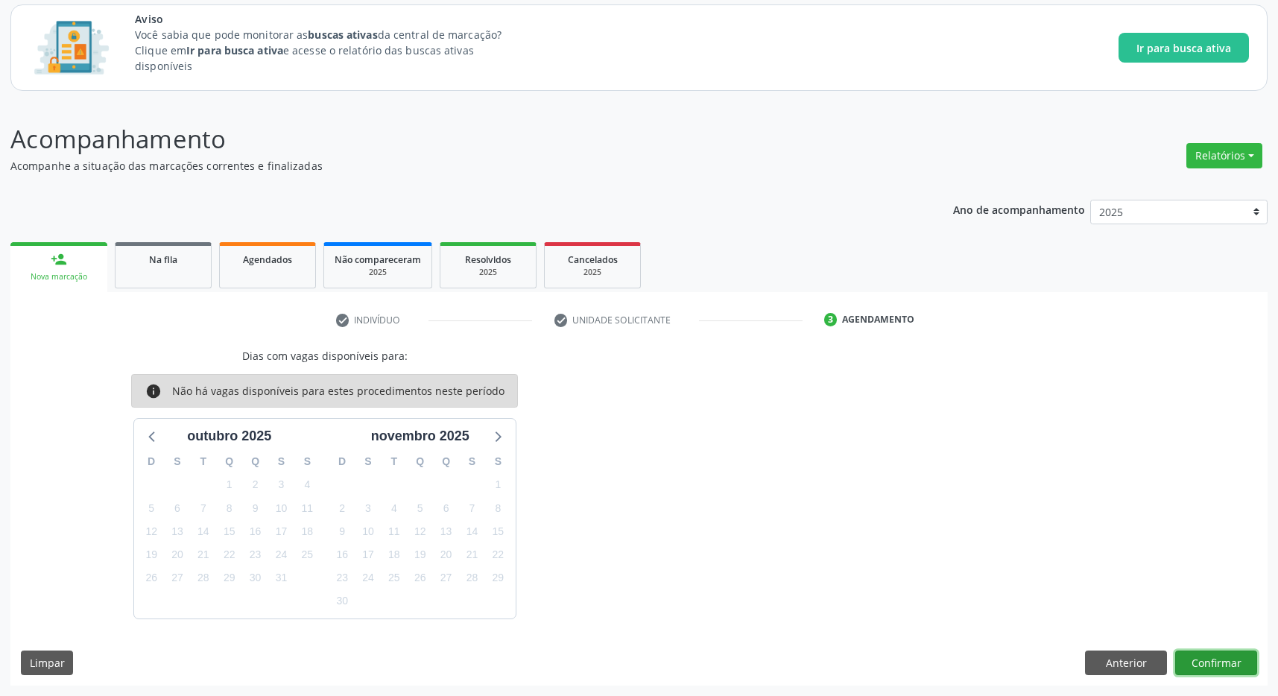
click at [1214, 653] on button "Confirmar" at bounding box center [1216, 663] width 82 height 25
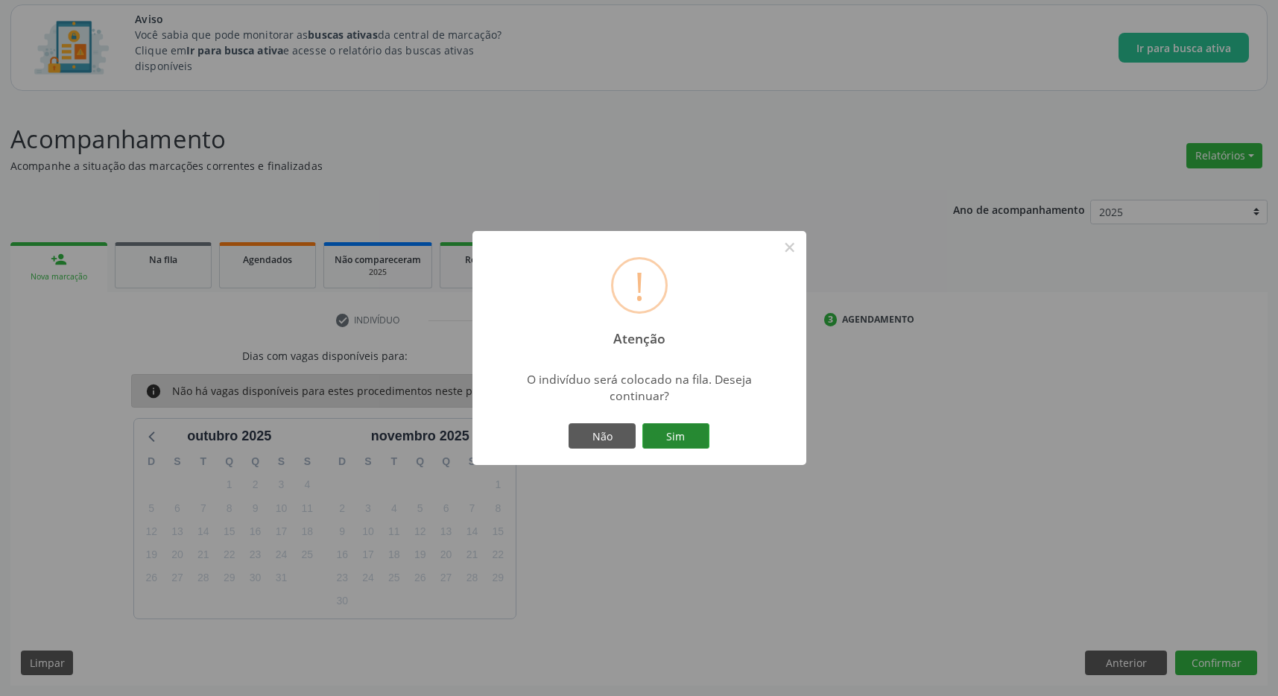
click at [686, 442] on button "Sim" at bounding box center [675, 435] width 67 height 25
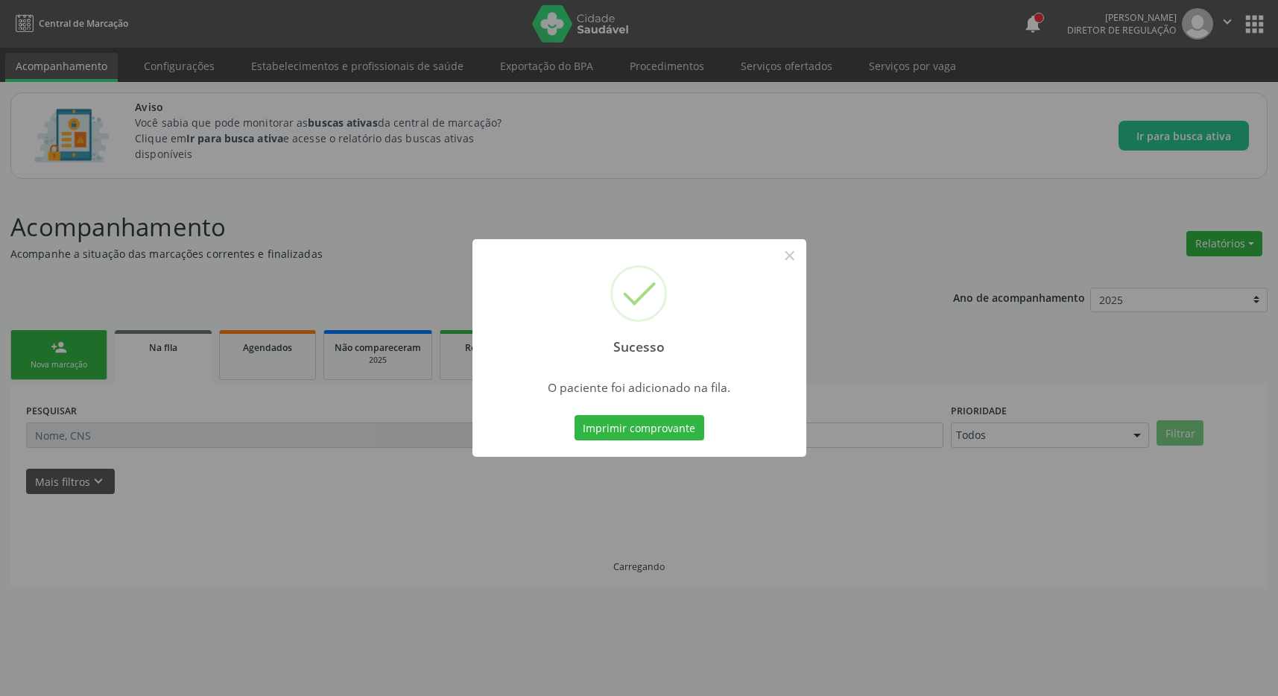
scroll to position [0, 0]
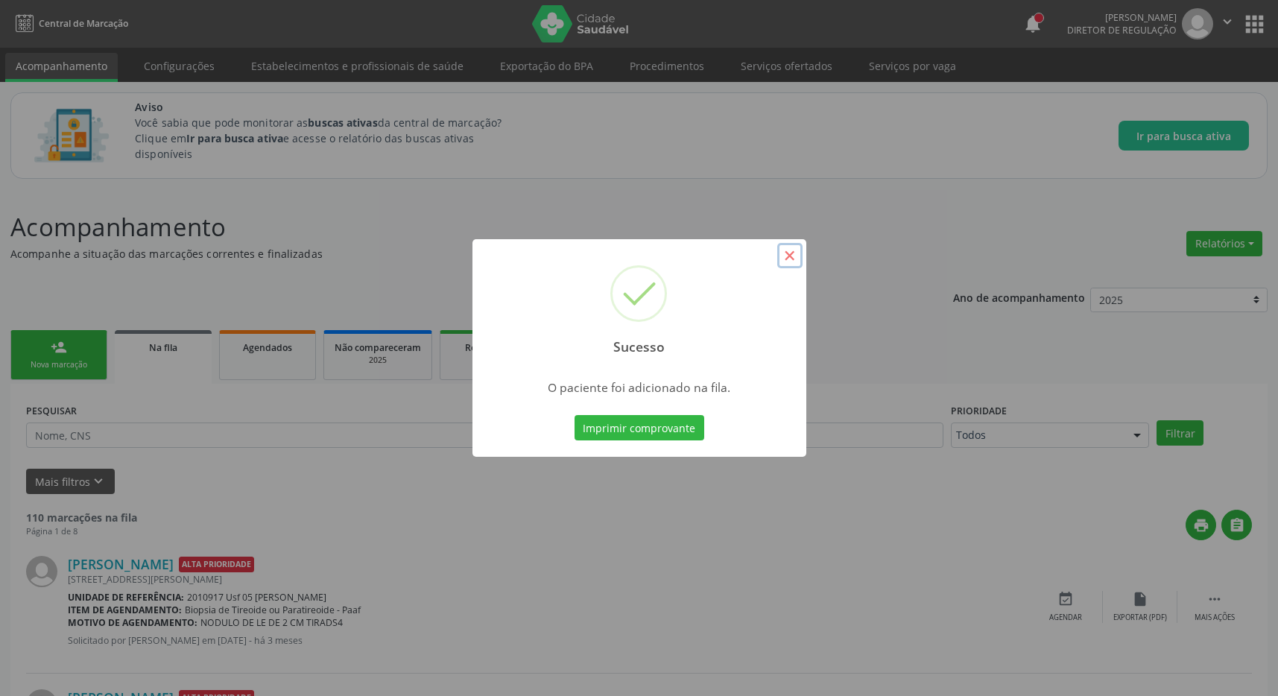
click at [790, 265] on button "×" at bounding box center [789, 255] width 25 height 25
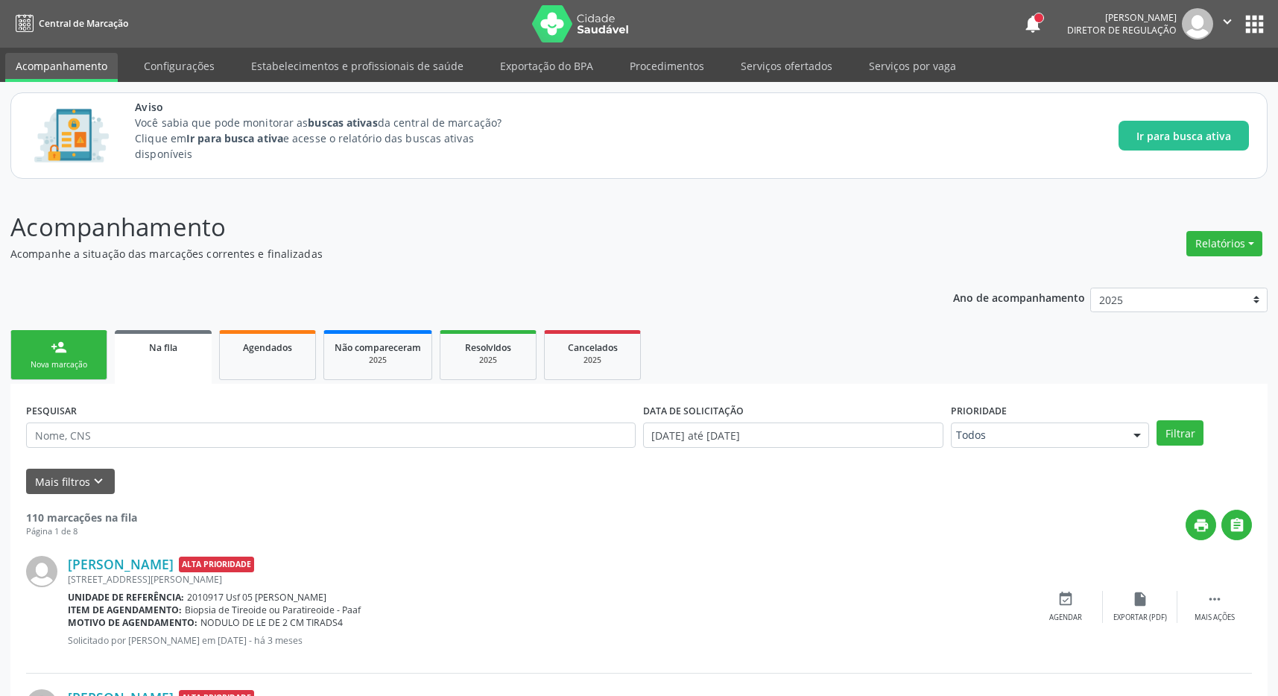
click at [51, 349] on link "person_add Nova marcação" at bounding box center [58, 355] width 97 height 50
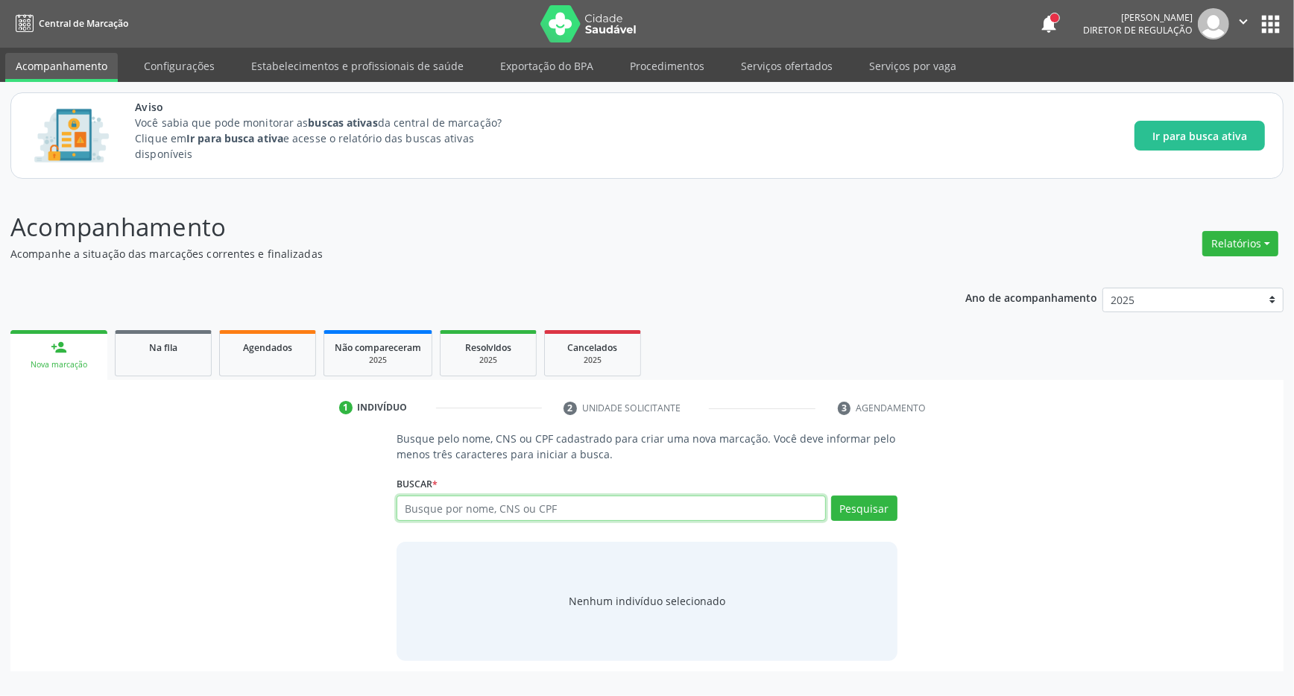
click at [487, 504] on input "text" at bounding box center [610, 508] width 429 height 25
type input "704005853342569"
click at [868, 513] on button "Pesquisar" at bounding box center [864, 508] width 66 height 25
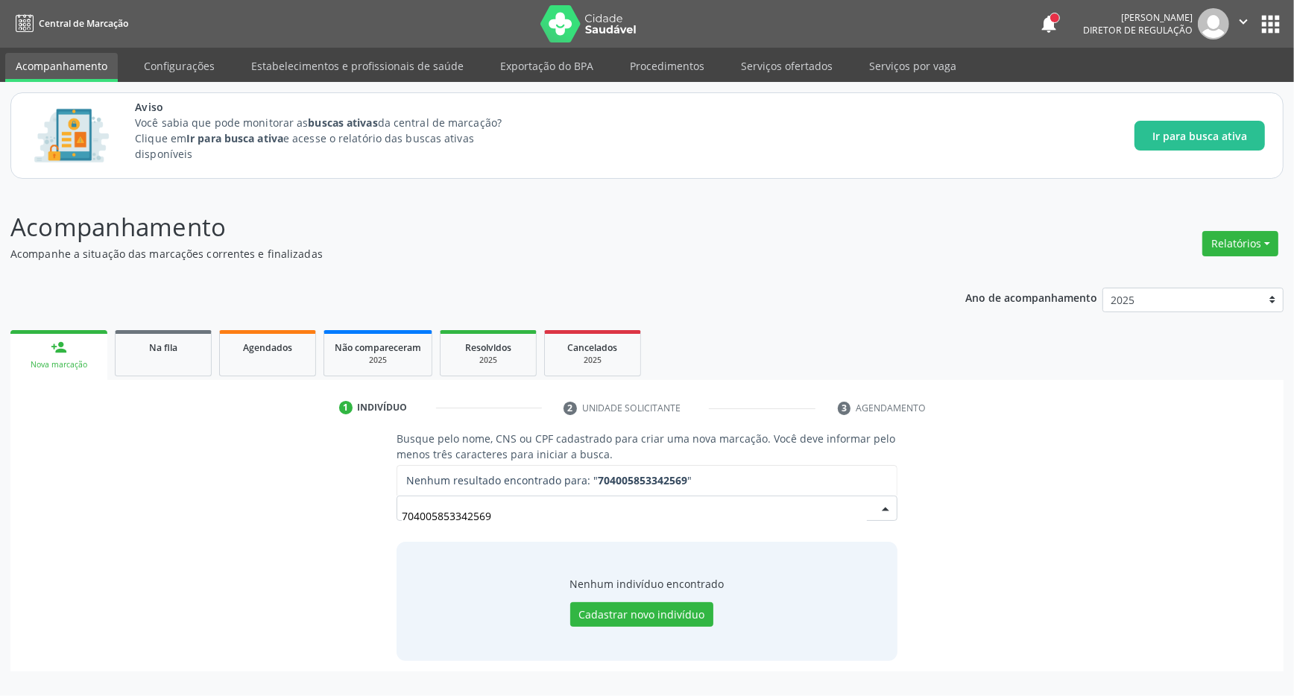
drag, startPoint x: 513, startPoint y: 513, endPoint x: 289, endPoint y: 513, distance: 223.6
click at [402, 513] on input "704005853342569" at bounding box center [634, 516] width 465 height 30
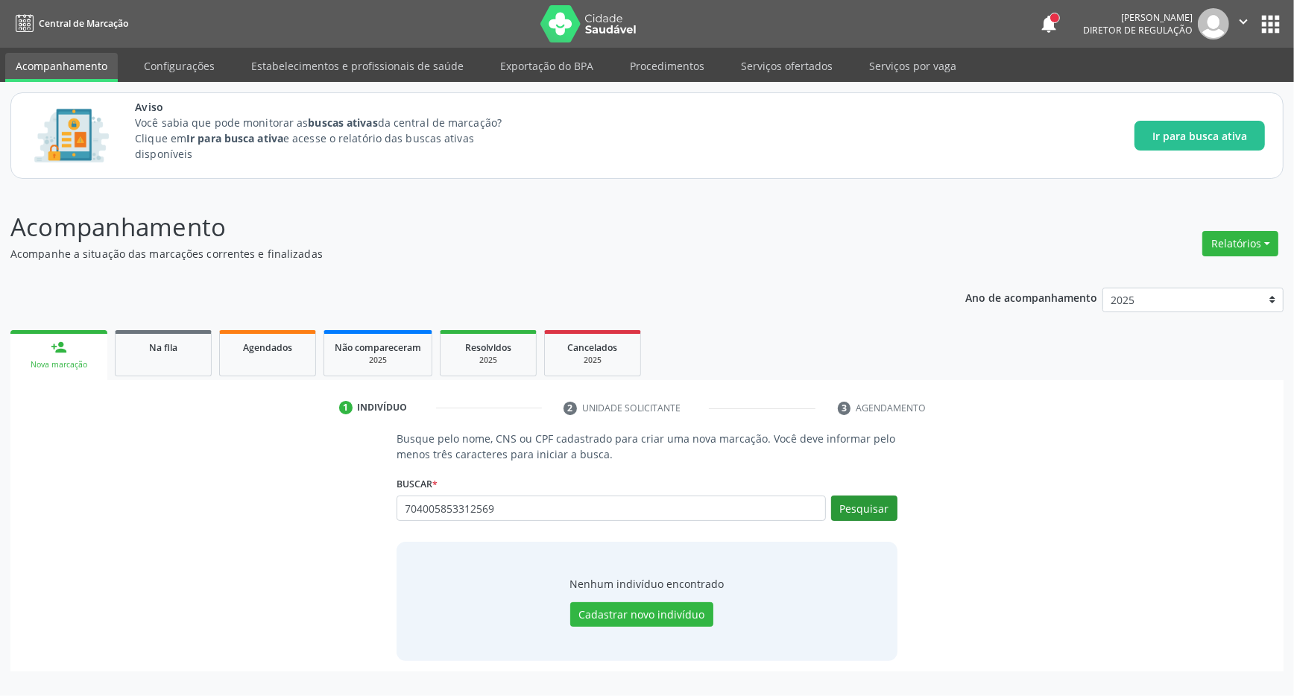
type input "704005853312569"
click at [886, 502] on button "Pesquisar" at bounding box center [864, 508] width 66 height 25
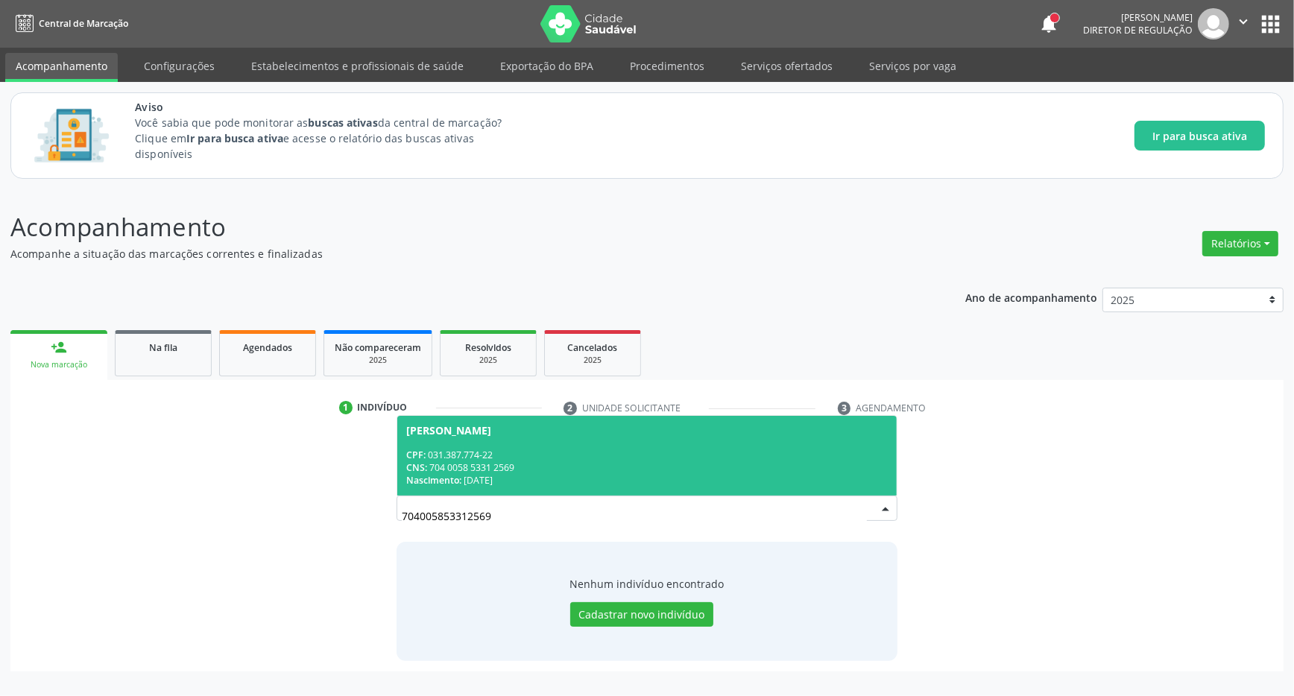
click at [483, 427] on div "[PERSON_NAME]" at bounding box center [448, 431] width 85 height 12
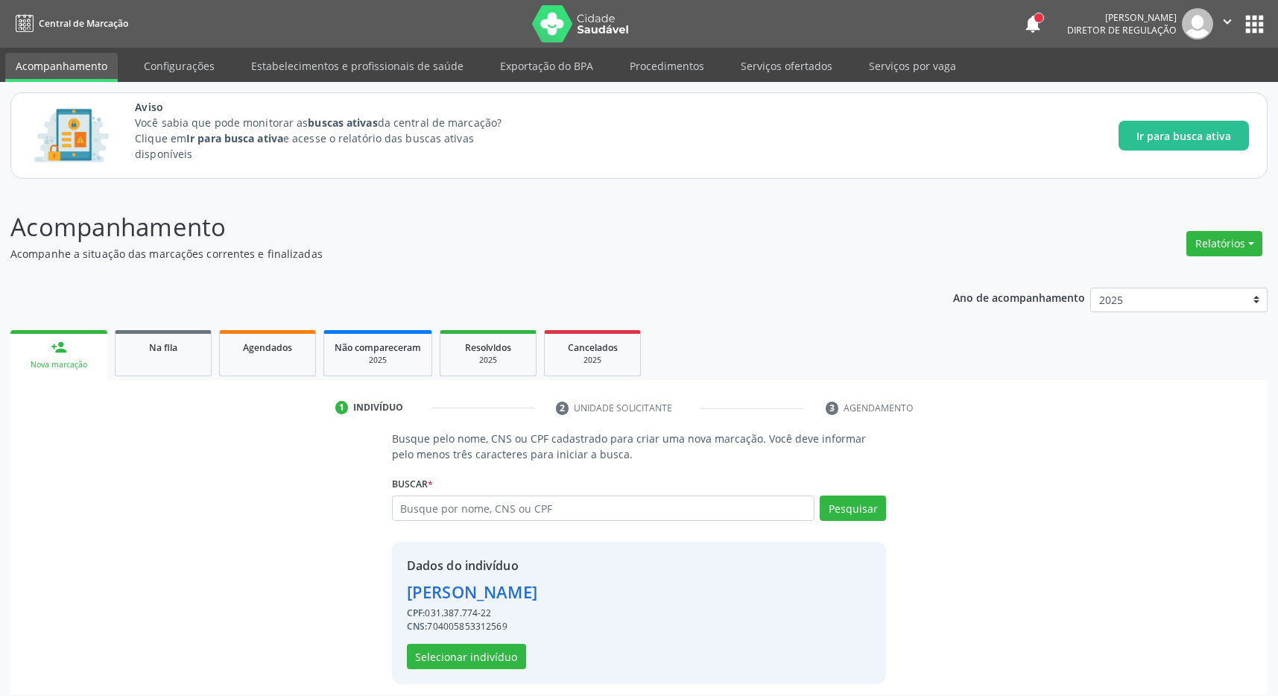
scroll to position [10, 0]
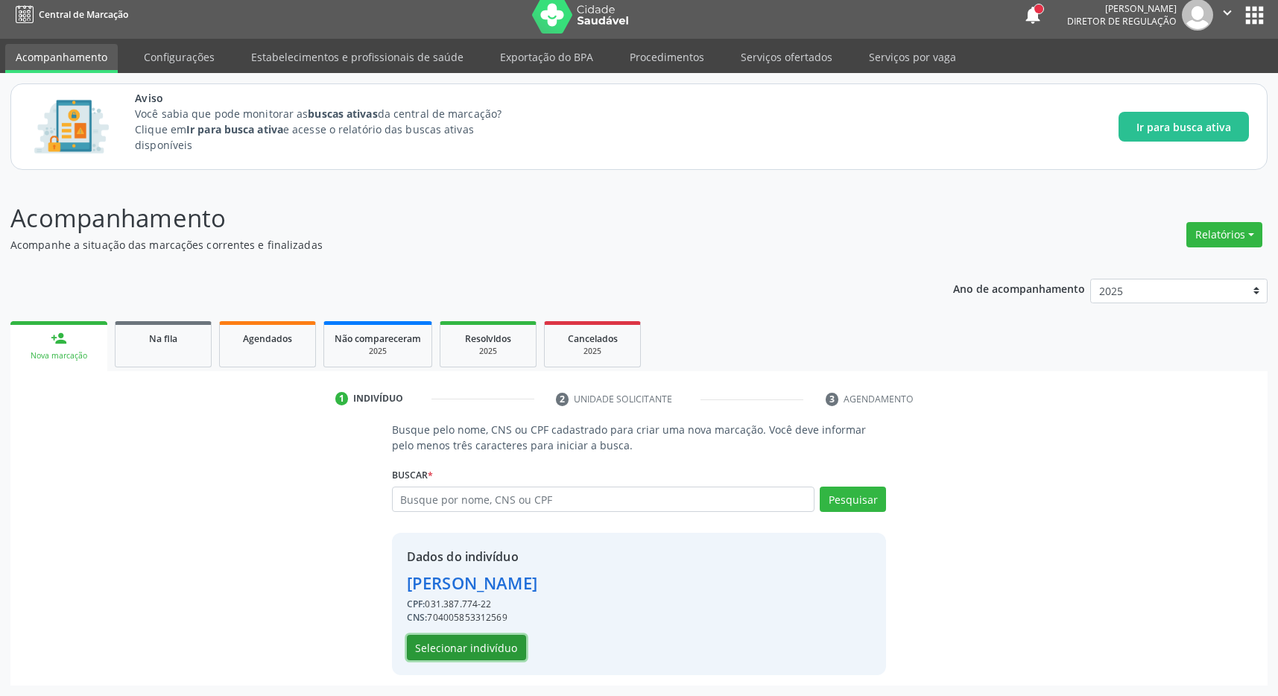
click at [457, 651] on button "Selecionar indivíduo" at bounding box center [466, 647] width 119 height 25
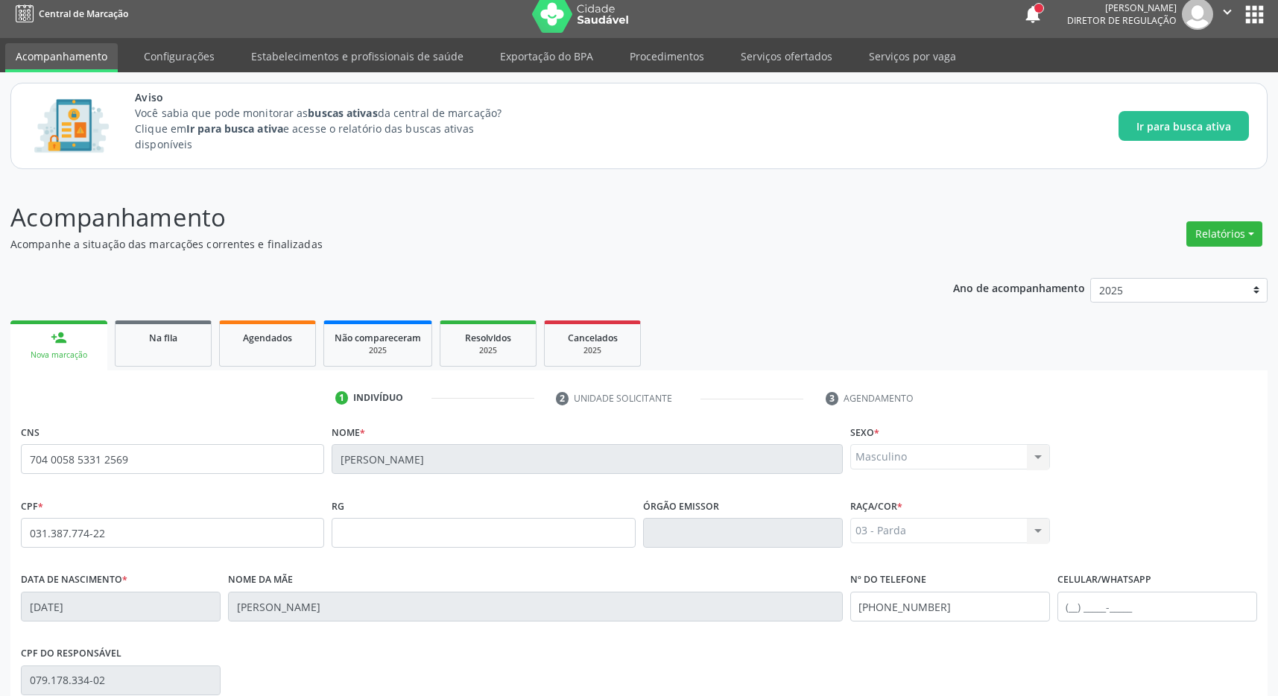
scroll to position [221, 0]
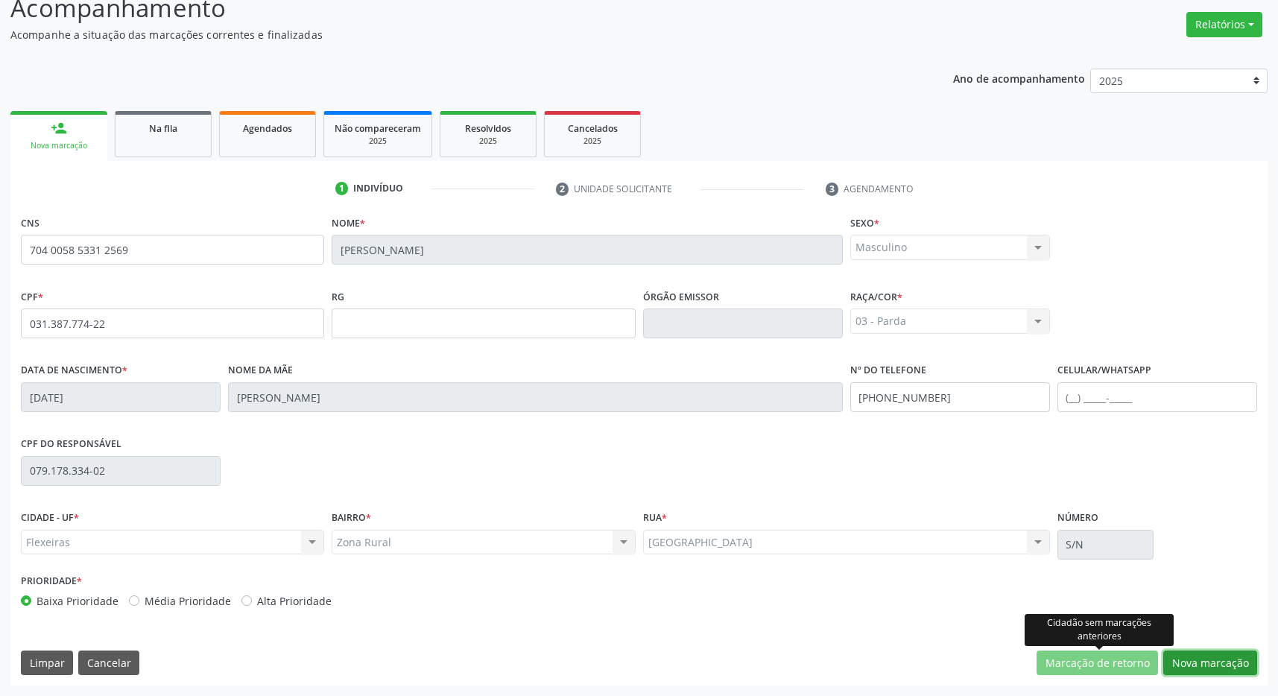
click at [1238, 667] on button "Nova marcação" at bounding box center [1210, 663] width 94 height 25
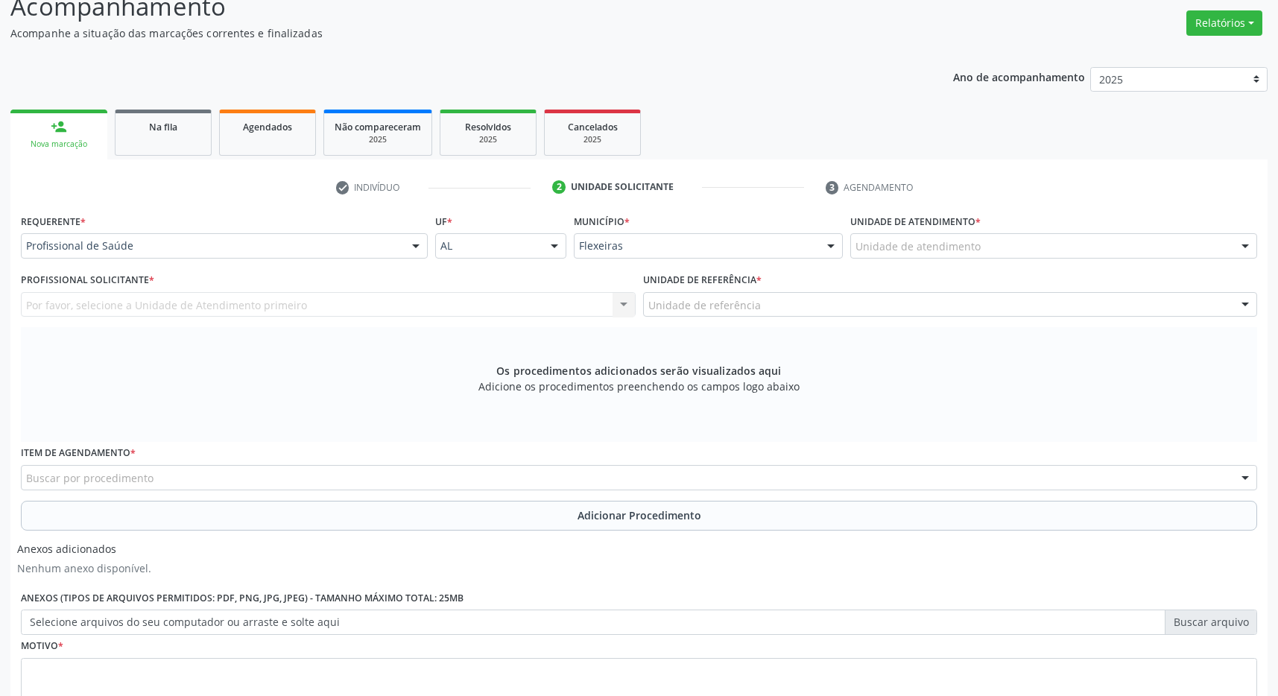
scroll to position [338, 0]
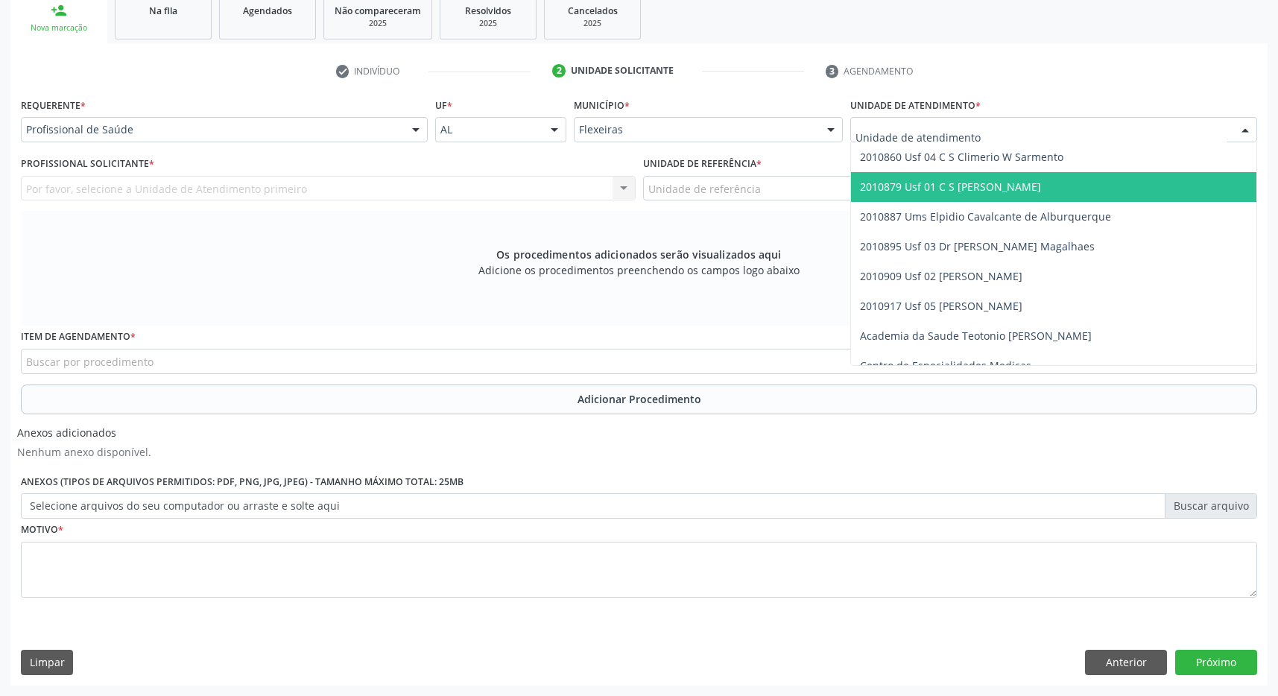
click at [984, 189] on span "2010879 Usf 01 C S [PERSON_NAME]" at bounding box center [950, 187] width 181 height 14
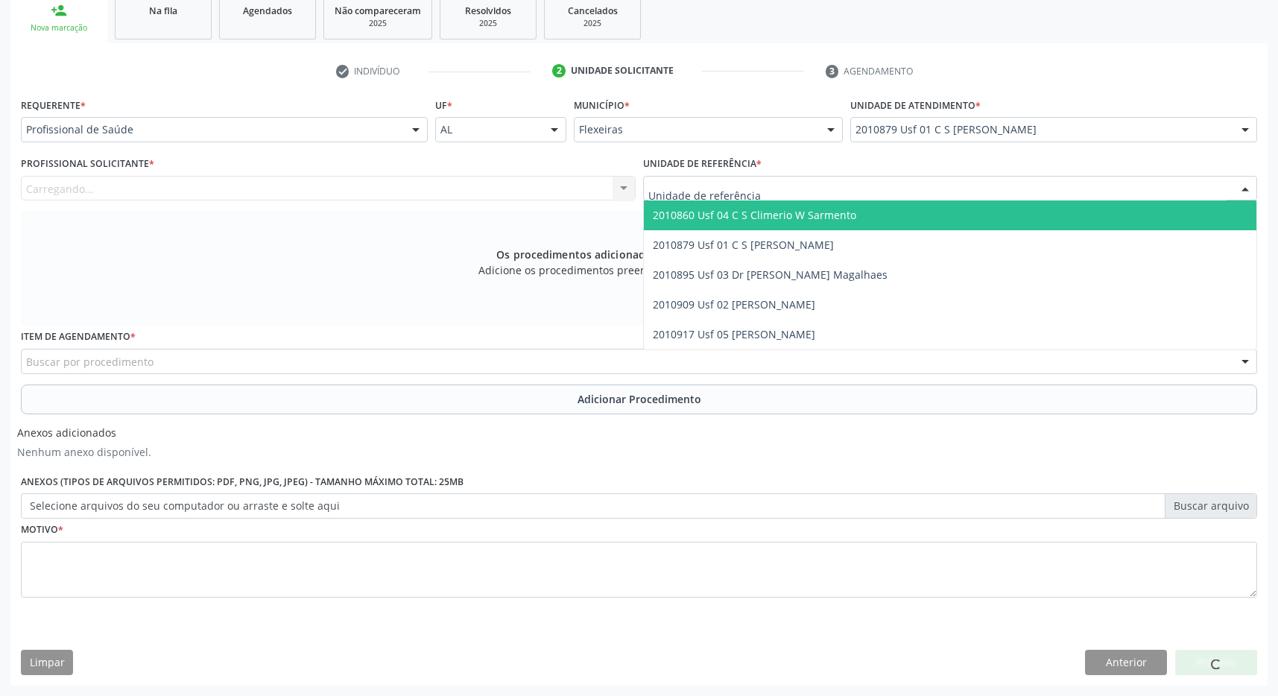
click at [987, 196] on div at bounding box center [950, 188] width 615 height 25
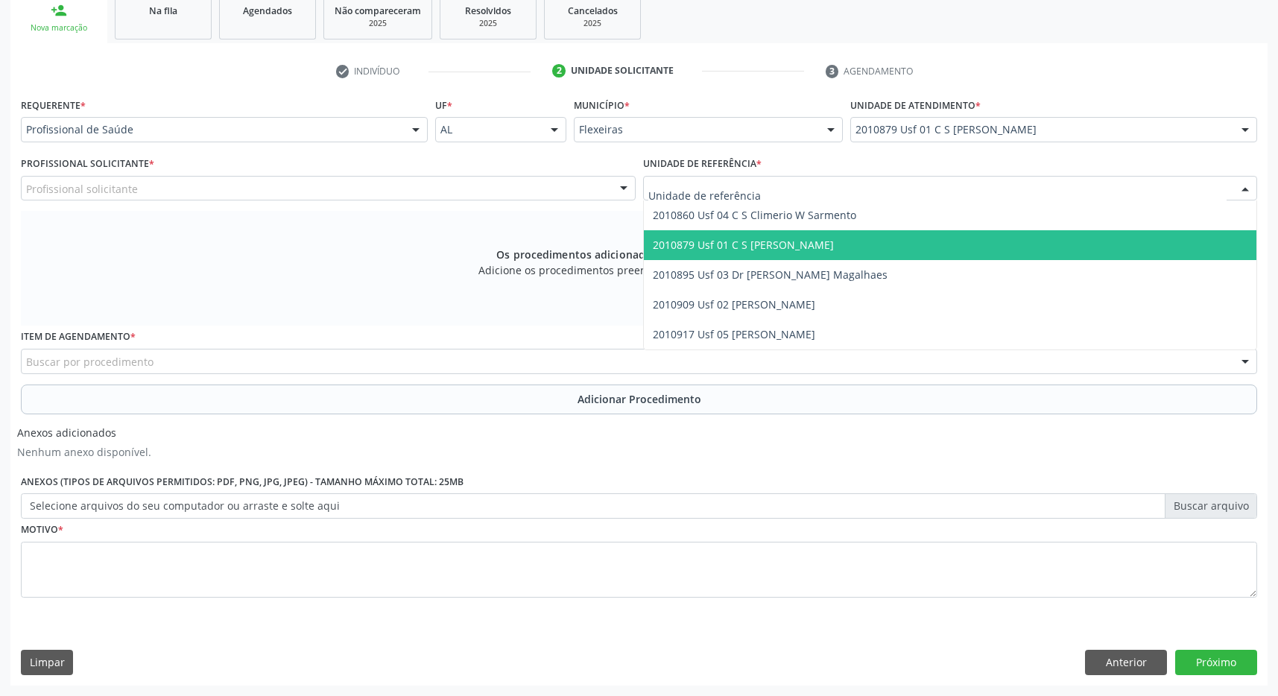
click at [988, 245] on span "2010879 Usf 01 C S [PERSON_NAME]" at bounding box center [950, 245] width 613 height 30
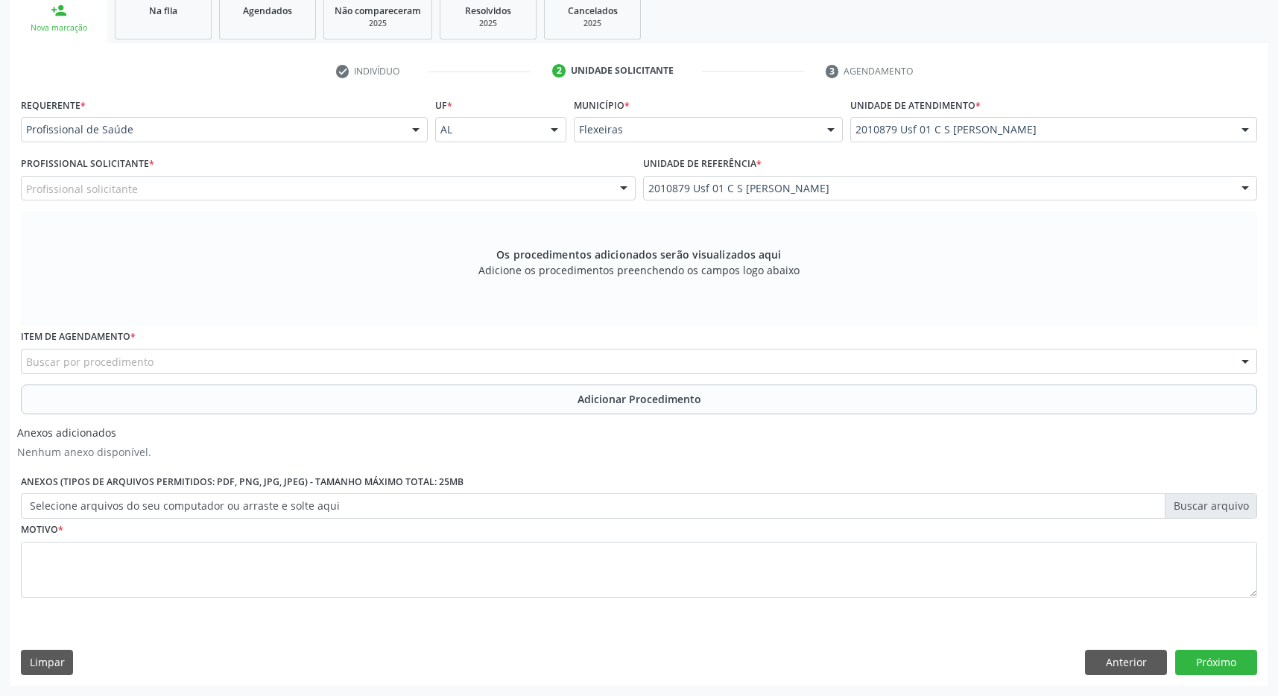
click at [556, 197] on div "Profissional solicitante" at bounding box center [328, 188] width 615 height 25
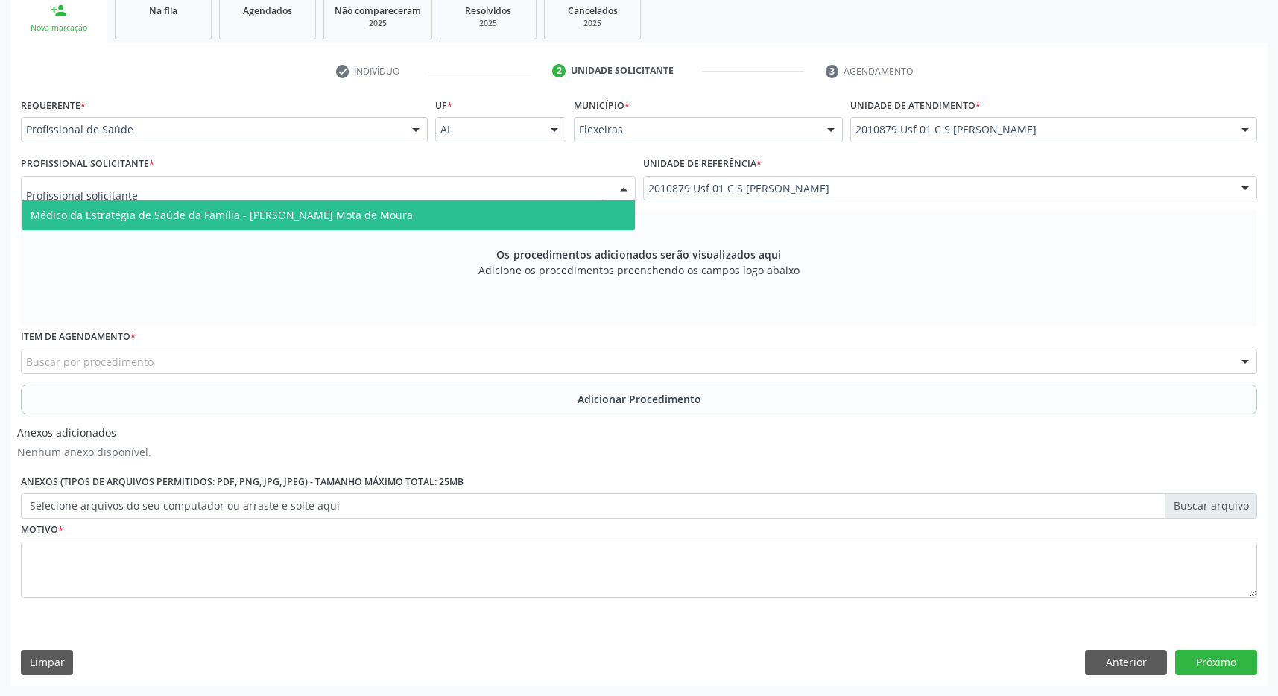
click at [391, 221] on span "Médico da Estratégia de Saúde da Família - [PERSON_NAME] Mota de Moura" at bounding box center [222, 215] width 382 height 14
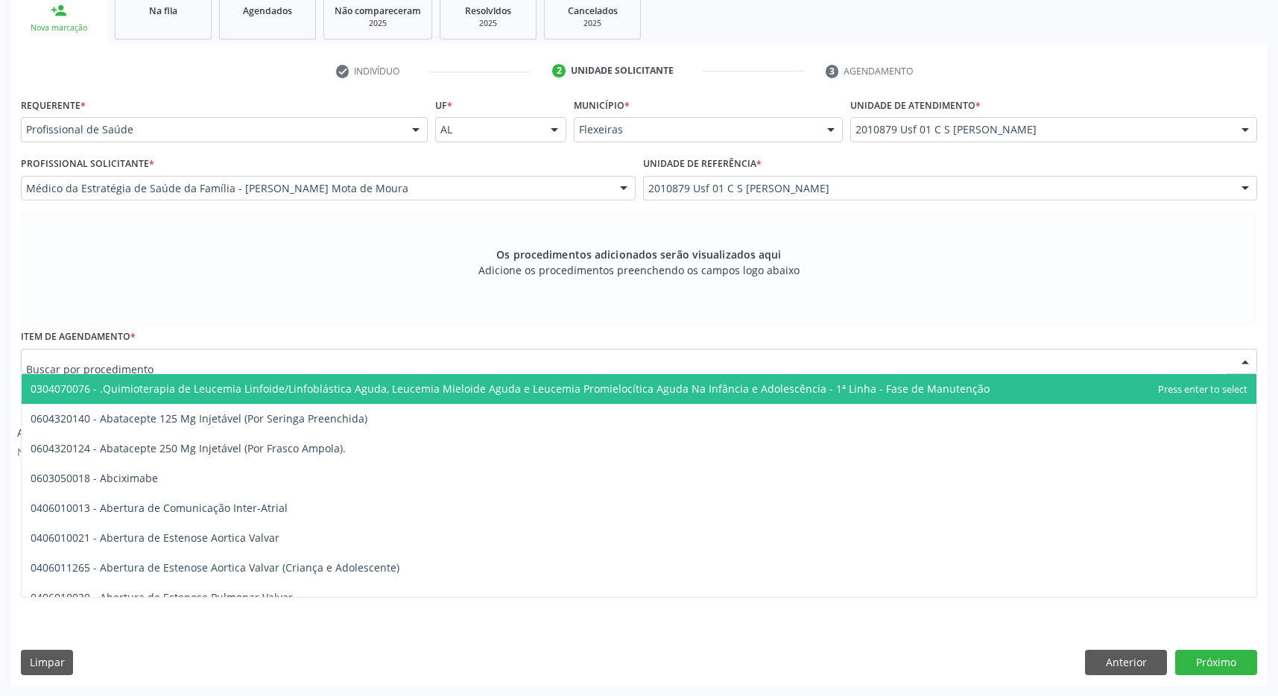
click at [66, 366] on input "text" at bounding box center [626, 369] width 1200 height 30
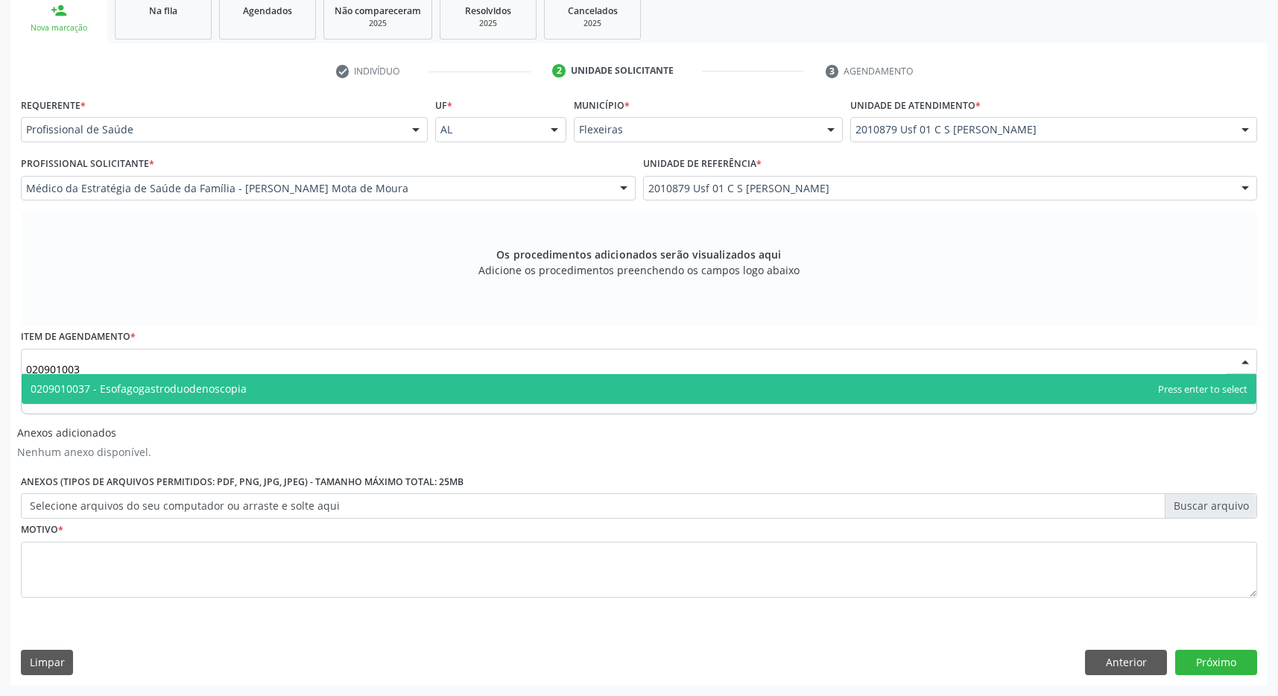
type input "0209010037"
click at [107, 390] on span "0209010037 - Esofagogastroduodenoscopia" at bounding box center [139, 389] width 216 height 14
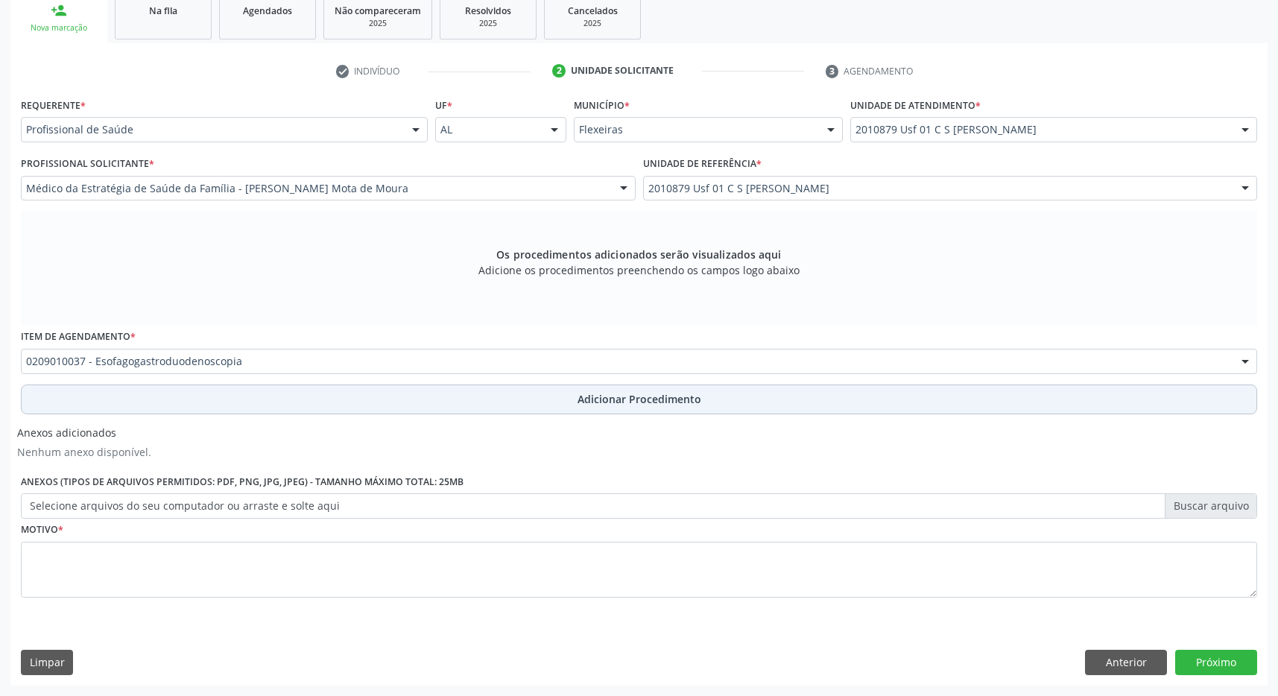
click at [572, 394] on button "Adicionar Procedimento" at bounding box center [639, 400] width 1236 height 30
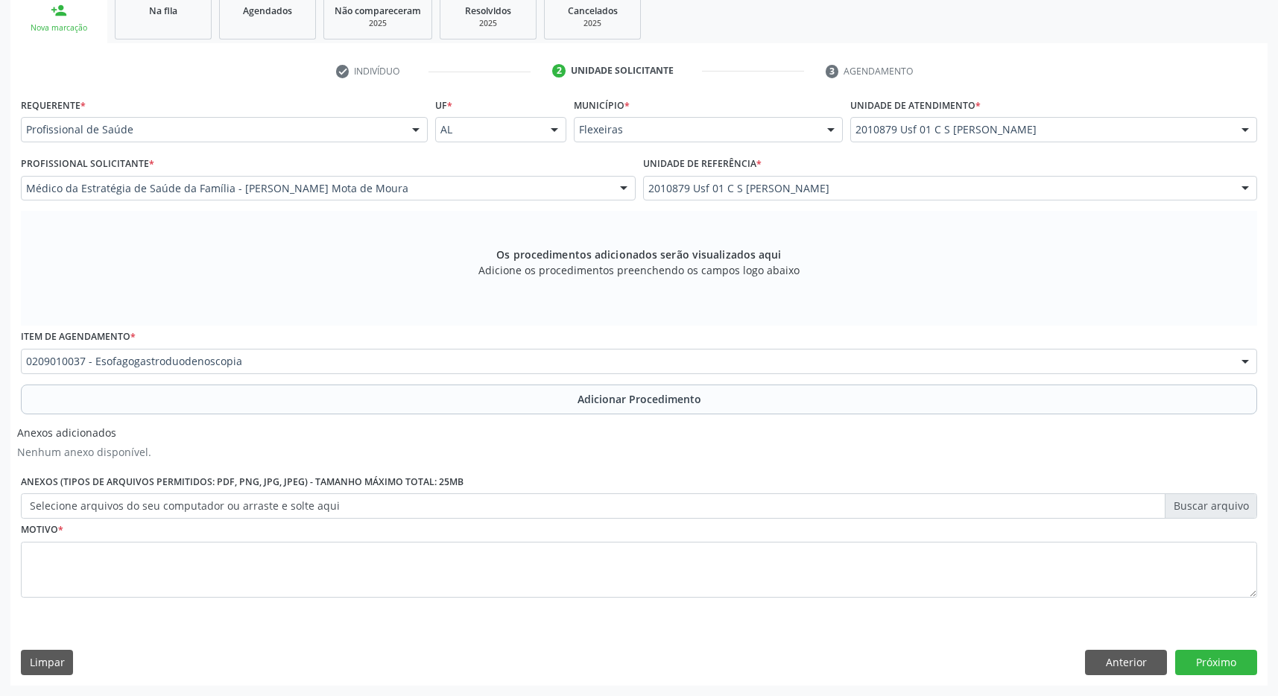
scroll to position [281, 0]
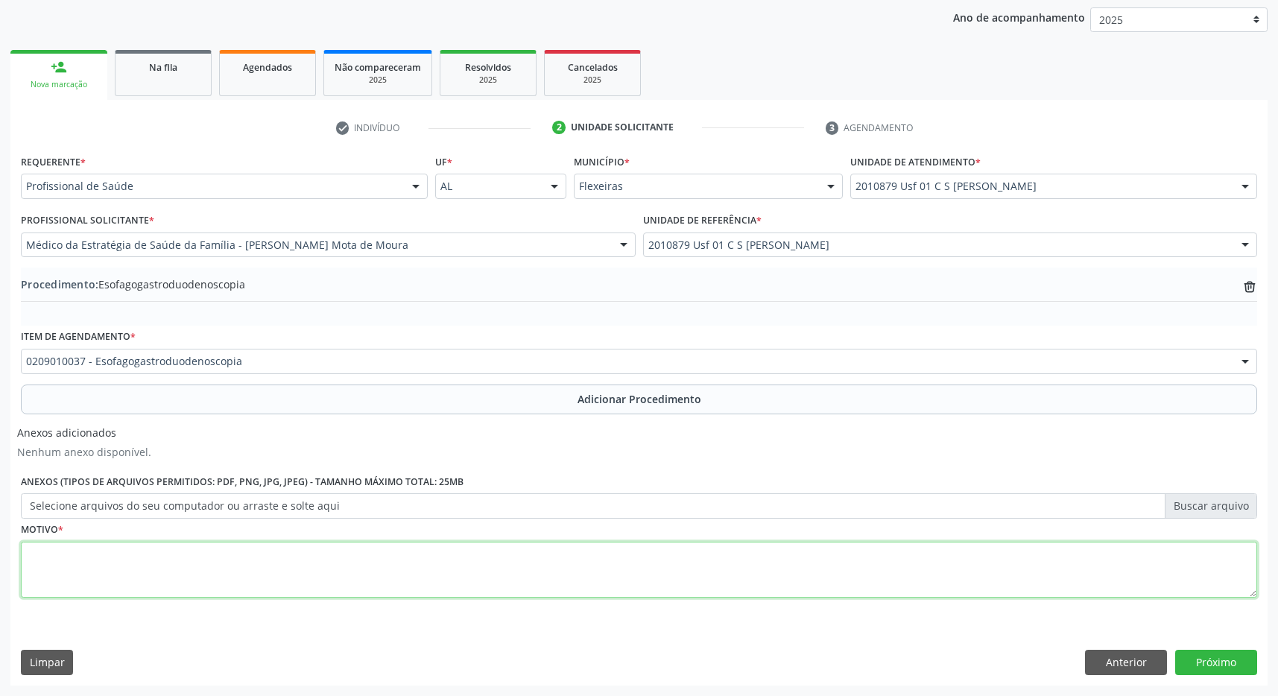
click at [289, 570] on textarea at bounding box center [639, 570] width 1236 height 57
type textarea "EPIGASTRALGIA + REFLUXO"
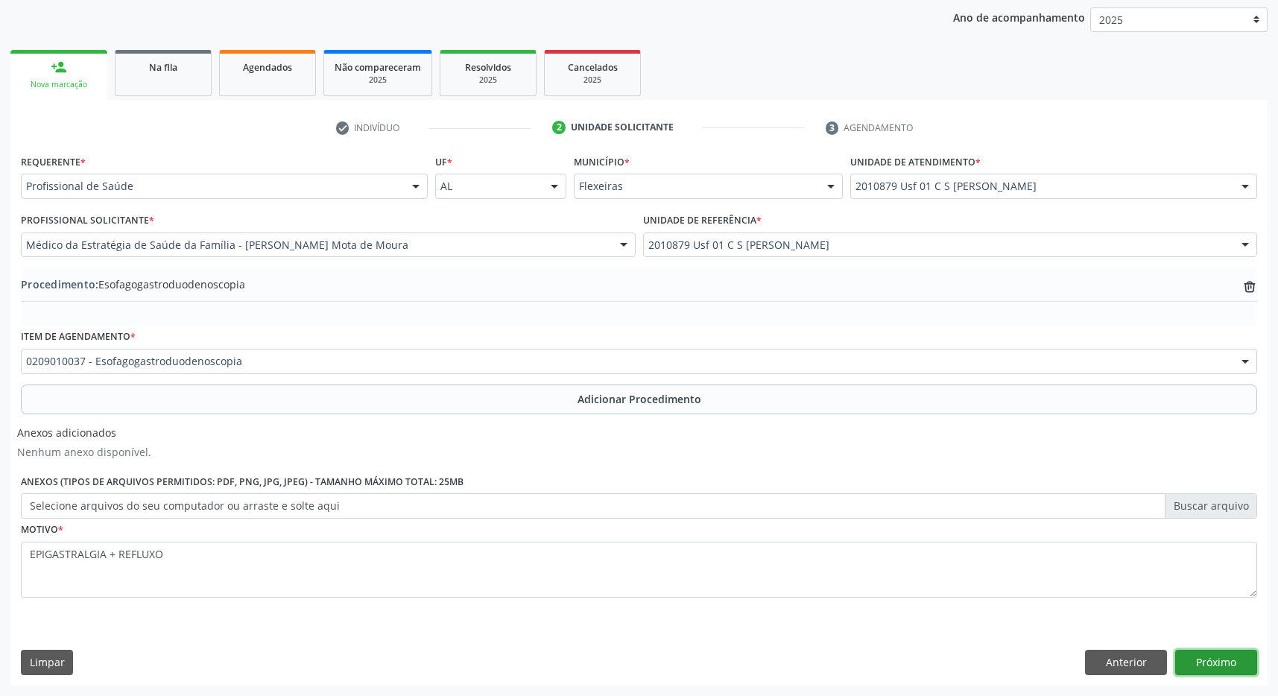
click at [1225, 662] on button "Próximo" at bounding box center [1216, 662] width 82 height 25
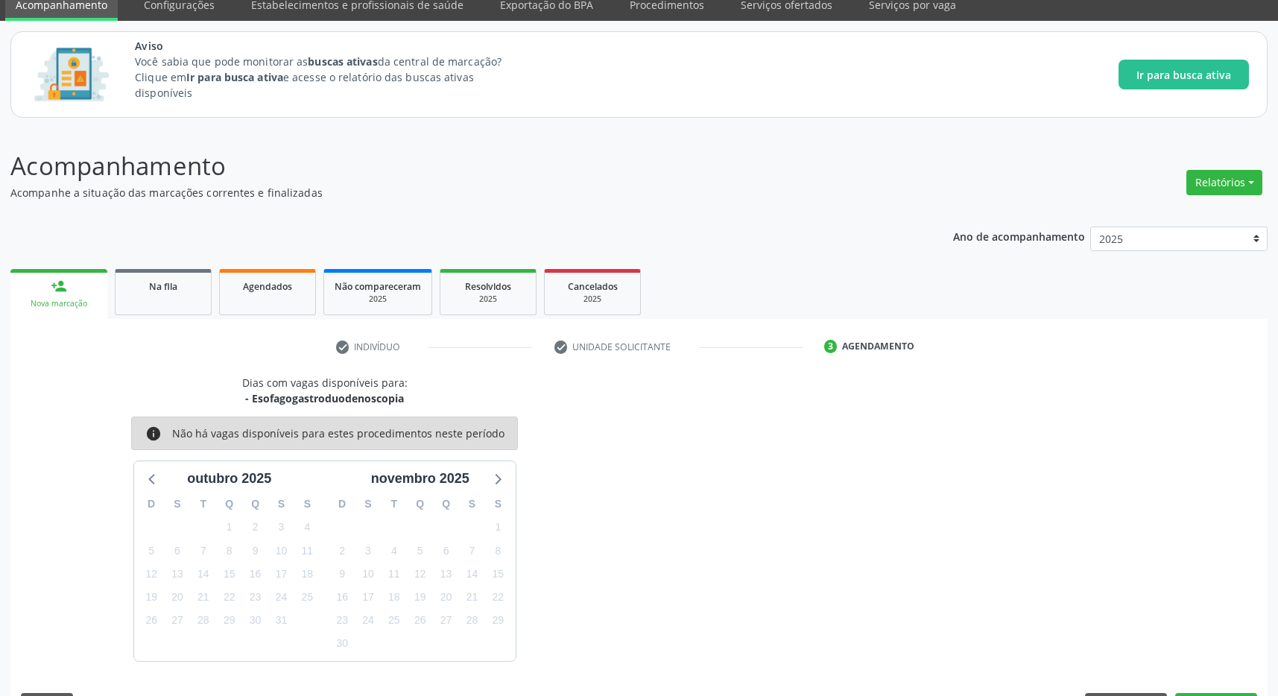
scroll to position [105, 0]
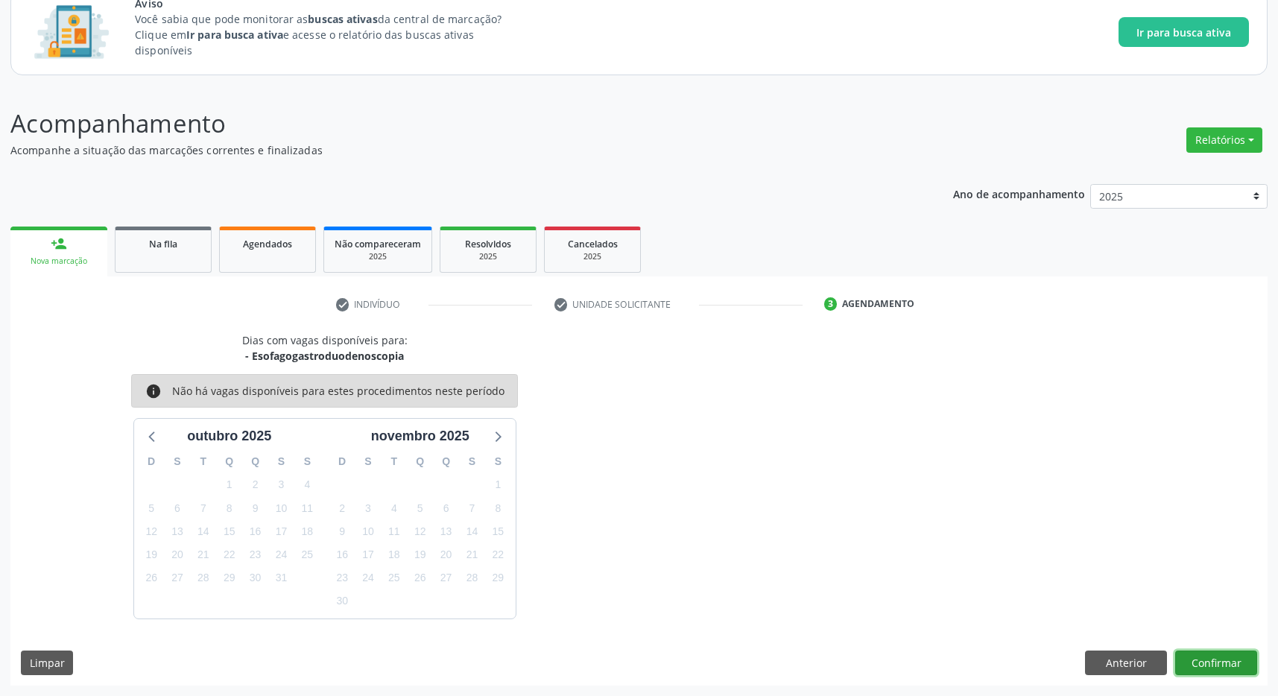
click at [1239, 660] on button "Confirmar" at bounding box center [1216, 663] width 82 height 25
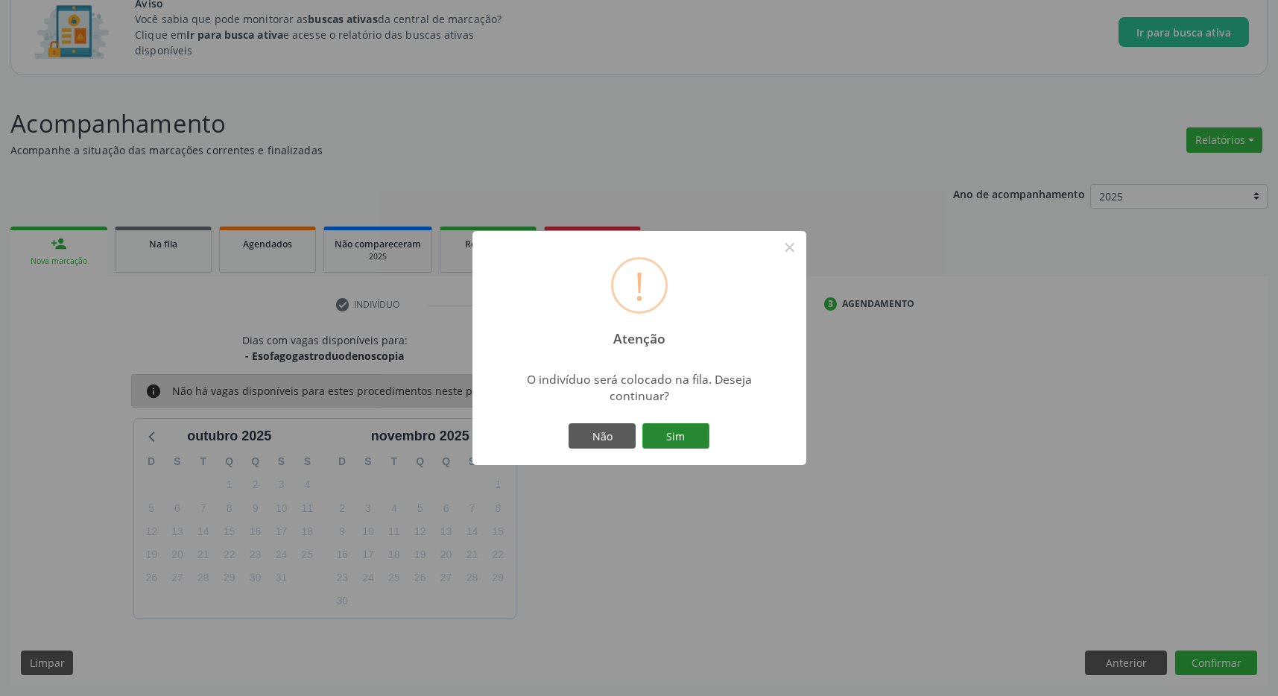
click at [678, 439] on button "Sim" at bounding box center [675, 435] width 67 height 25
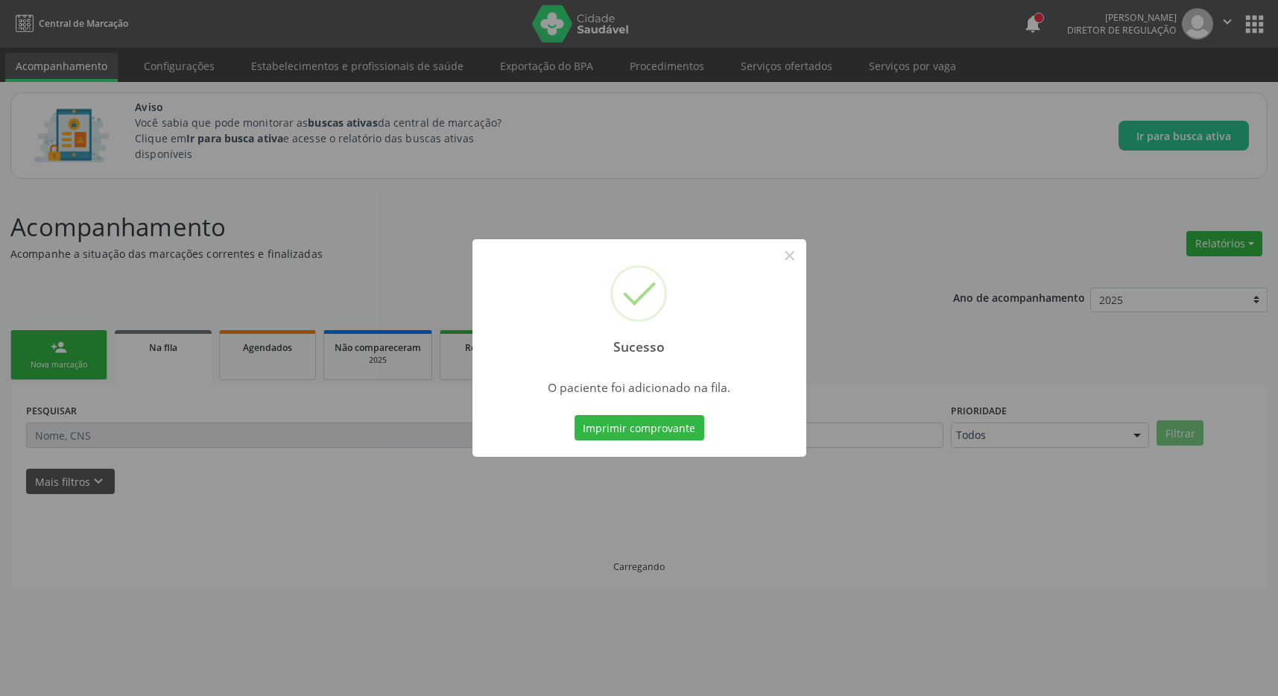
scroll to position [0, 0]
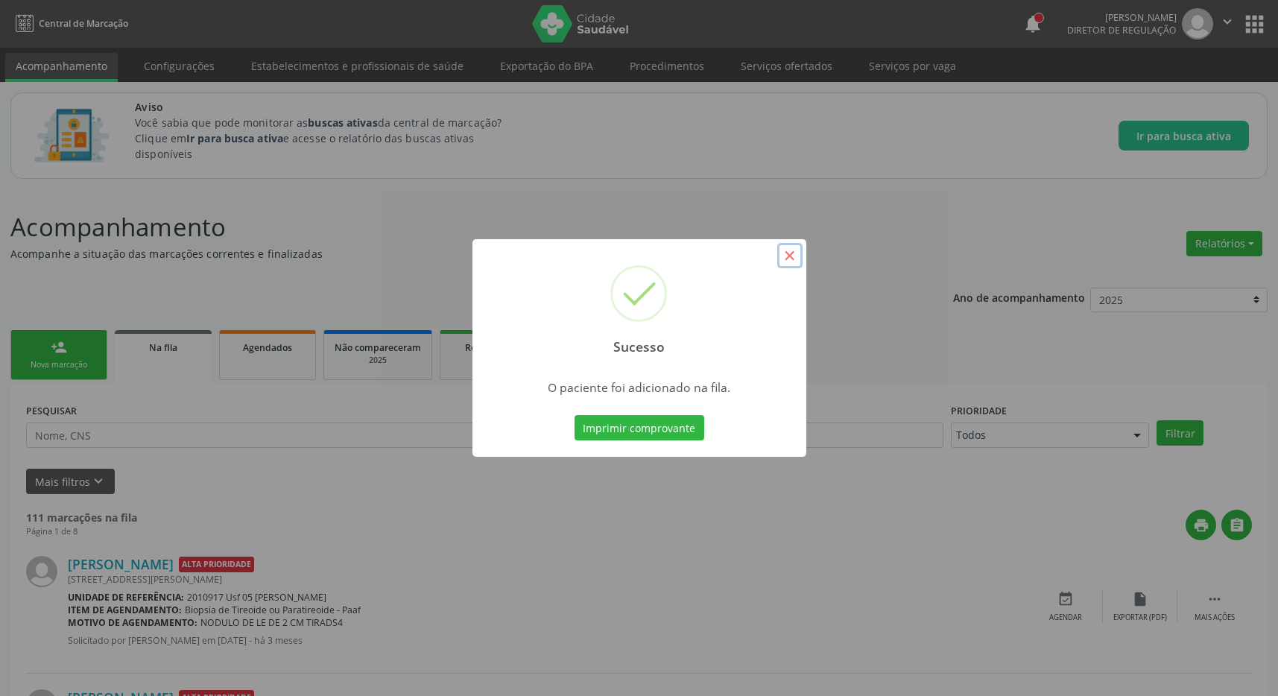
click at [794, 253] on button "×" at bounding box center [789, 255] width 25 height 25
